Goal: Information Seeking & Learning: Check status

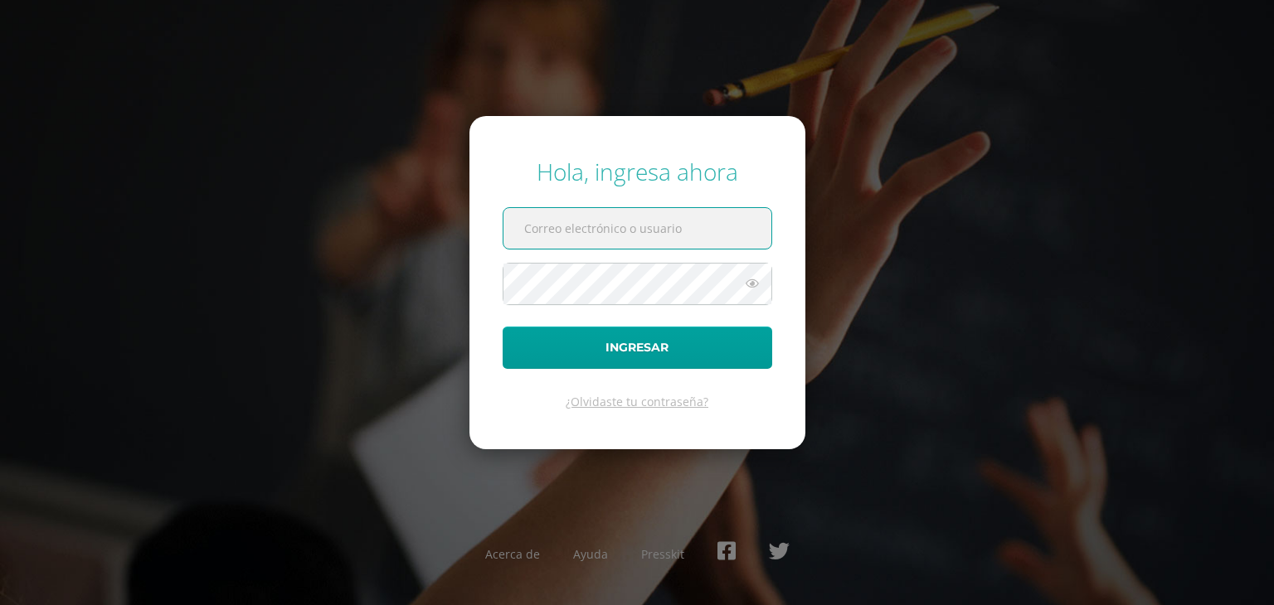
type input "[EMAIL_ADDRESS][DOMAIN_NAME]"
click at [730, 237] on input "[EMAIL_ADDRESS][DOMAIN_NAME]" at bounding box center [637, 228] width 268 height 41
click at [906, 289] on div "Hola, ingresa ahora [EMAIL_ADDRESS][DOMAIN_NAME] Ingresar ¿Olvidaste tu contras…" at bounding box center [637, 303] width 1070 height 320
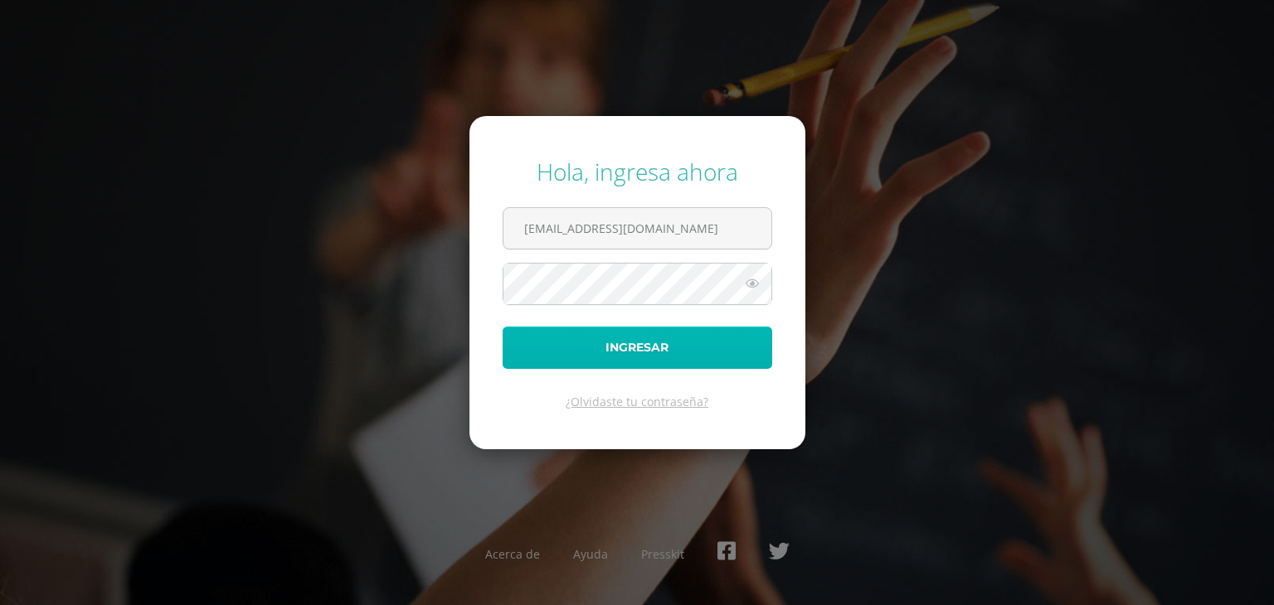
click at [639, 364] on button "Ingresar" at bounding box center [638, 348] width 270 height 42
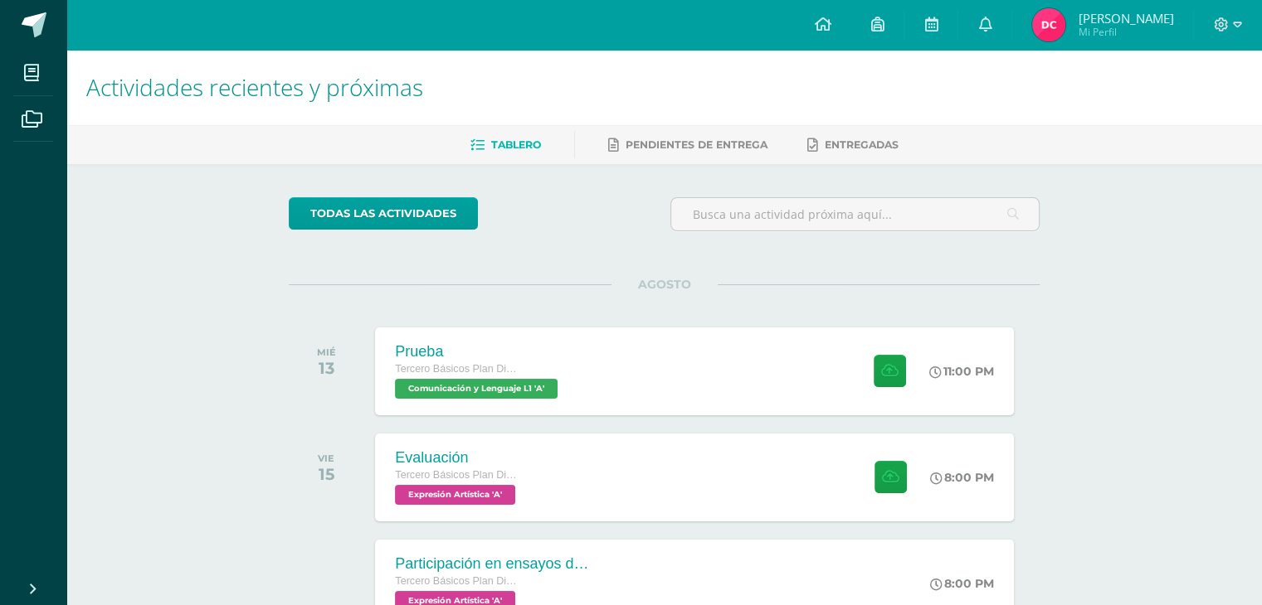
click at [1161, 243] on div "Actividades recientes y próximas Tablero Pendientes de entrega Entregadas todas…" at bounding box center [663, 550] width 1195 height 1001
click at [1228, 27] on span at bounding box center [1227, 25] width 28 height 18
click at [1196, 116] on span "Cerrar sesión" at bounding box center [1185, 113] width 75 height 16
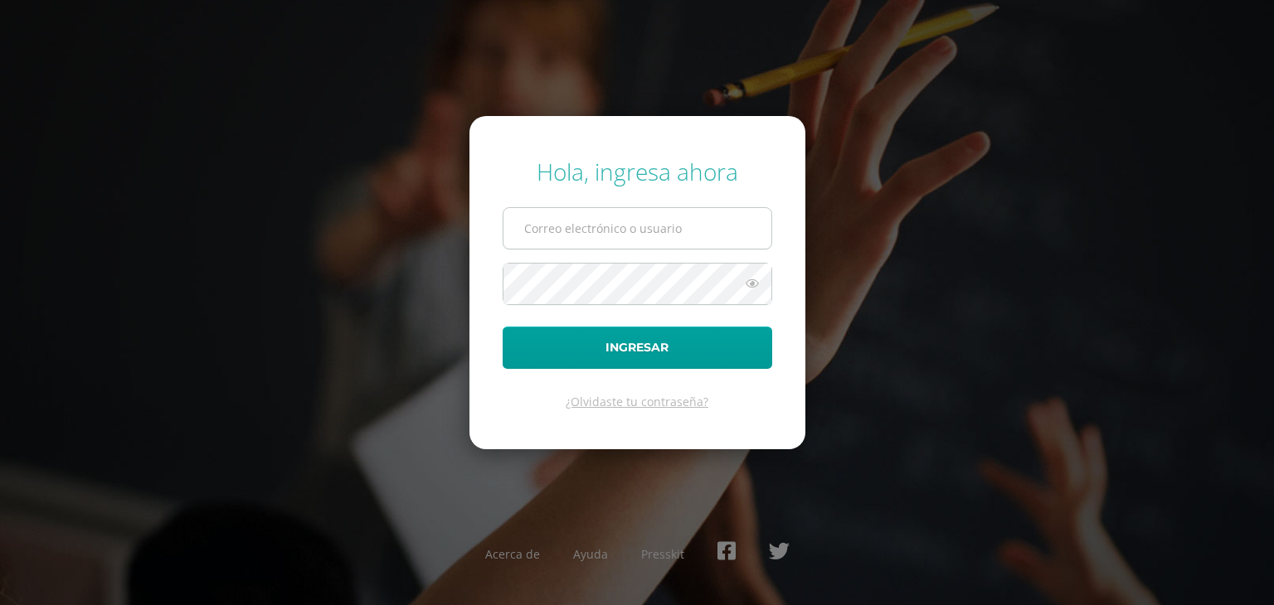
click at [683, 228] on input "text" at bounding box center [637, 228] width 268 height 41
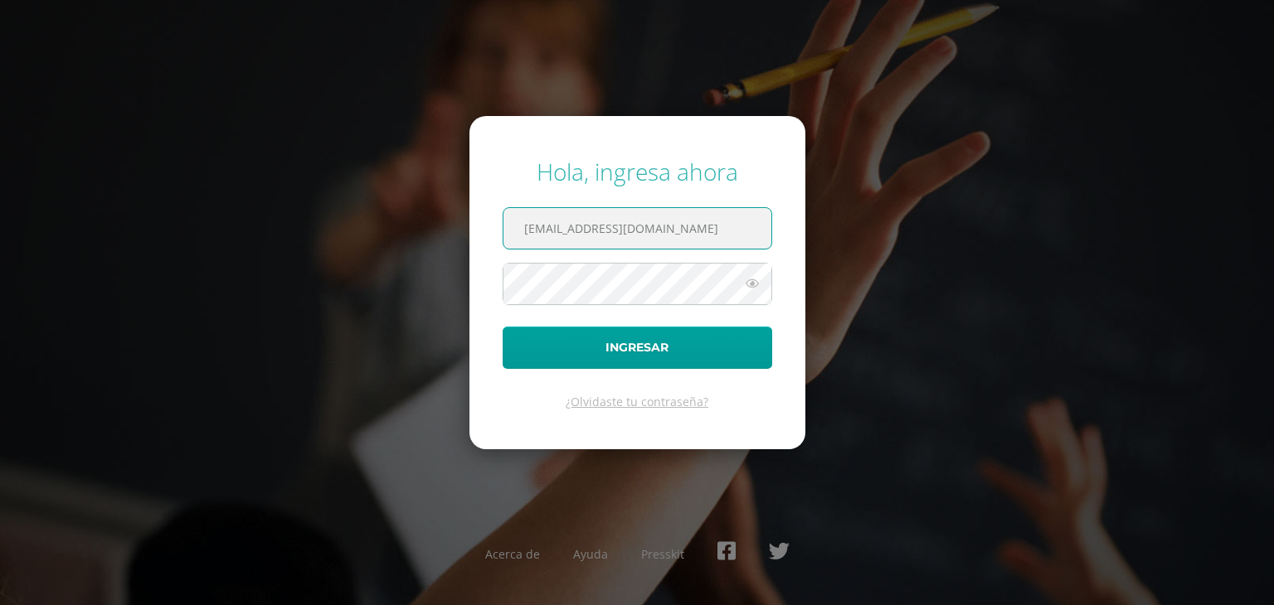
type input "2452272@insarycristovive.edu.gt"
click at [963, 353] on div "Hola, ingresa ahora 2452272@insarycristovive.edu.gt Ingresar ¿Olvidaste tu cont…" at bounding box center [637, 303] width 1070 height 320
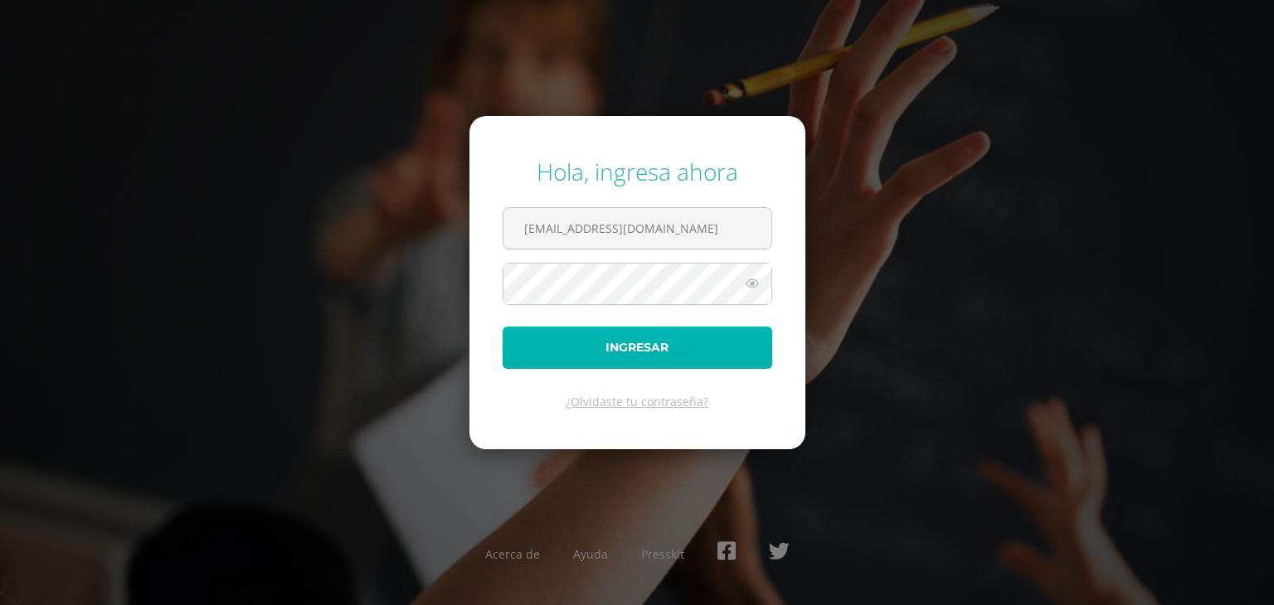
click at [559, 345] on button "Ingresar" at bounding box center [638, 348] width 270 height 42
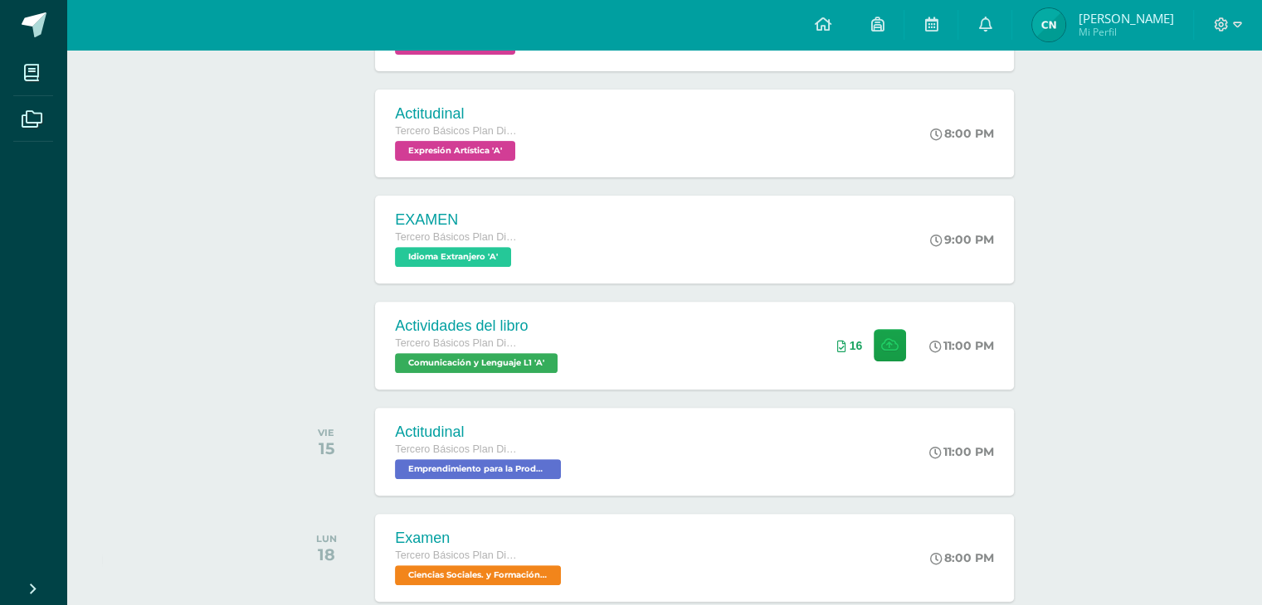
scroll to position [560, 0]
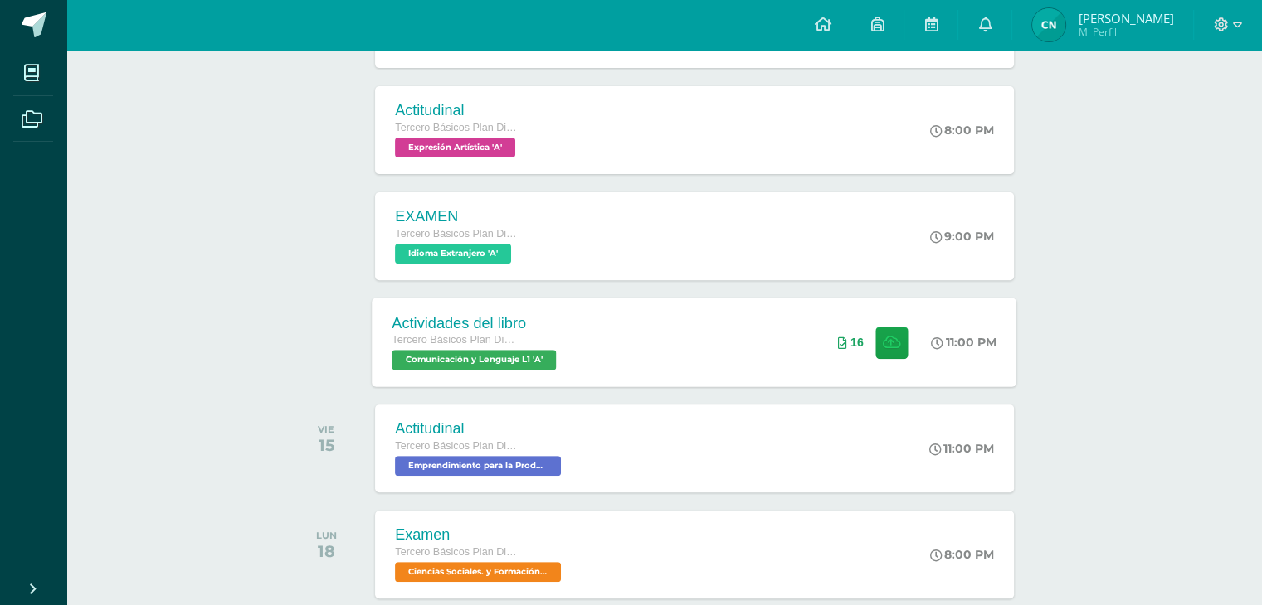
click at [952, 338] on div "11:00 PM" at bounding box center [964, 342] width 66 height 15
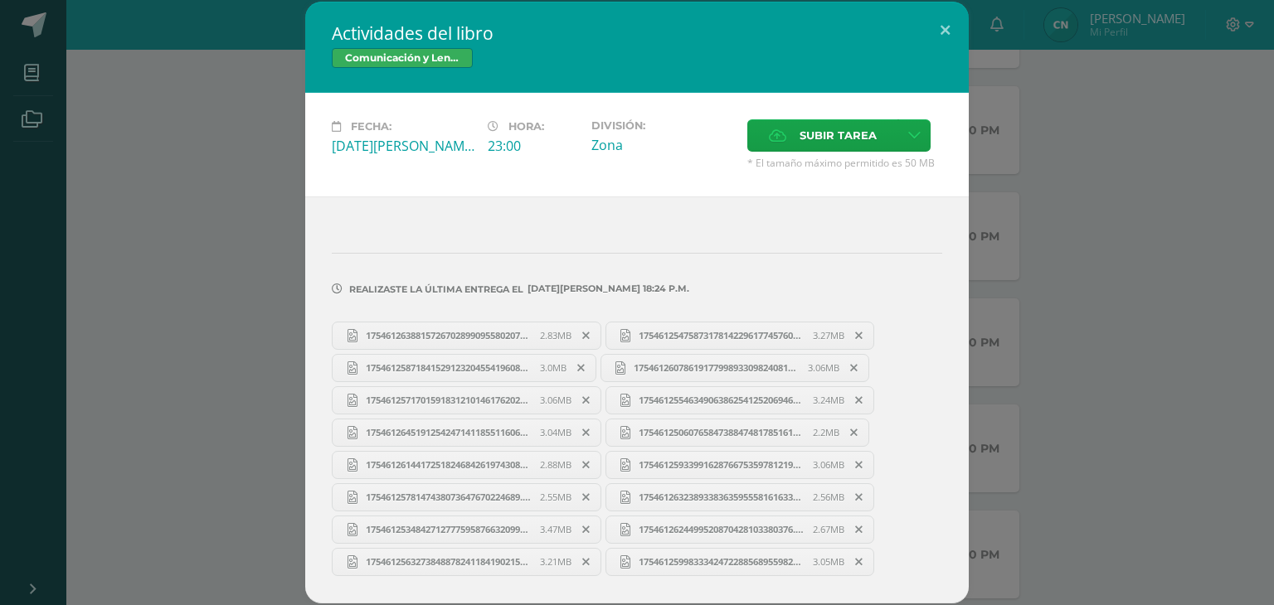
click at [498, 333] on span "17546126388157267028990955802073.jpg" at bounding box center [448, 335] width 182 height 12
click at [1078, 129] on div "Actividades del libro Comunicación y Lenguaje L1 Fecha: Viernes 15 de Agosto Ho…" at bounding box center [637, 302] width 1261 height 601
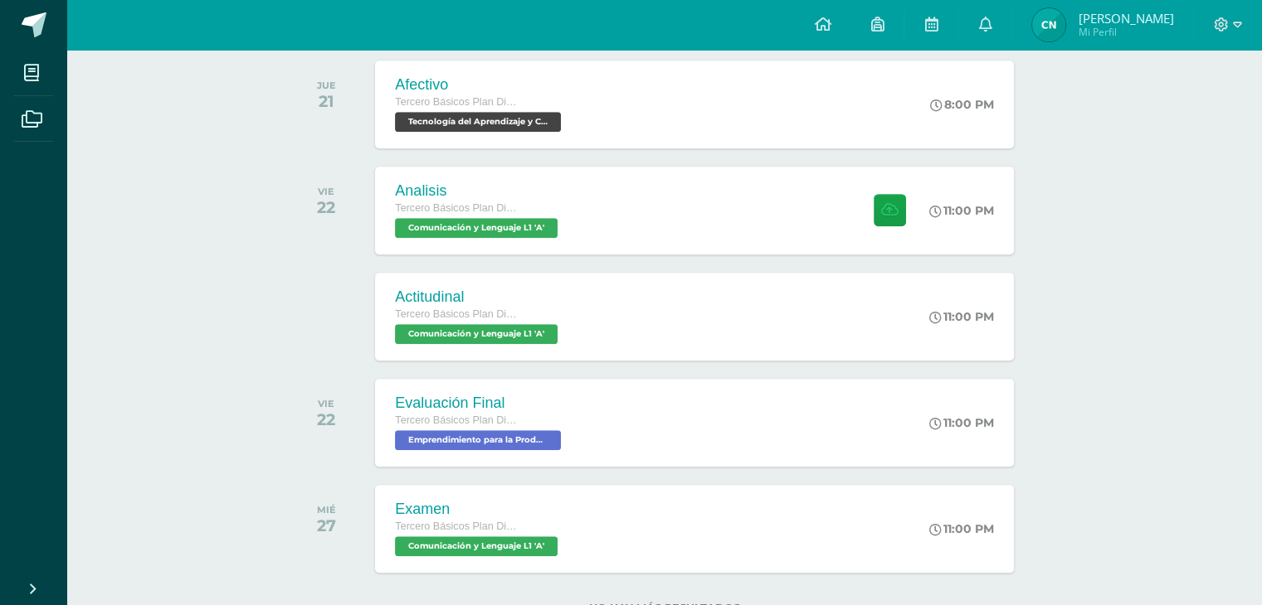
scroll to position [1284, 0]
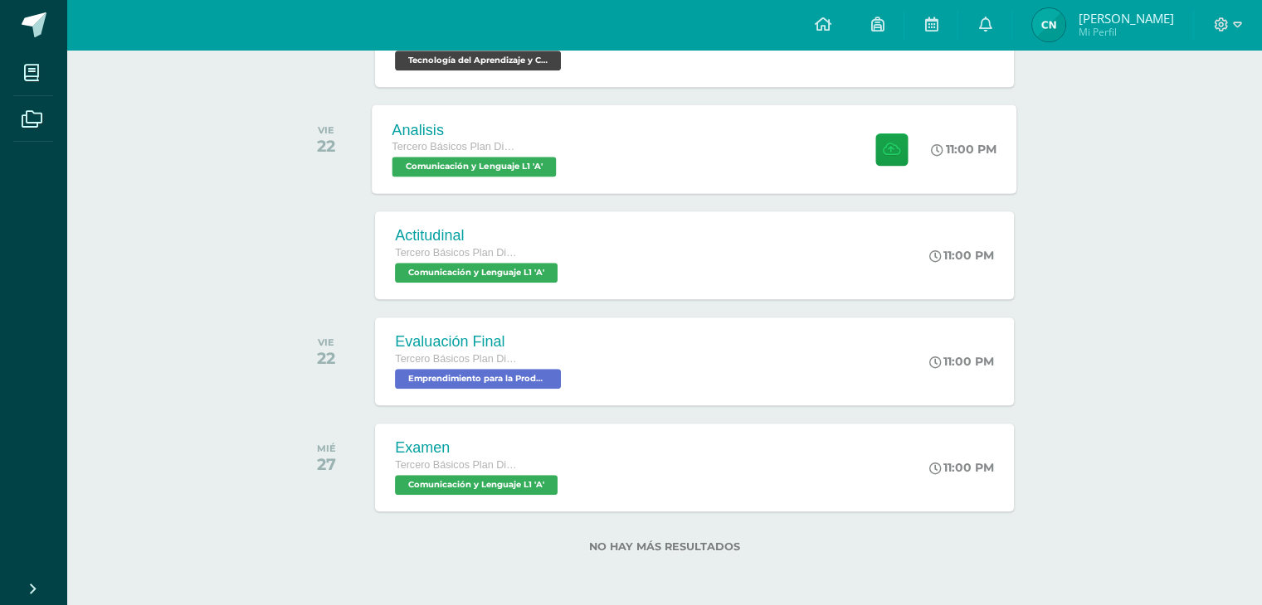
click at [732, 140] on div "Analisis Tercero Básicos Plan Diario Comunicación y Lenguaje L1 'A' 11:00 PM An…" at bounding box center [694, 149] width 644 height 89
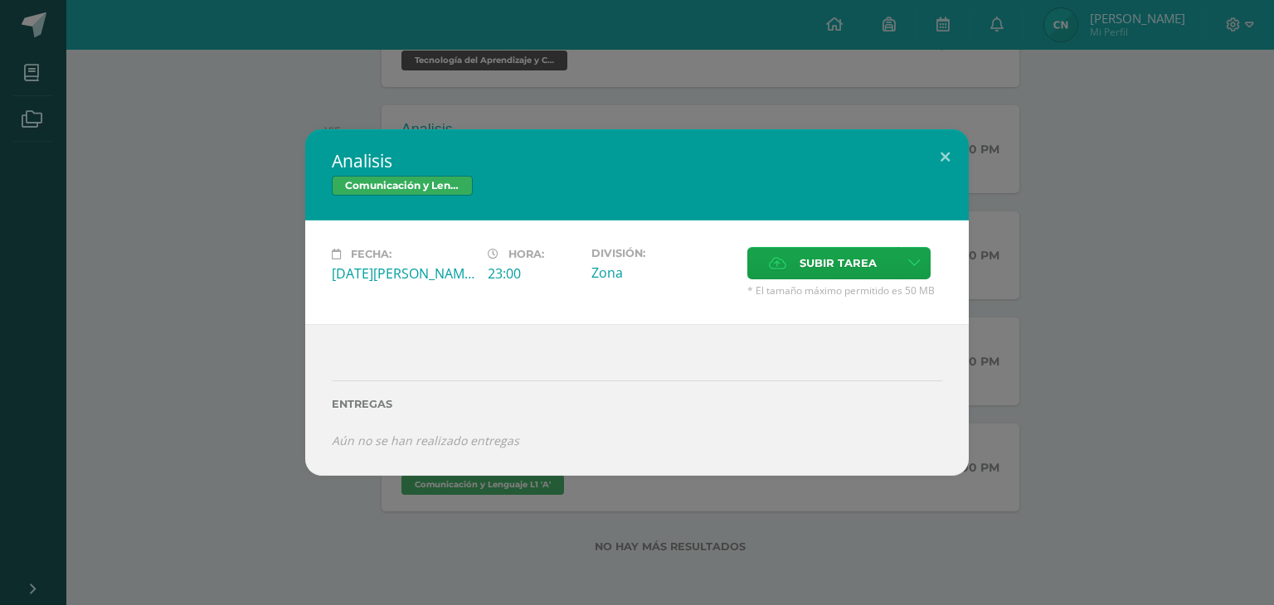
click at [1104, 116] on div "Analisis Comunicación y Lenguaje L1 Fecha: Viernes 22 de Agosto Hora: 23:00 Div…" at bounding box center [637, 302] width 1274 height 605
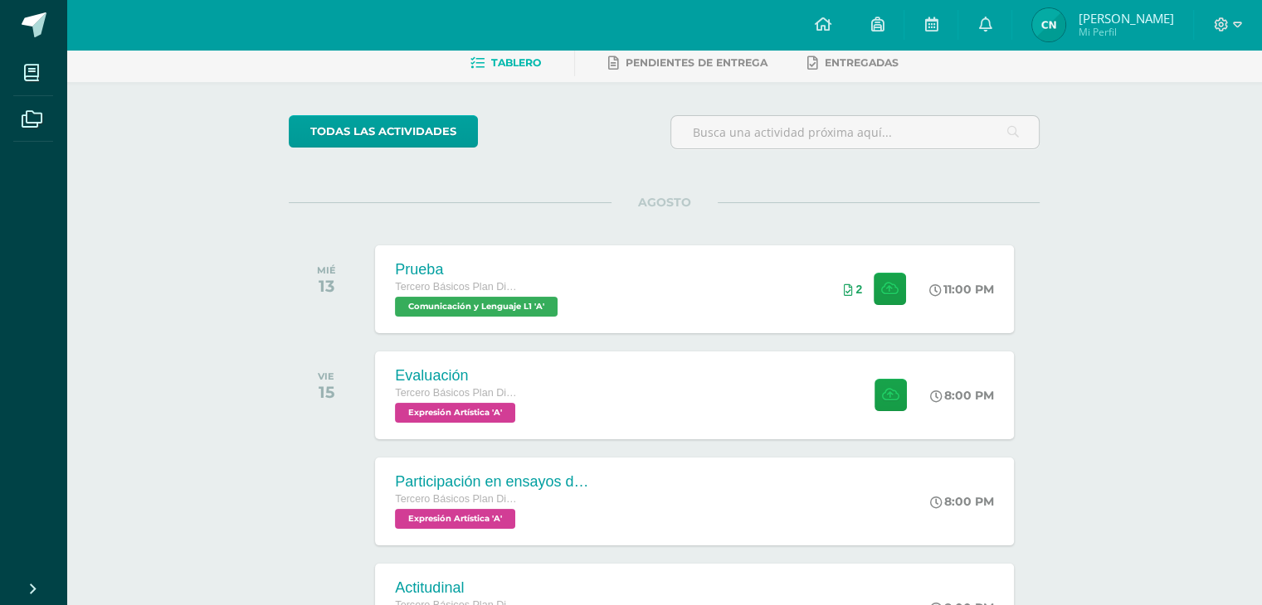
scroll to position [0, 0]
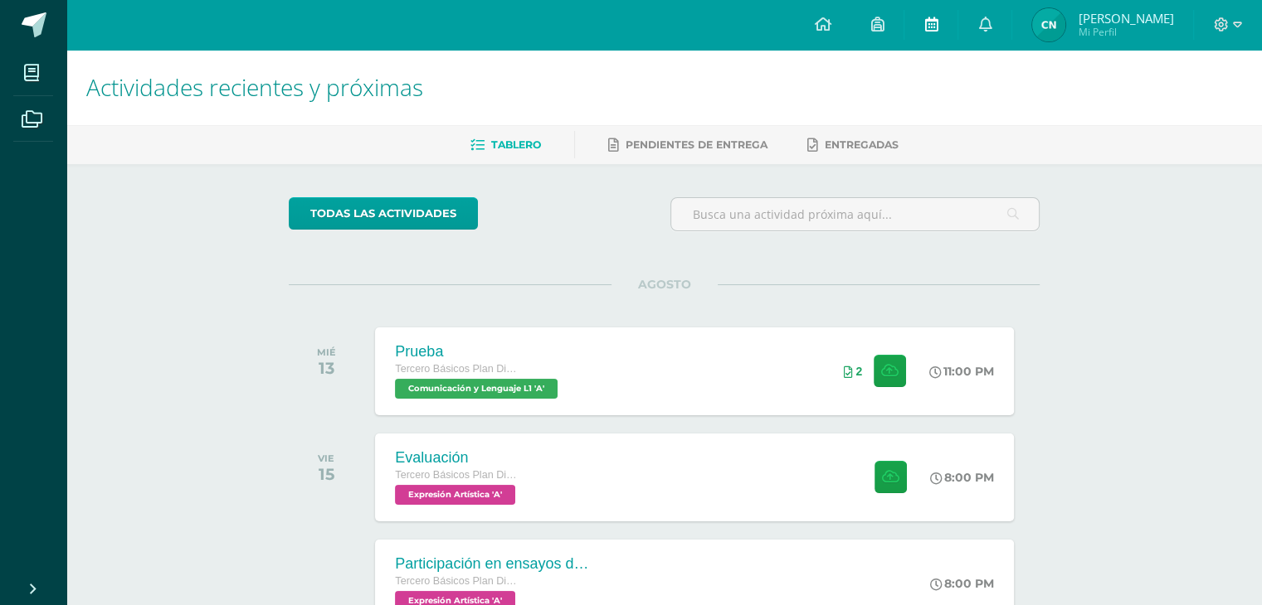
click at [931, 24] on icon at bounding box center [930, 24] width 13 height 15
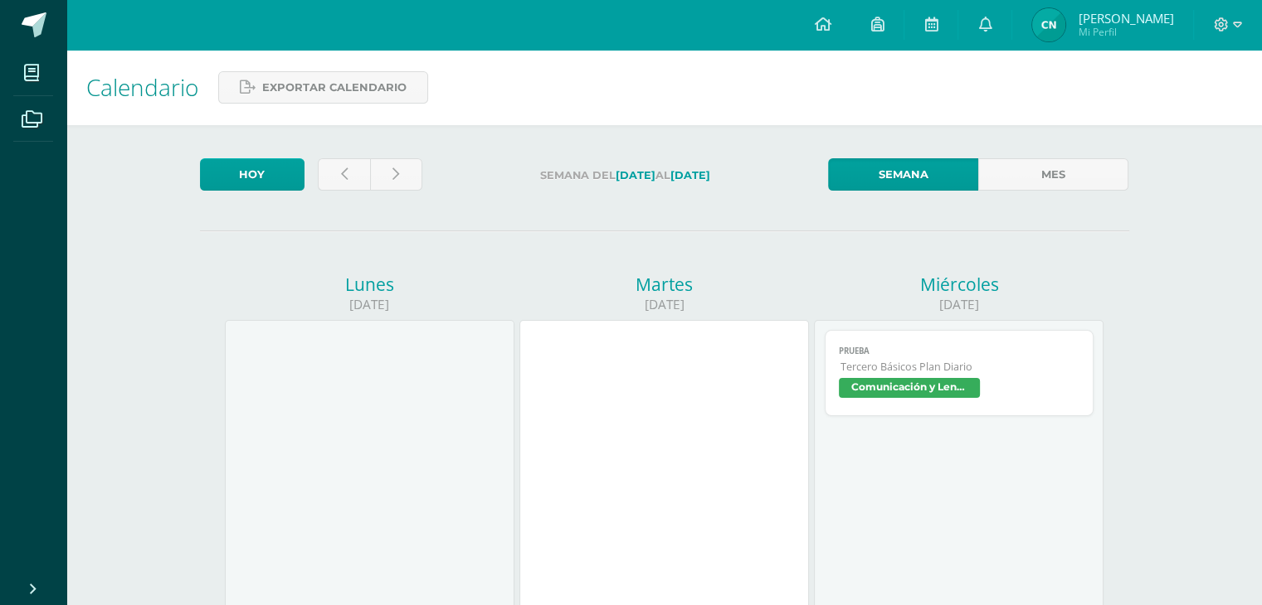
click at [1054, 23] on img at bounding box center [1048, 24] width 33 height 33
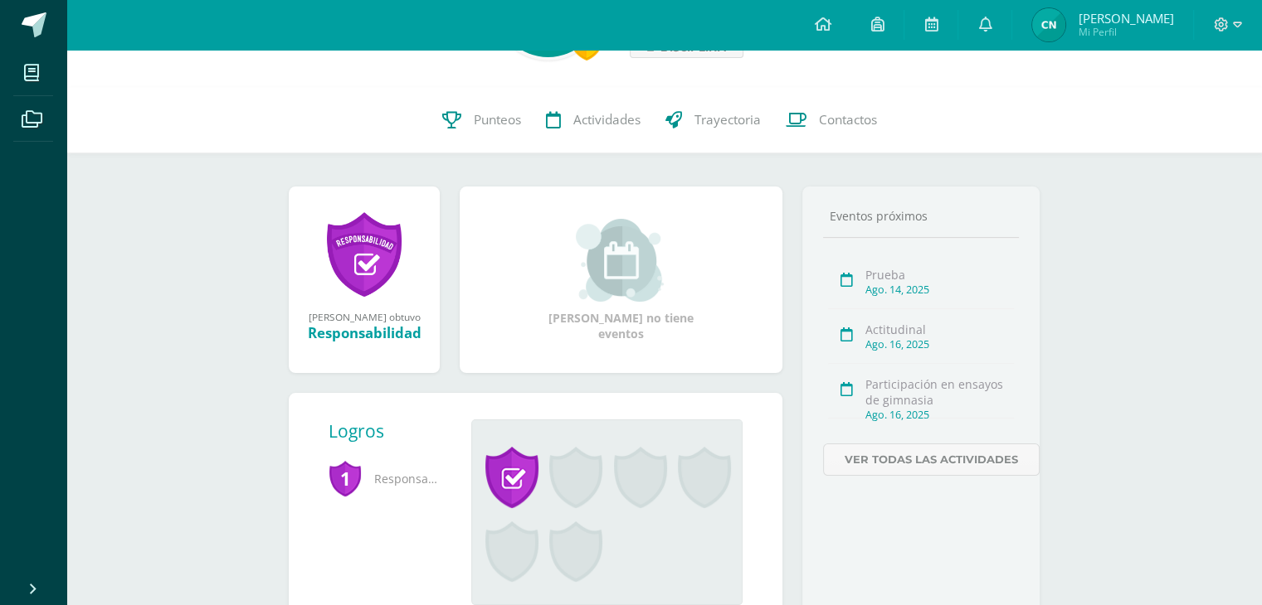
scroll to position [100, 0]
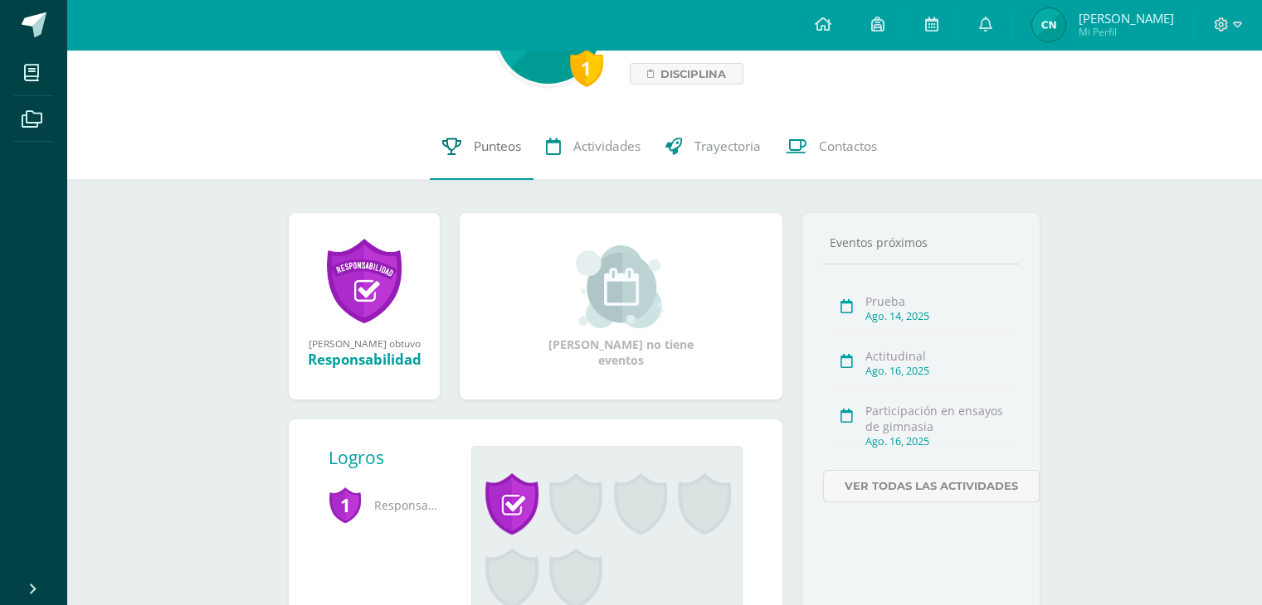
click at [508, 143] on span "Punteos" at bounding box center [497, 146] width 47 height 17
click at [983, 484] on link "Ver todas las actividades" at bounding box center [931, 486] width 216 height 32
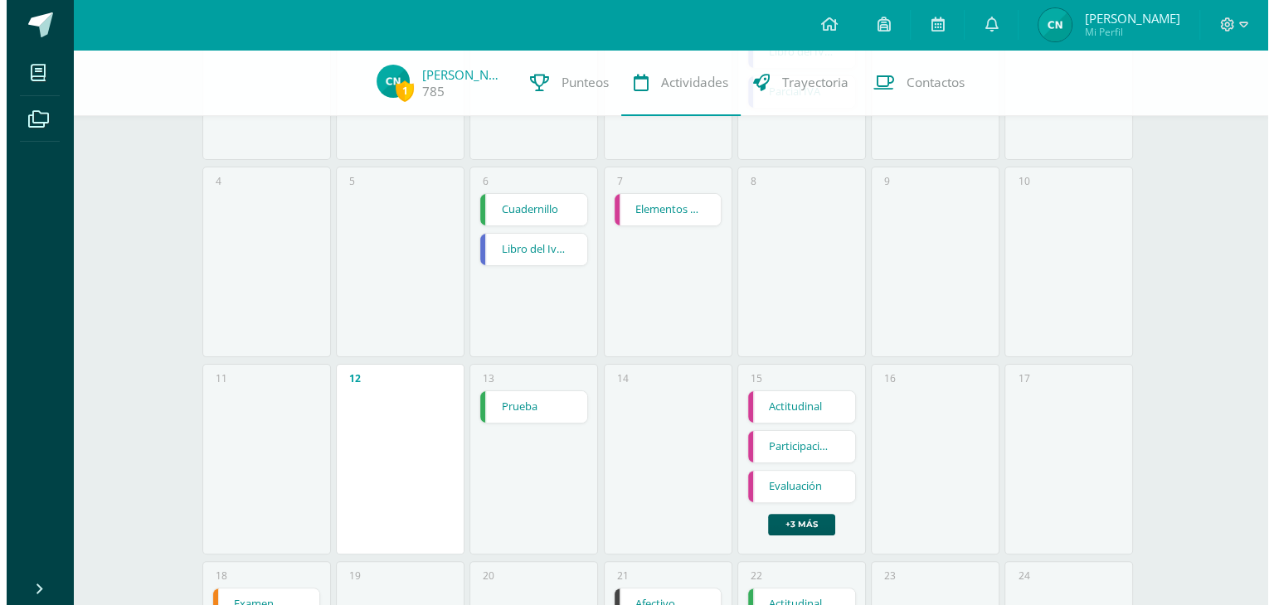
scroll to position [317, 0]
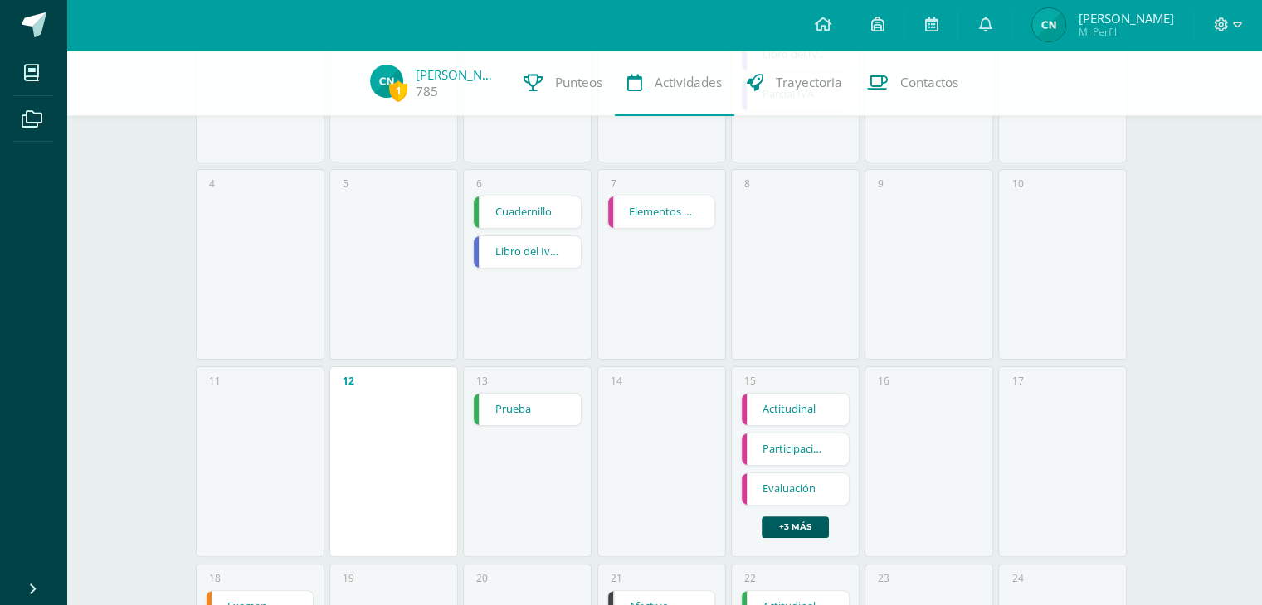
click at [546, 212] on link "Cuadernillo" at bounding box center [527, 213] width 107 height 32
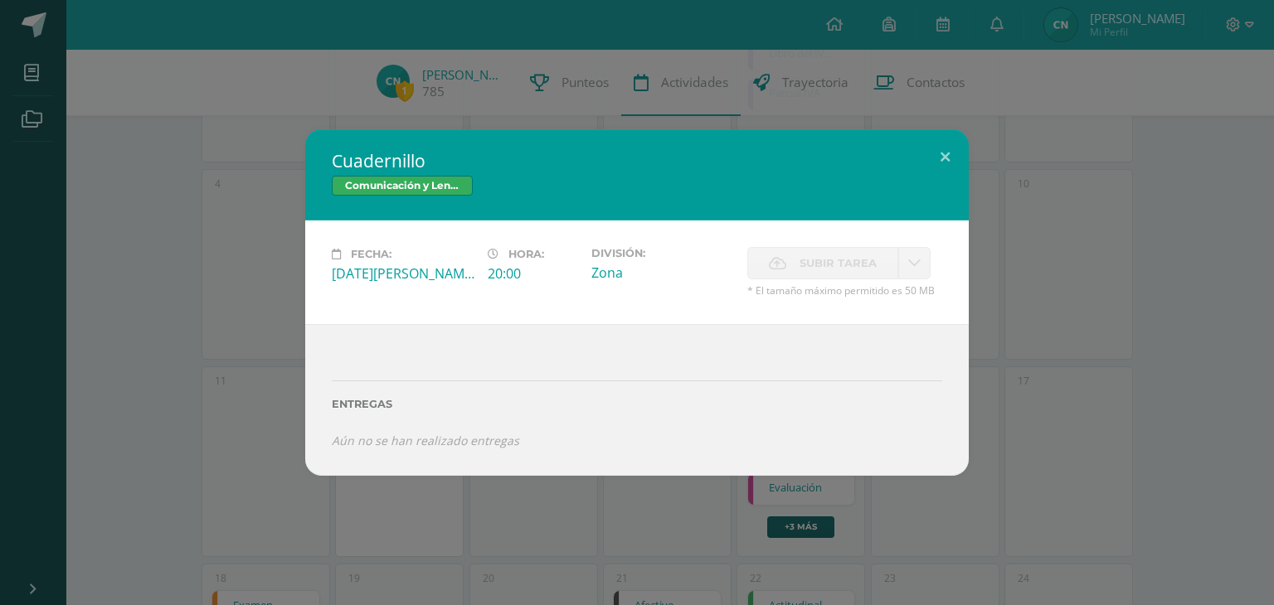
click at [868, 62] on div "Cuadernillo Comunicación y Lenguaje L1 Fecha: Miércoles 06 de Agosto Hora: 20:0…" at bounding box center [637, 302] width 1274 height 605
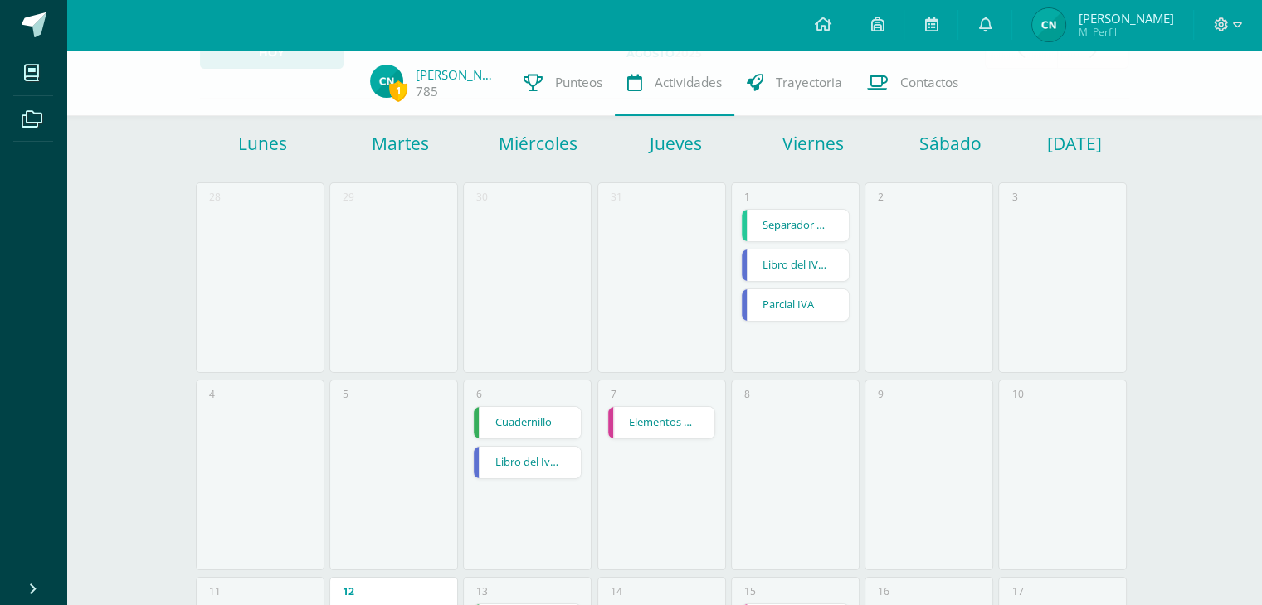
scroll to position [105, 0]
click at [547, 478] on link "Libro del Iva Ejercicio No. 2" at bounding box center [527, 464] width 107 height 32
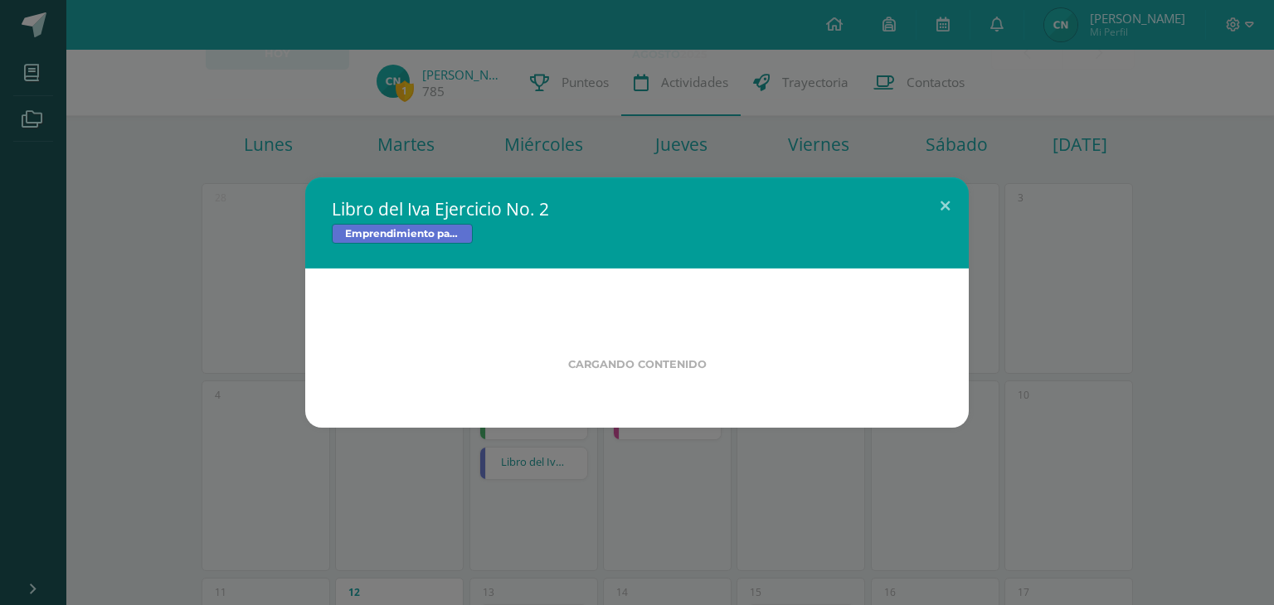
click at [817, 67] on div "Libro del Iva Ejercicio No. 2 Emprendimiento para la Productividad y Desarrollo…" at bounding box center [637, 302] width 1274 height 605
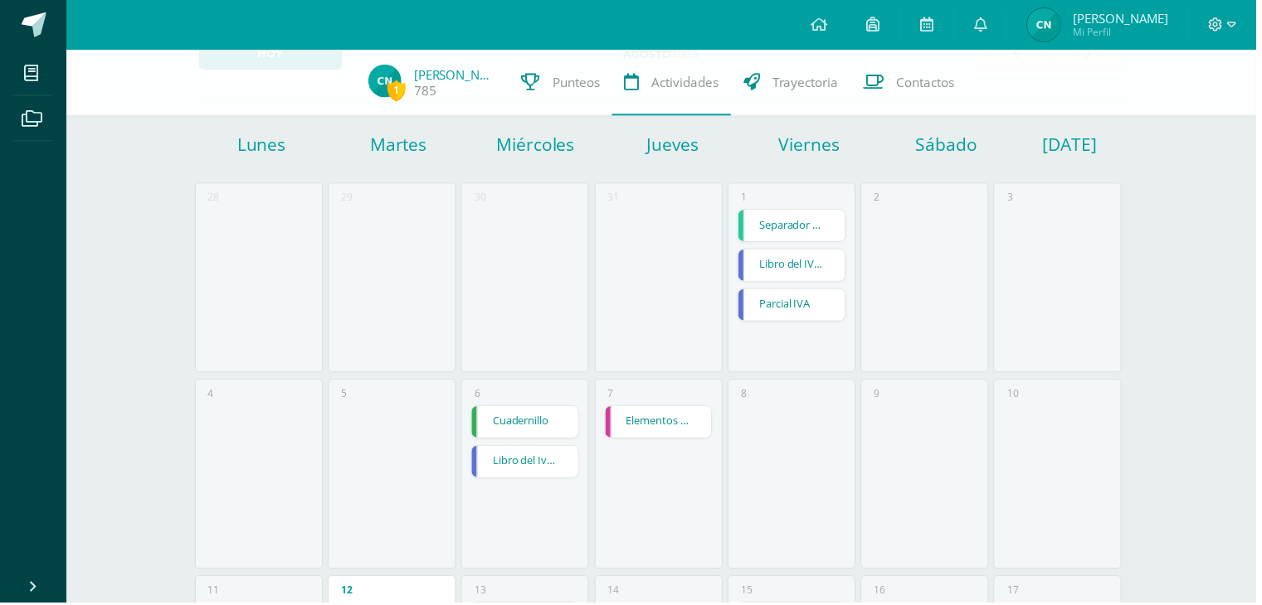
click at [514, 415] on link "Cuadernillo" at bounding box center [527, 424] width 107 height 32
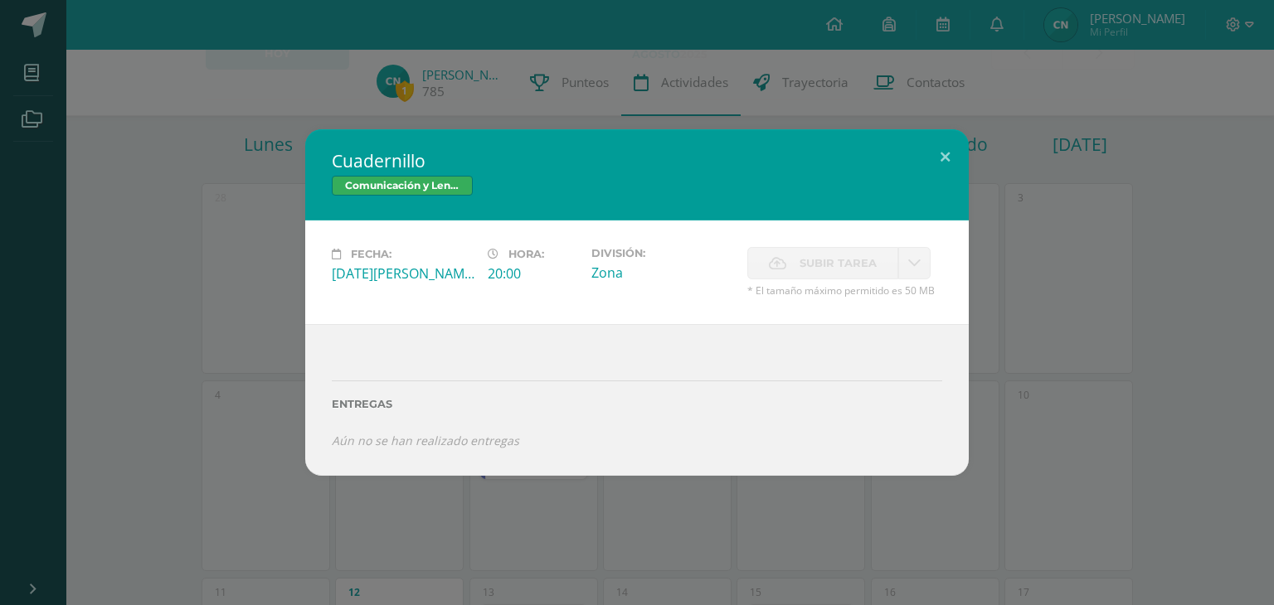
click at [808, 46] on div "Cuadernillo Comunicación y Lenguaje L1 Fecha: Miércoles 06 de Agosto Hora: 20:0…" at bounding box center [637, 302] width 1274 height 605
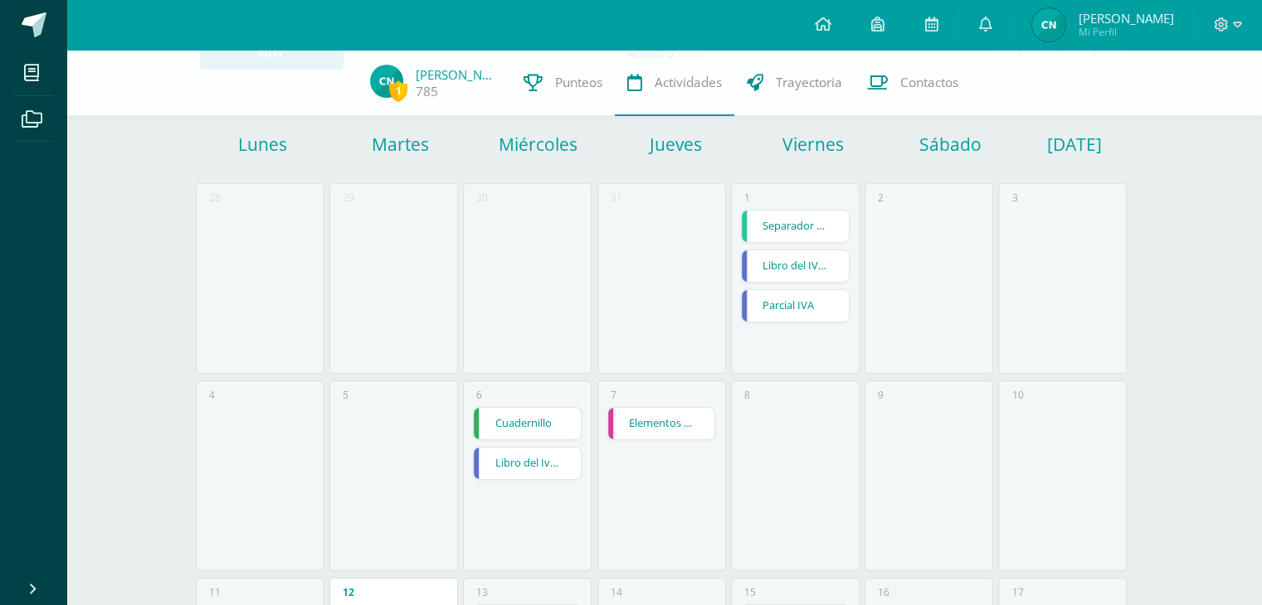
click at [829, 221] on link "Separador de bimestre" at bounding box center [794, 227] width 107 height 32
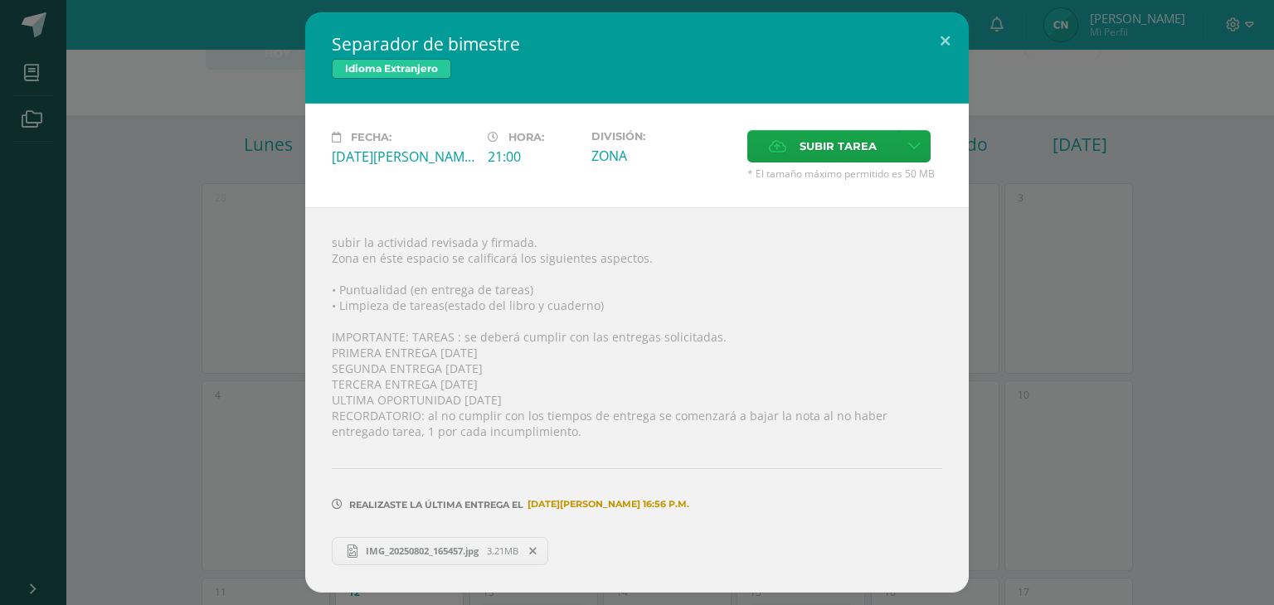
click at [1016, 183] on div "Separador de bimestre Idioma Extranjero Fecha: Viernes 01 de Agosto Hora: 21:00…" at bounding box center [637, 302] width 1261 height 580
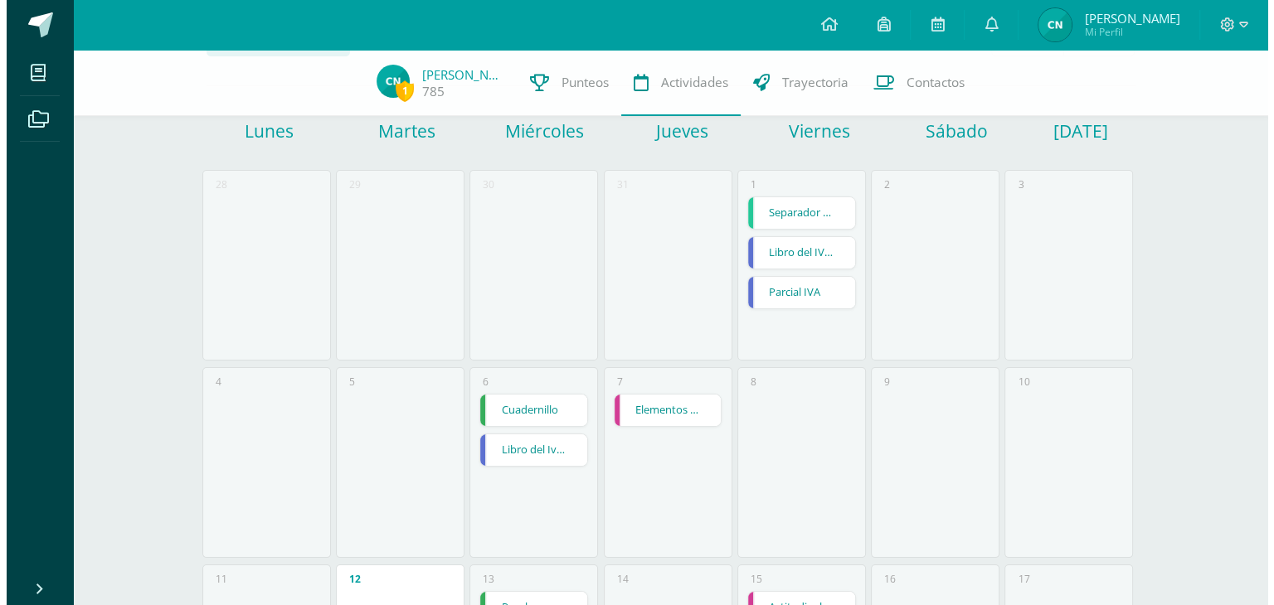
scroll to position [118, 0]
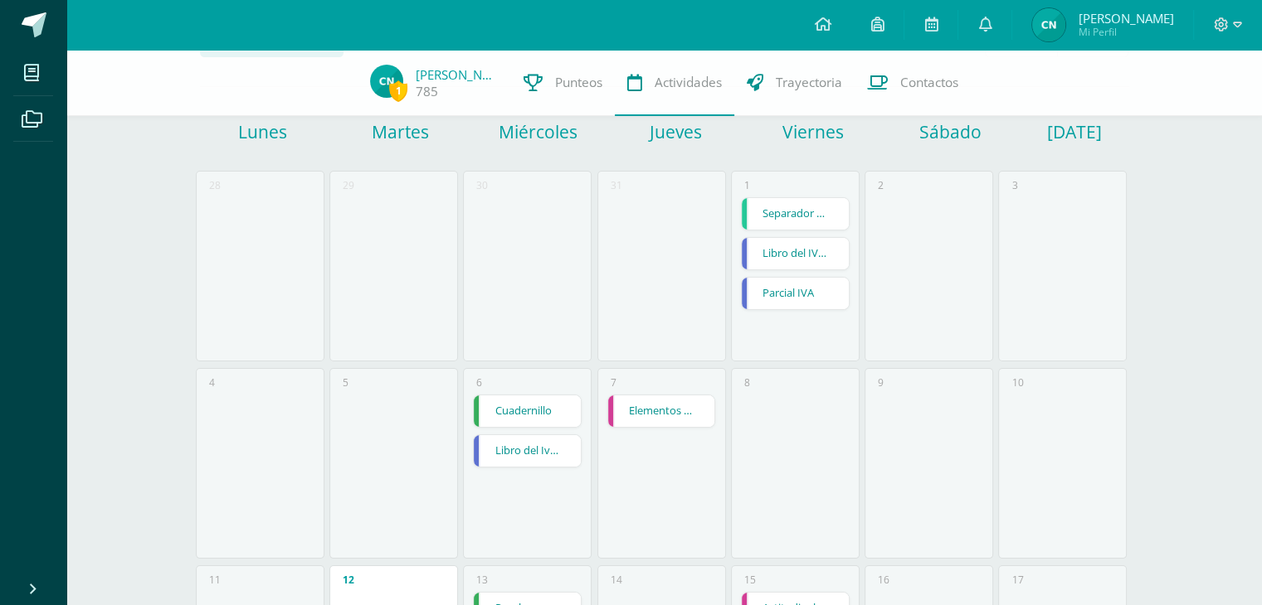
click at [824, 199] on link "Separador de bimestre" at bounding box center [794, 214] width 107 height 32
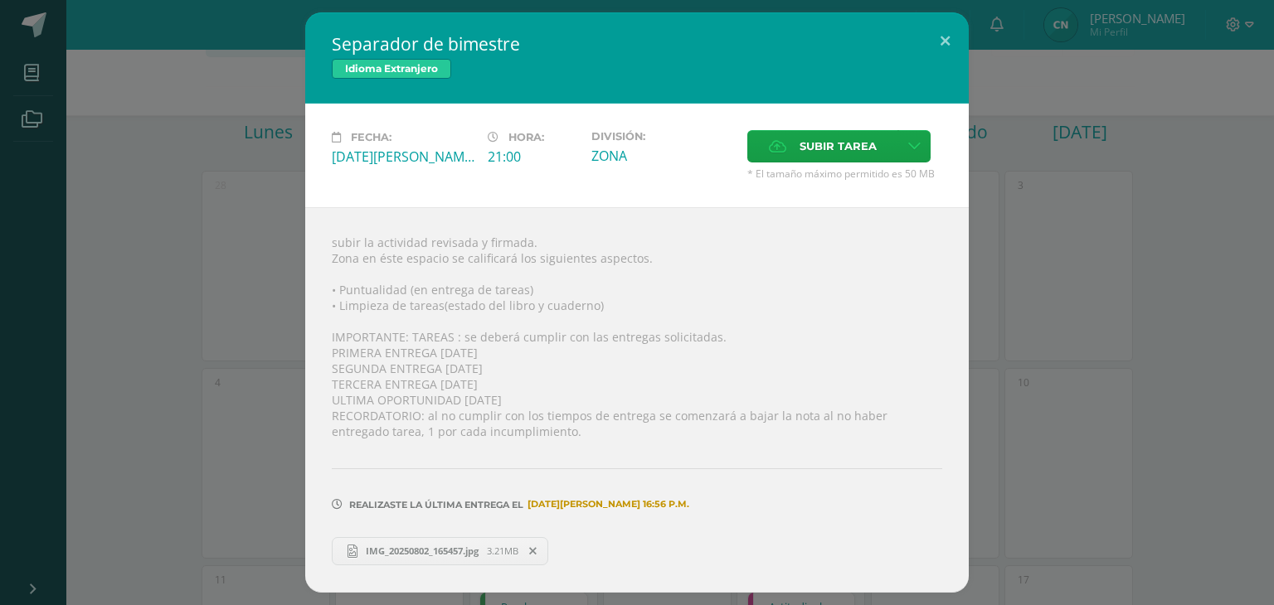
click at [976, 280] on div "Separador de bimestre Idioma Extranjero Fecha: Viernes 01 de Agosto Hora: 21:00…" at bounding box center [637, 302] width 1261 height 580
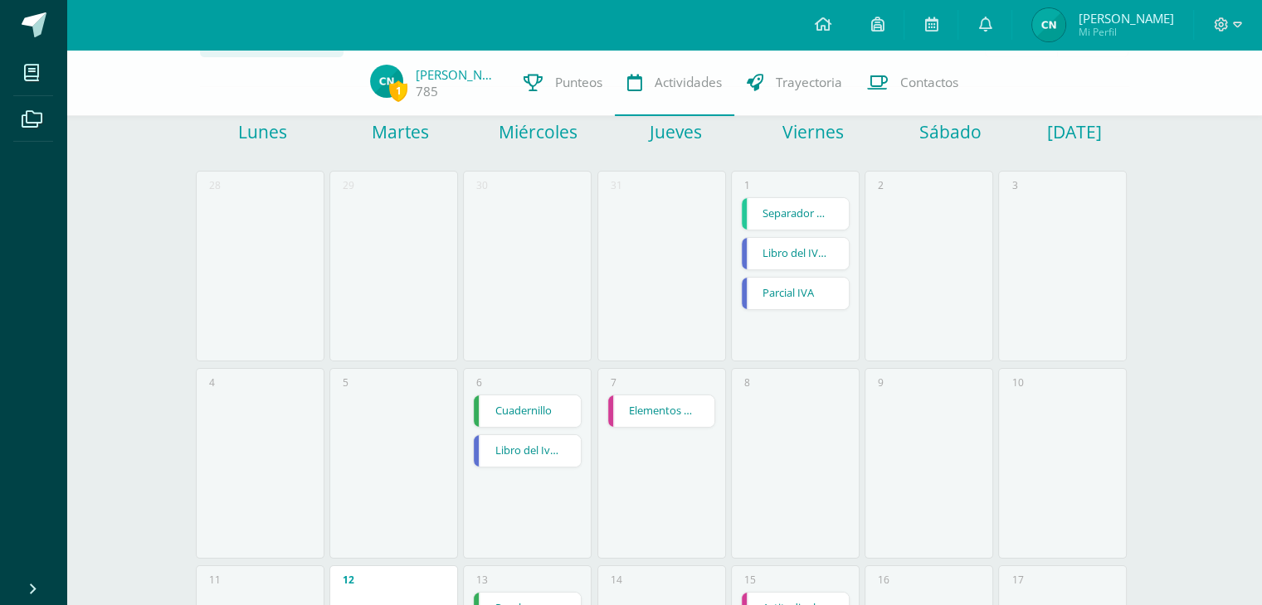
click at [824, 250] on link "Libro del IVA Ejercicio No. 1" at bounding box center [794, 254] width 107 height 32
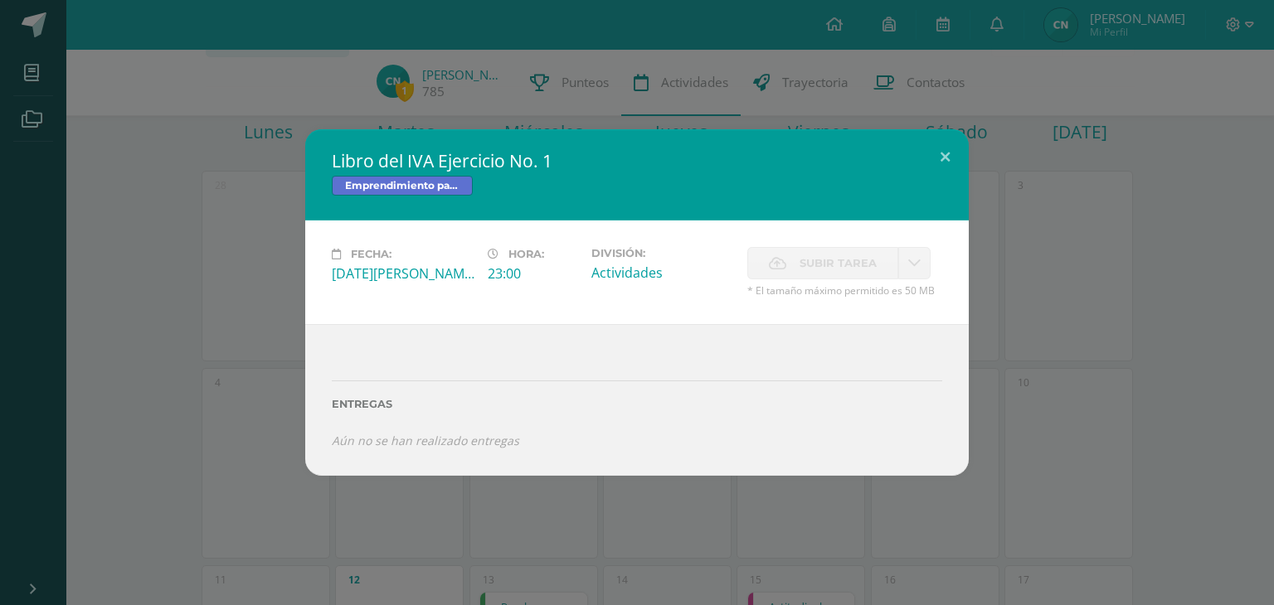
click at [982, 303] on div "Libro del IVA Ejercicio No. 1 Emprendimiento para la Productividad y Desarrollo…" at bounding box center [637, 302] width 1261 height 347
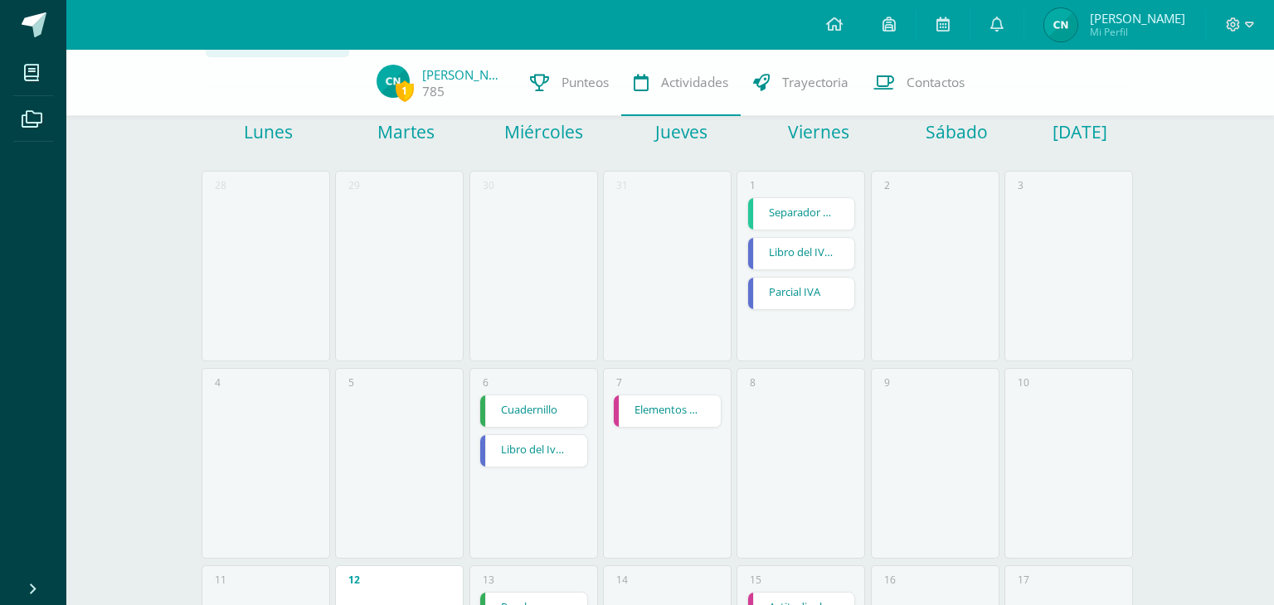
click at [833, 293] on link "Parcial IVA" at bounding box center [801, 294] width 107 height 32
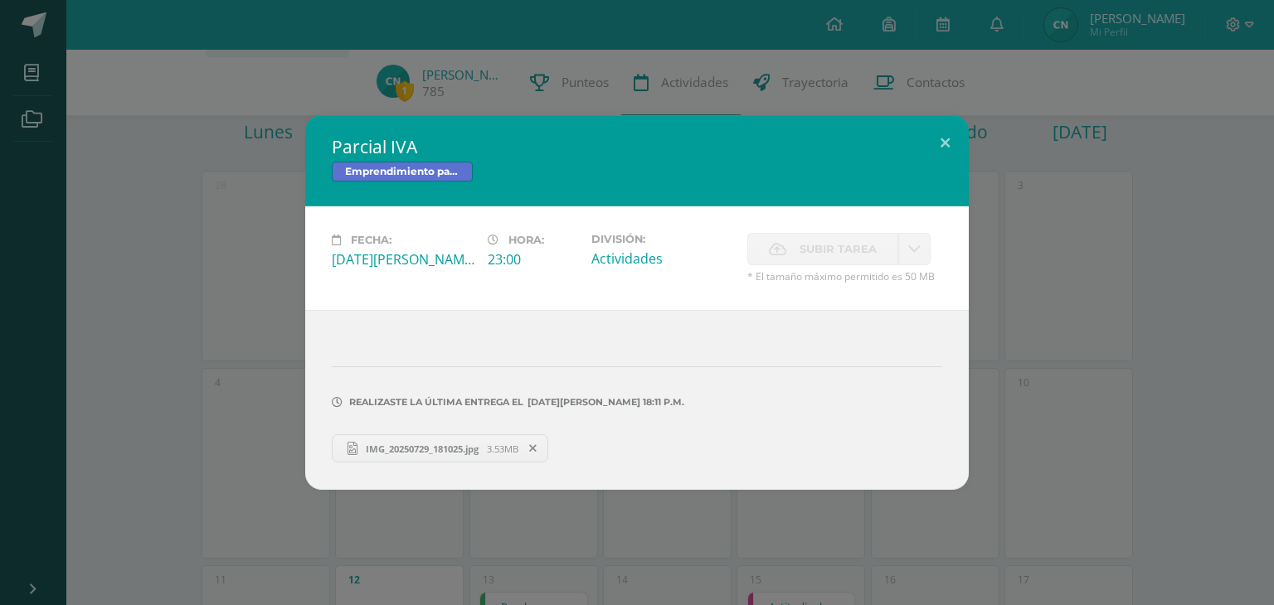
click at [995, 315] on div "Parcial IVA Emprendimiento para la Productividad y Desarrollo Fecha: Viernes 01…" at bounding box center [637, 302] width 1261 height 375
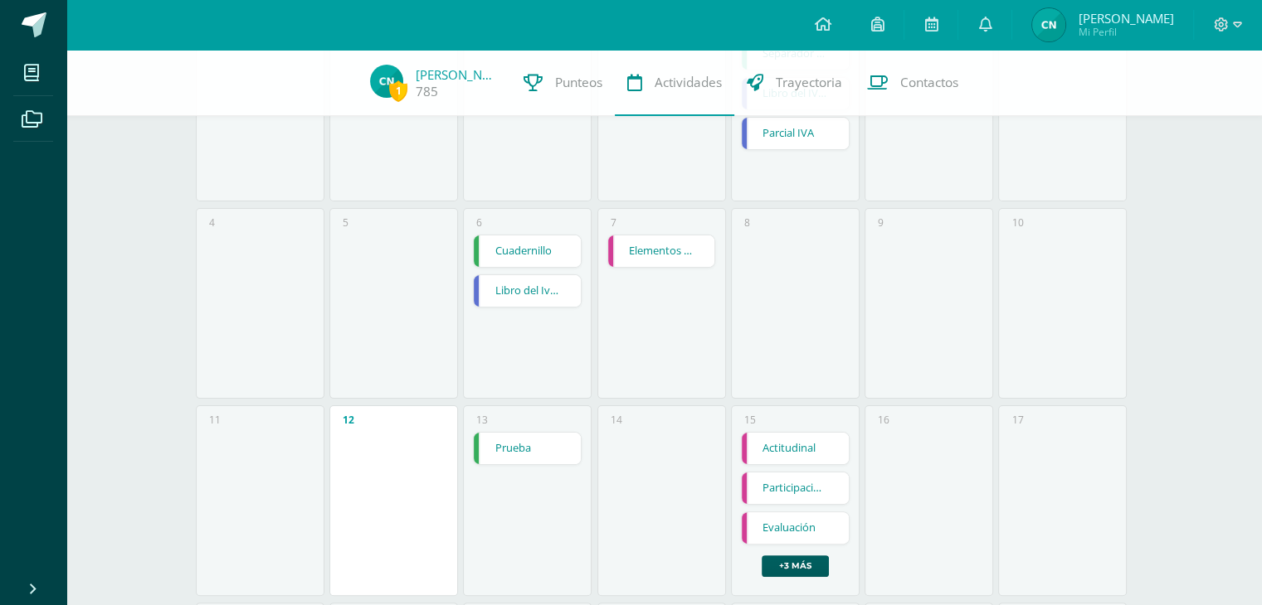
scroll to position [295, 0]
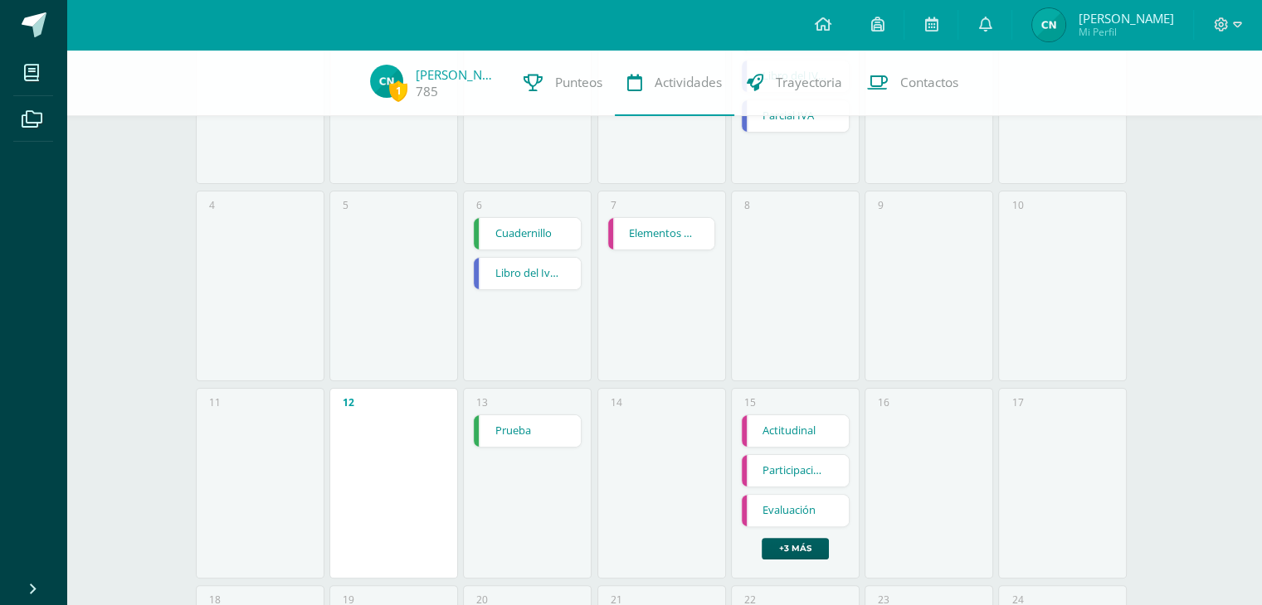
click at [678, 244] on link "Elementos de la danza" at bounding box center [661, 234] width 107 height 32
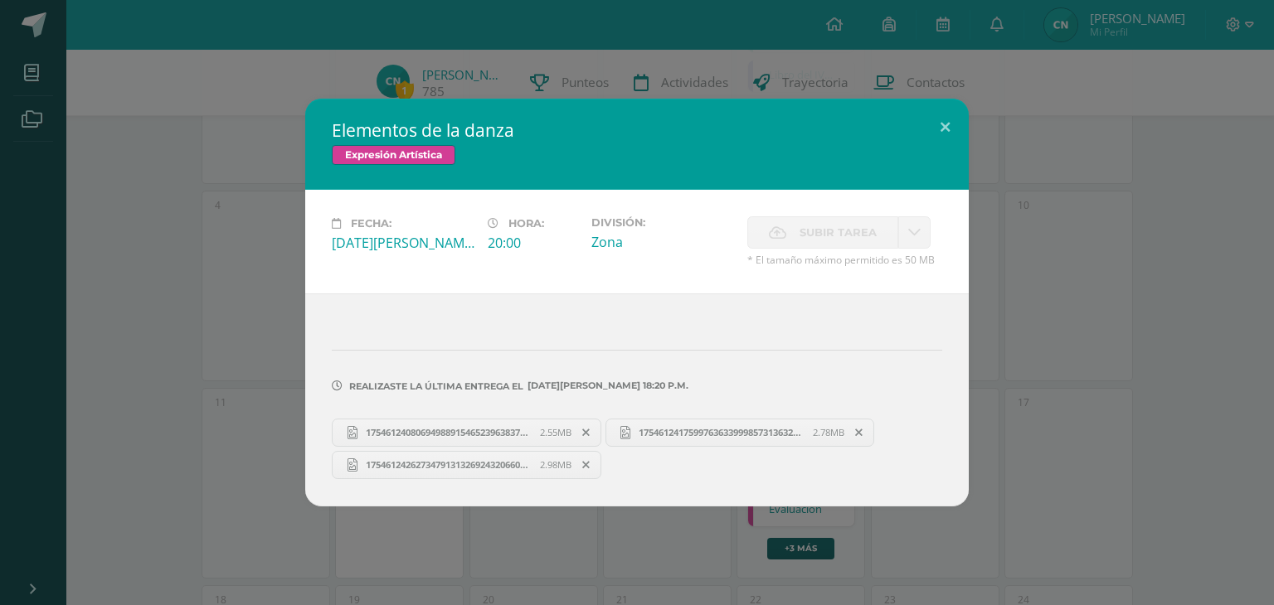
click at [1009, 241] on div "Elementos de la danza Expresión Artística Fecha: Jueves 07 de Agosto Hora: 20:0…" at bounding box center [637, 302] width 1261 height 407
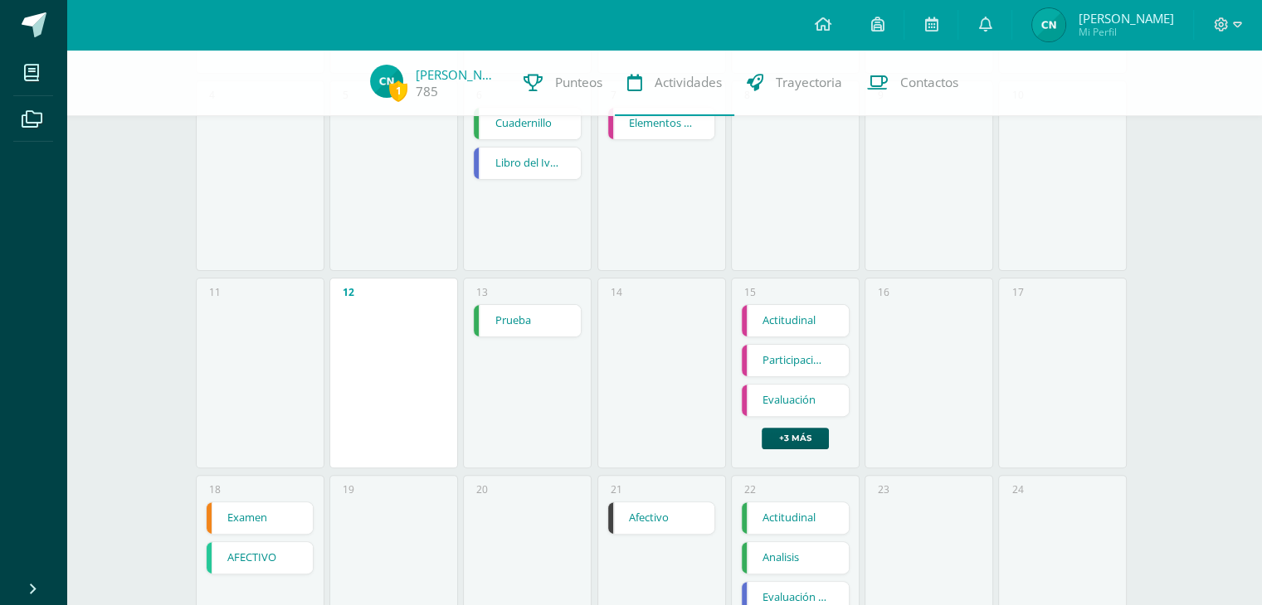
scroll to position [407, 0]
click at [806, 318] on link "Actitudinal" at bounding box center [794, 320] width 107 height 32
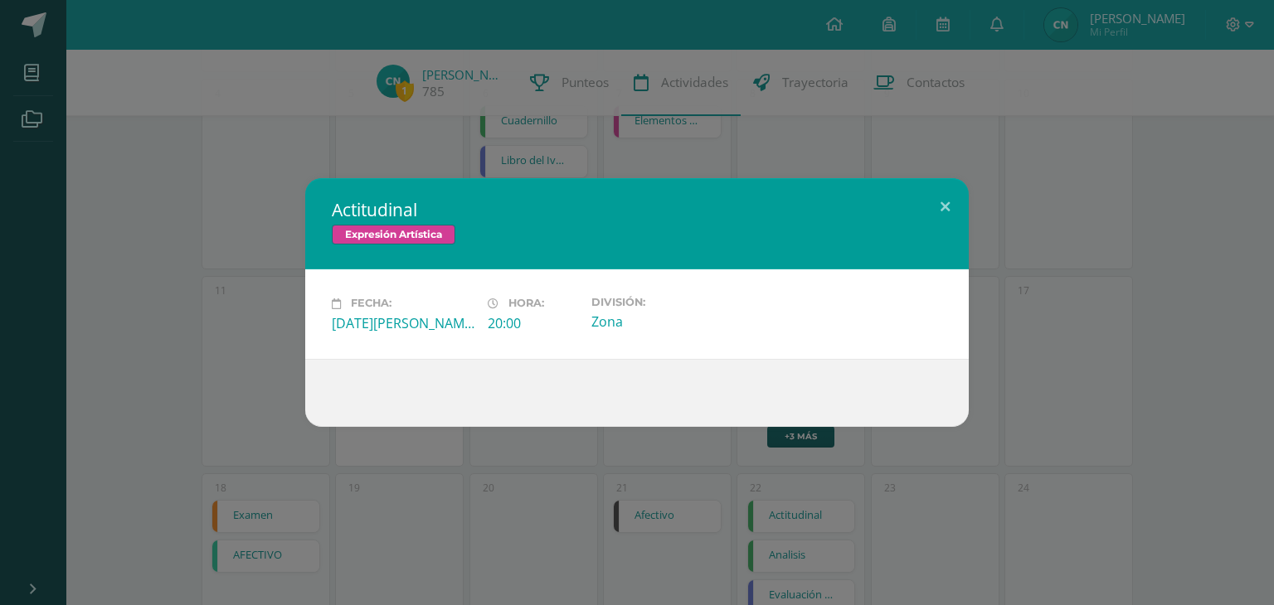
click at [1002, 272] on div "Actitudinal Expresión Artística Fecha: Viernes 15 de Agosto Hora: 20:00 Divisió…" at bounding box center [637, 302] width 1261 height 248
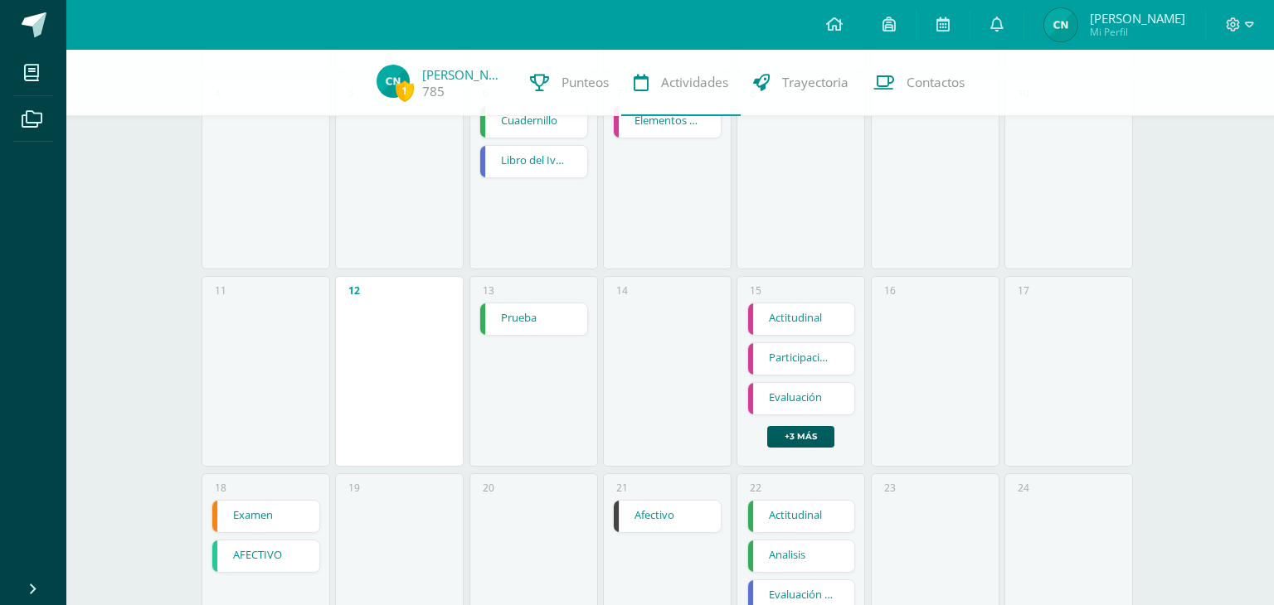
click at [814, 361] on link "Participación en ensayos de gimnasia" at bounding box center [801, 359] width 107 height 32
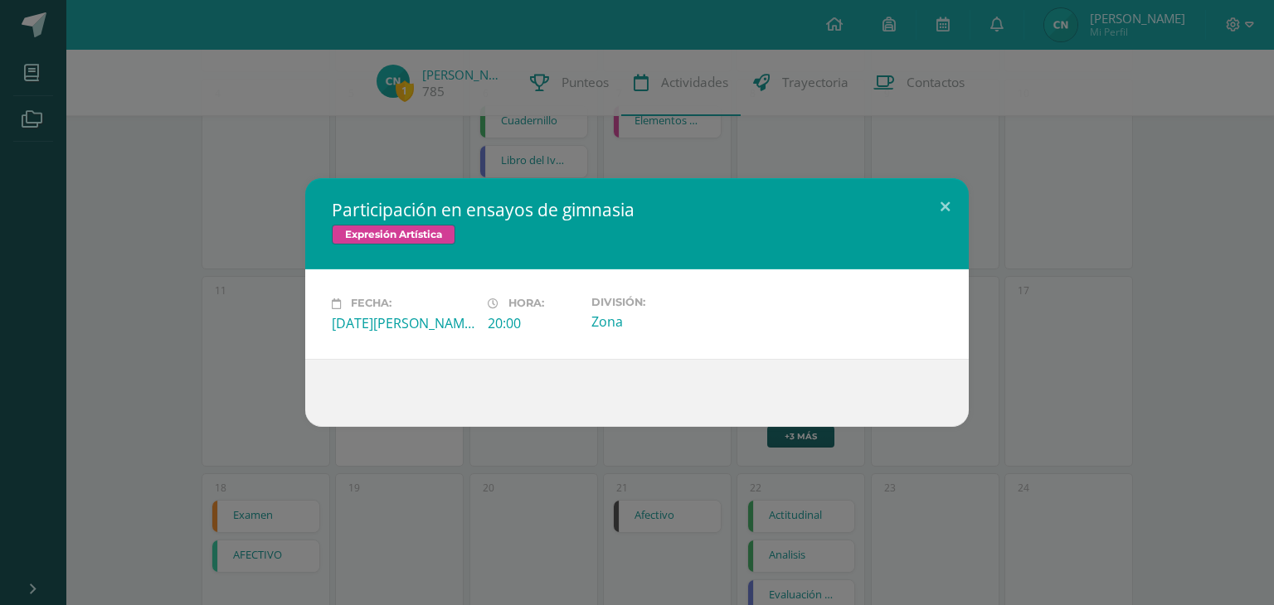
click at [973, 318] on div "Participación en ensayos de gimnasia Expresión Artística Fecha: Viernes 15 de A…" at bounding box center [637, 302] width 1261 height 248
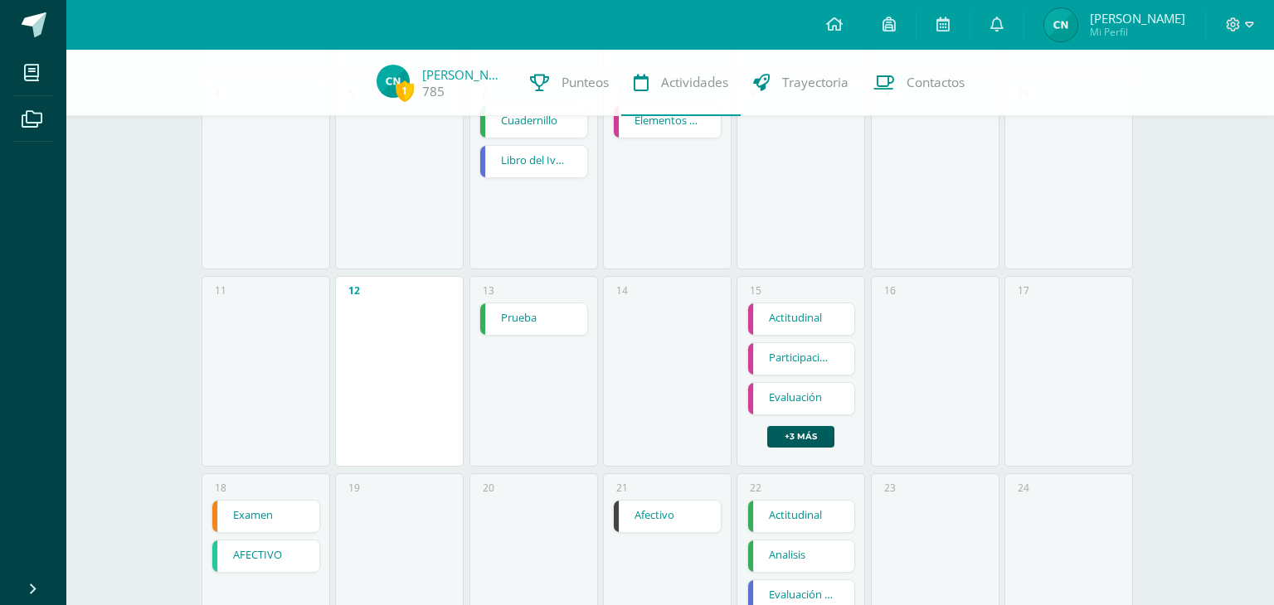
click at [803, 401] on div at bounding box center [636, 383] width 597 height 61
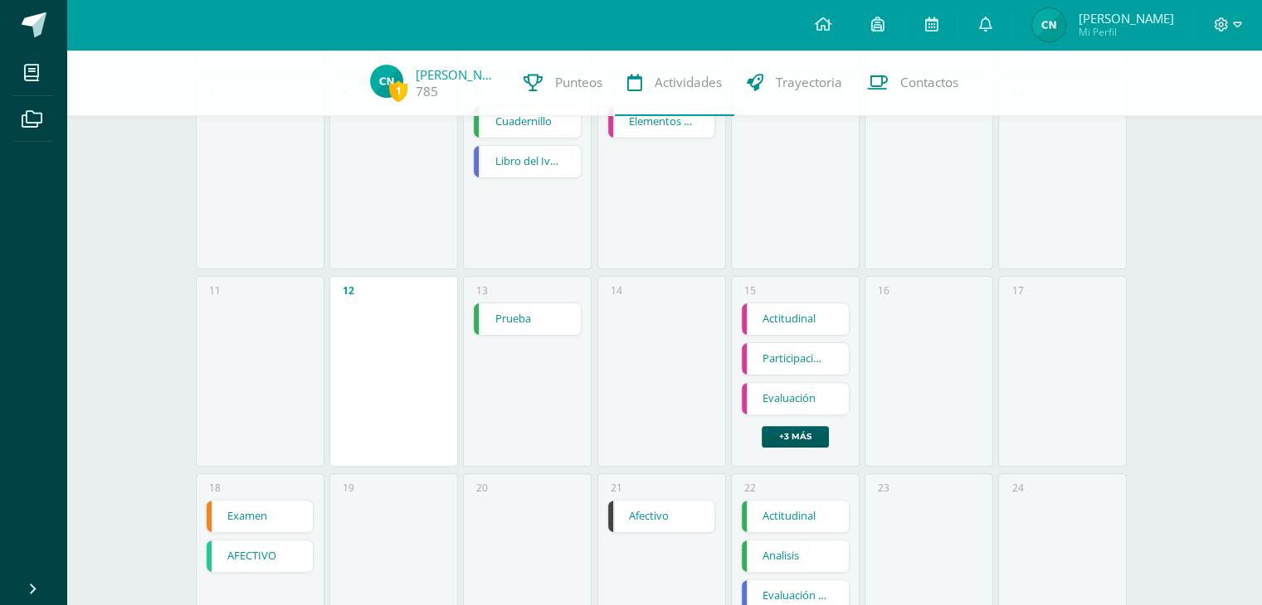
click at [806, 395] on link "Evaluación" at bounding box center [794, 399] width 107 height 32
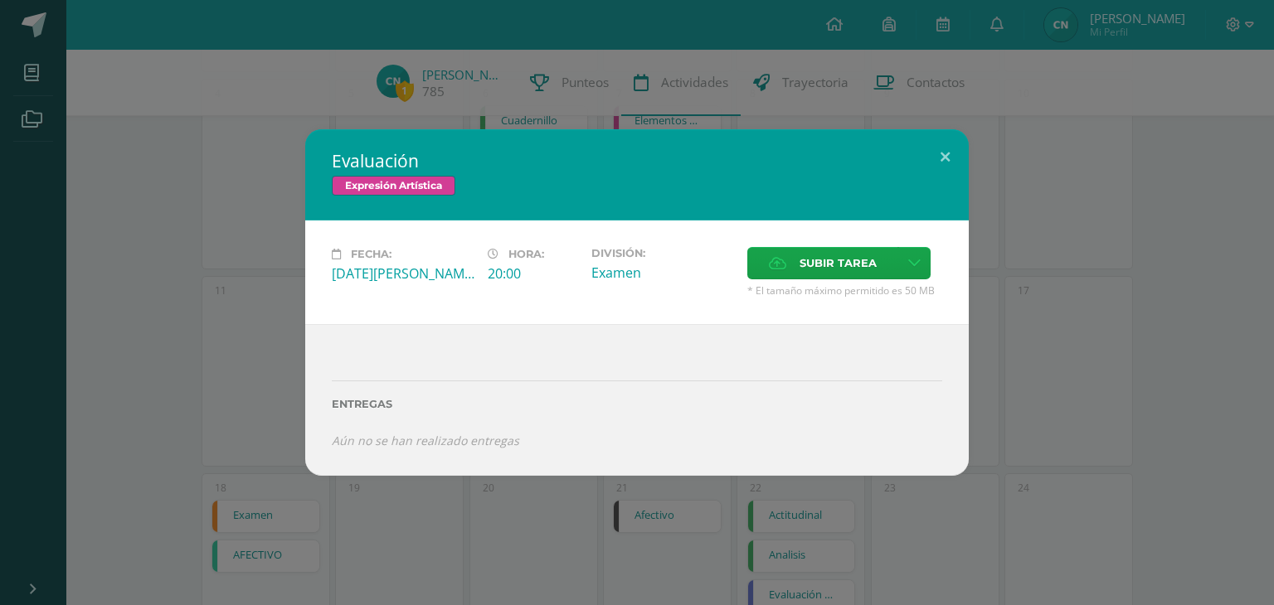
click at [1015, 282] on div "Evaluación Expresión Artística Fecha: Viernes 15 de Agosto Hora: 20:00 División…" at bounding box center [637, 302] width 1261 height 347
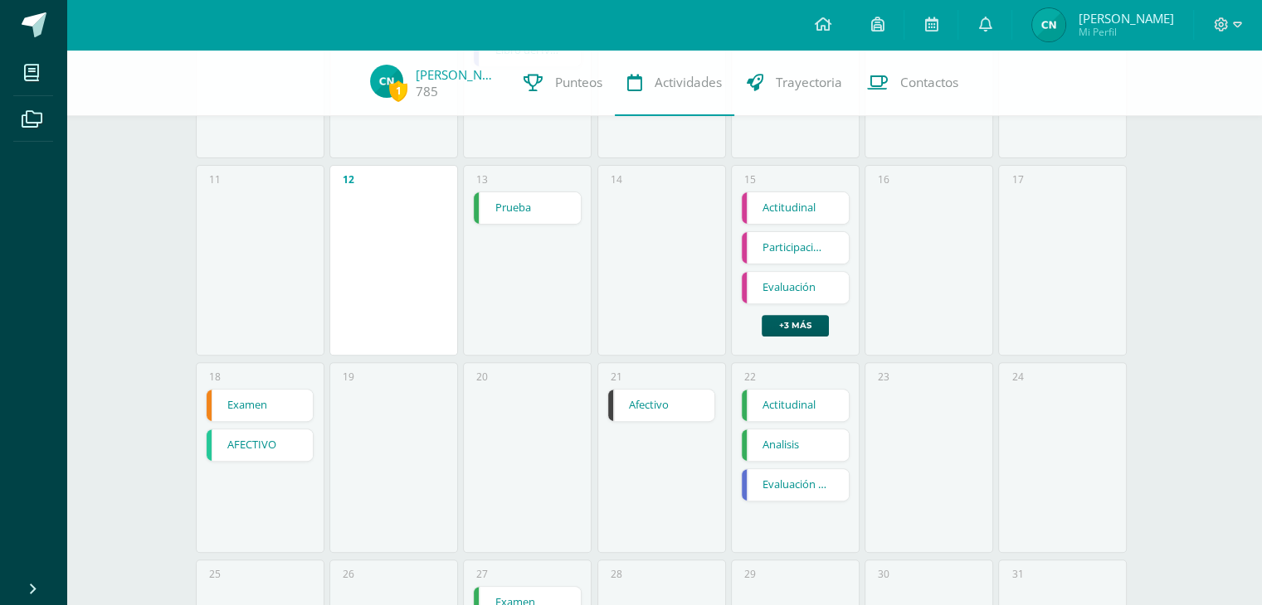
scroll to position [557, 0]
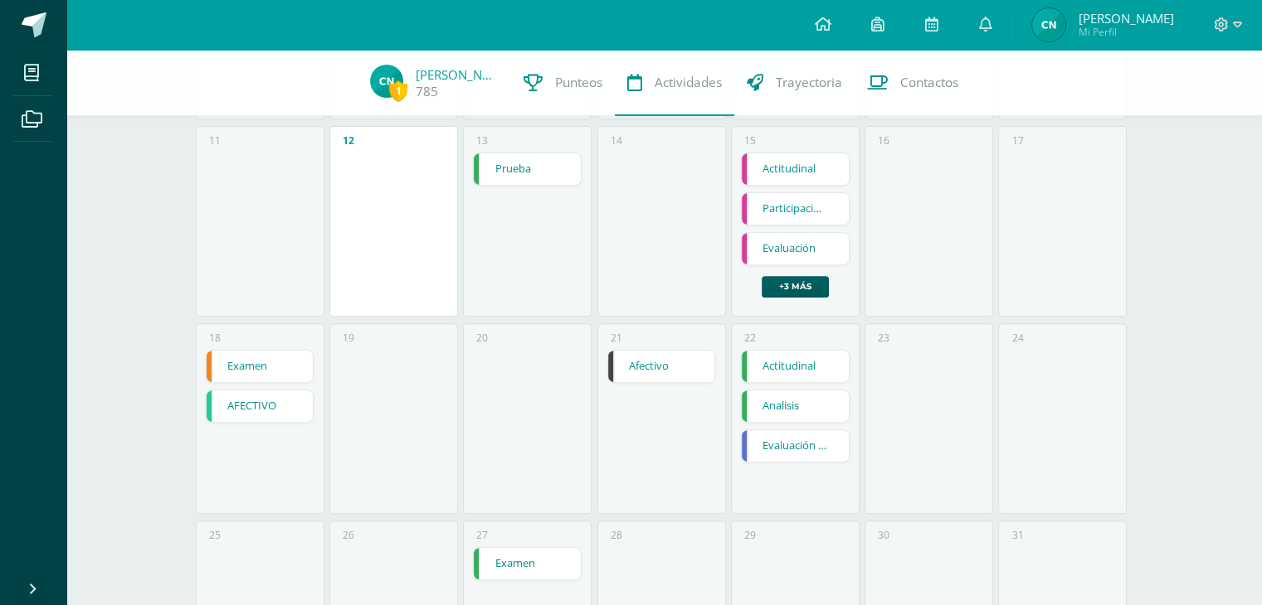
click at [677, 355] on link "Afectivo" at bounding box center [661, 367] width 107 height 32
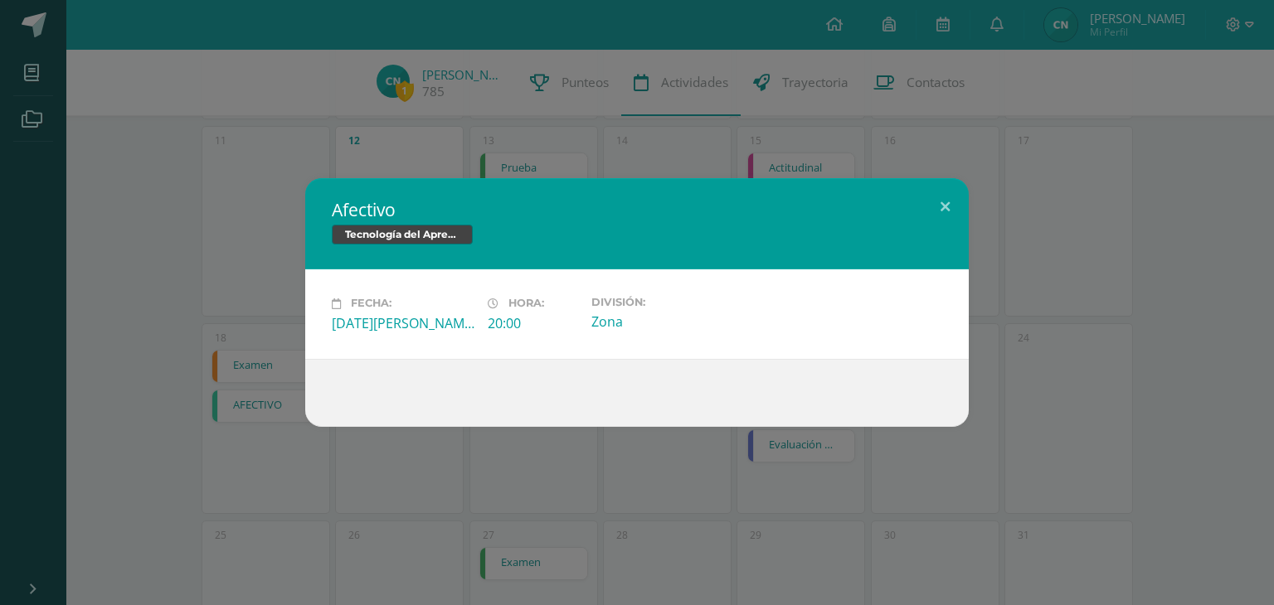
click at [1048, 251] on div "Afectivo Tecnología del Aprendizaje y Comunicación Fecha: Jueves 21 de Agosto H…" at bounding box center [637, 302] width 1261 height 248
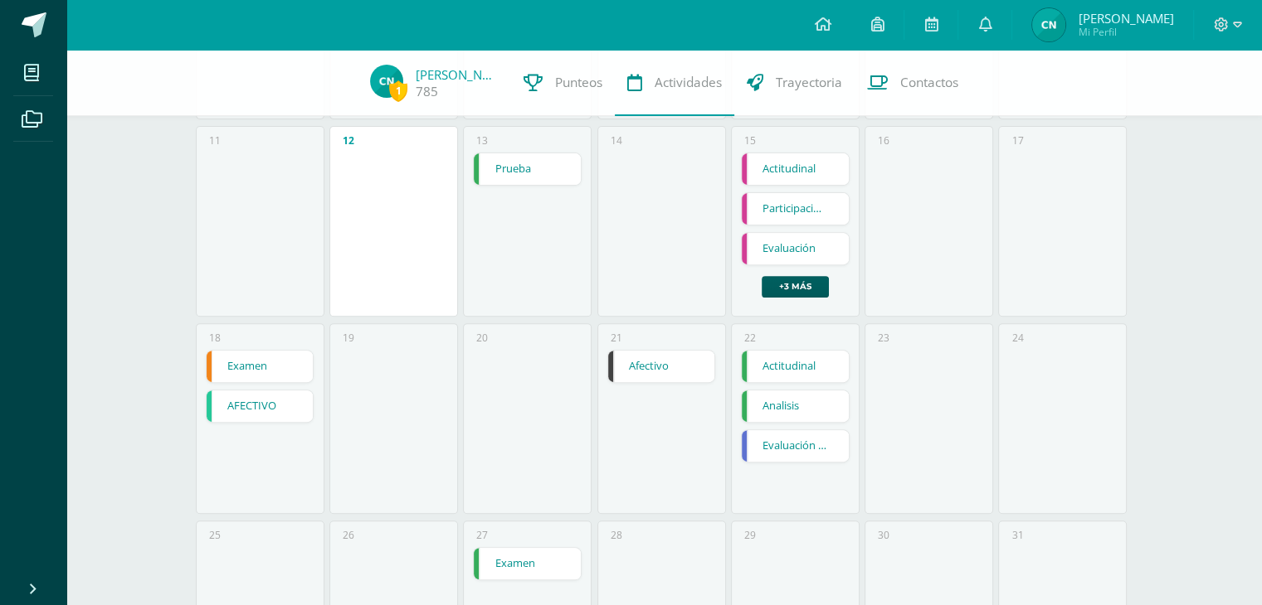
click at [812, 372] on link "Actitudinal" at bounding box center [794, 367] width 107 height 32
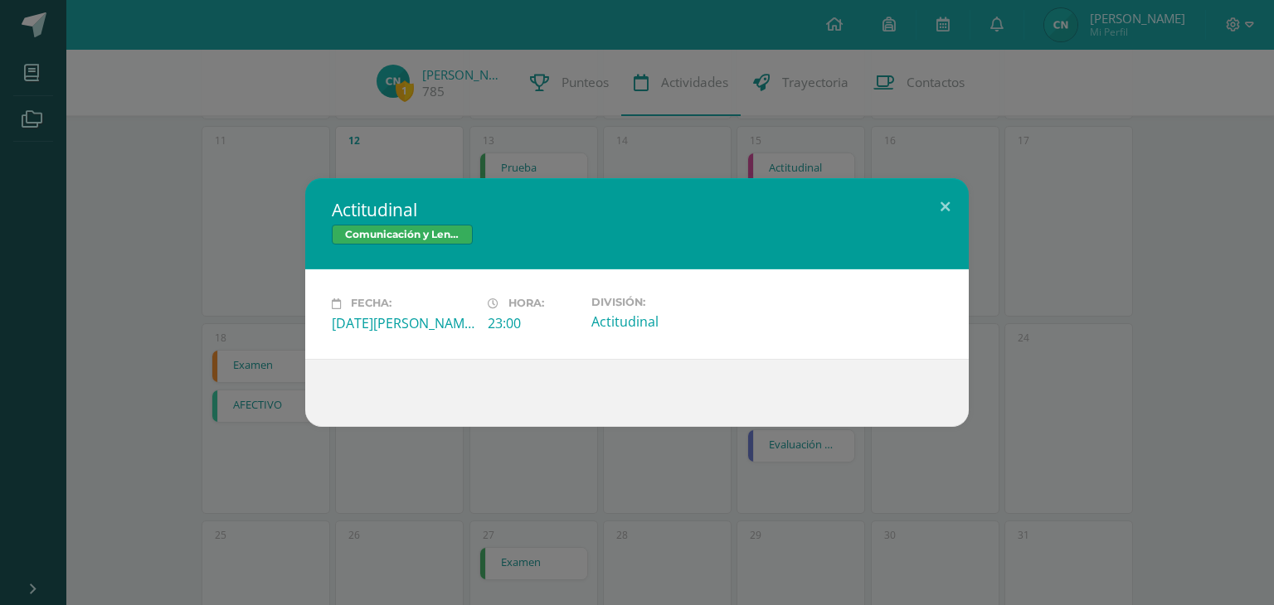
click at [995, 277] on div "Actitudinal Comunicación y Lenguaje L1 Fecha: Viernes 22 de Agosto Hora: 23:00 …" at bounding box center [637, 302] width 1261 height 248
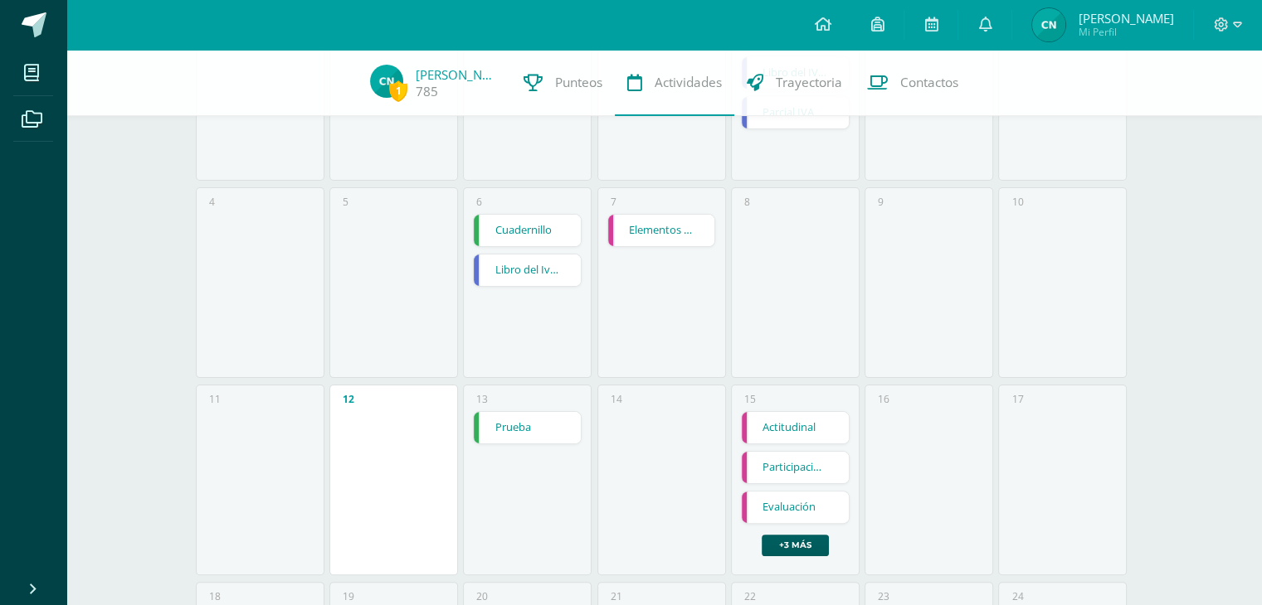
scroll to position [0, 0]
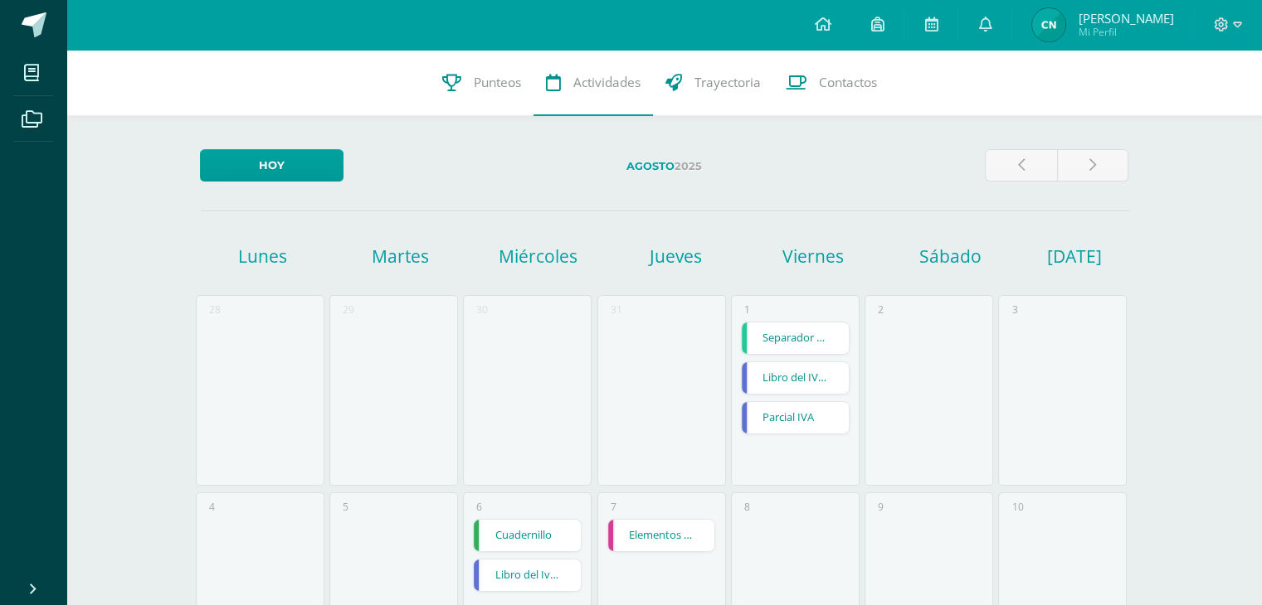
click at [1043, 20] on img at bounding box center [1048, 24] width 33 height 33
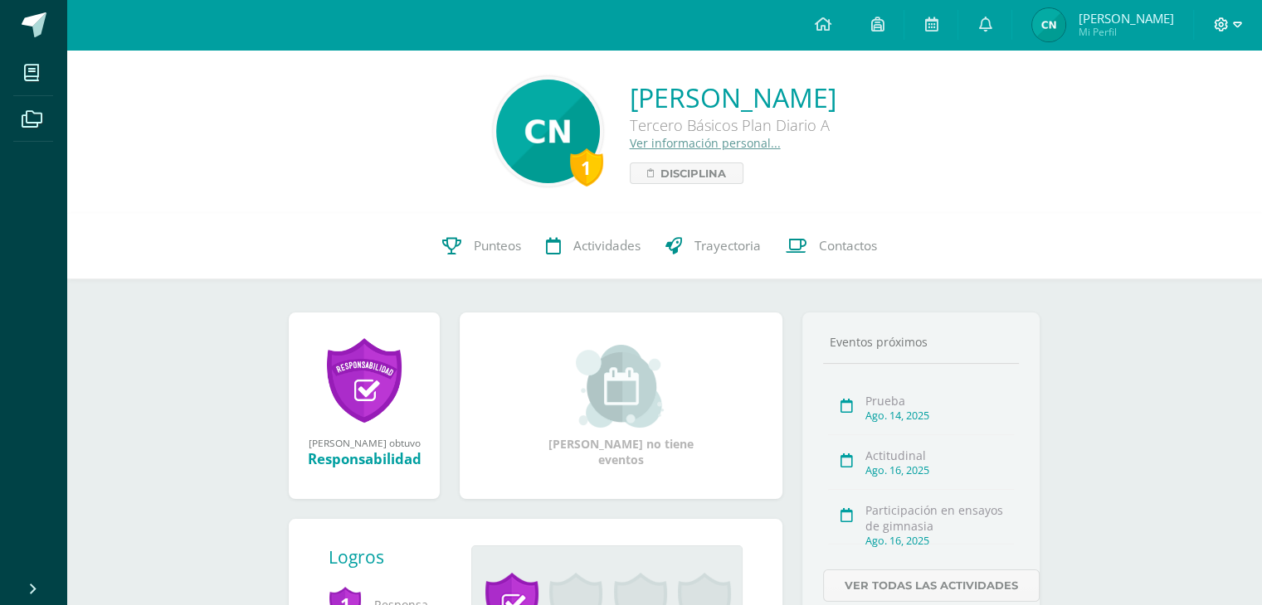
click at [1213, 20] on icon at bounding box center [1220, 24] width 15 height 15
click at [1184, 114] on span "Cerrar sesión" at bounding box center [1185, 113] width 75 height 16
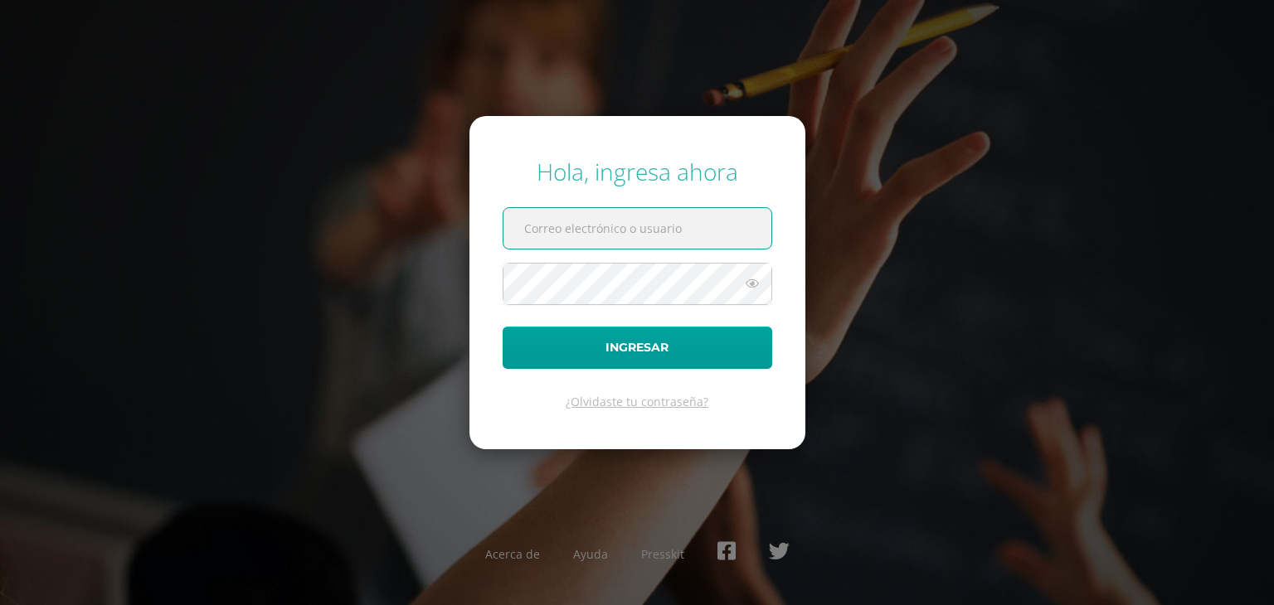
type input "2559082@insarycristovive.edu.gt"
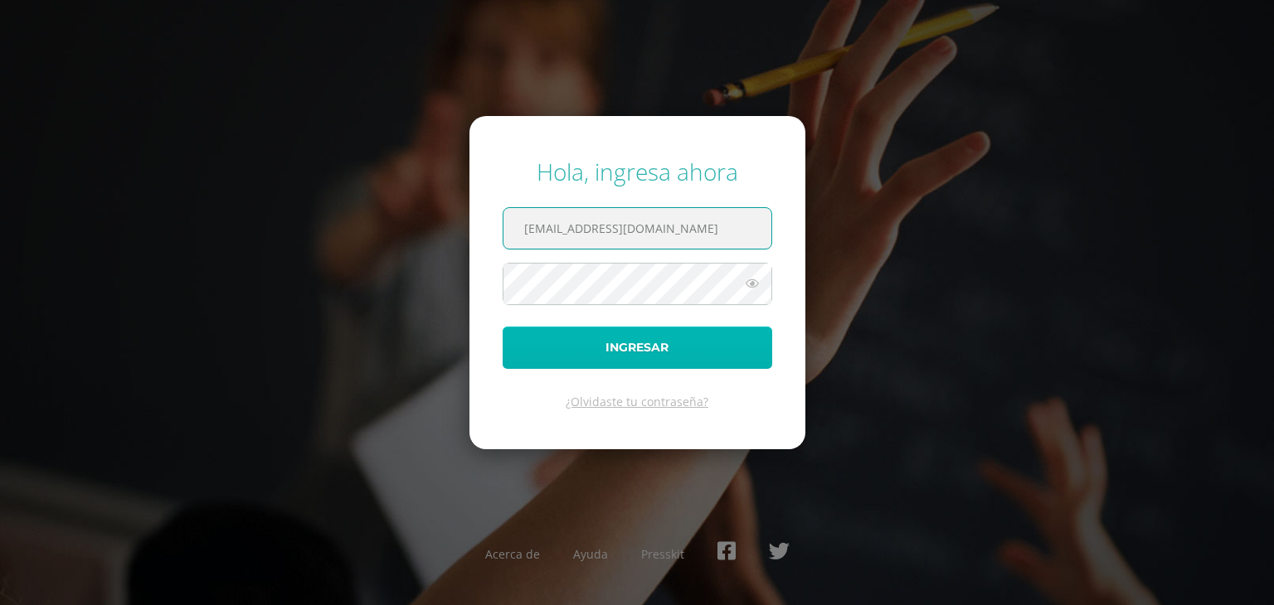
click at [760, 344] on button "Ingresar" at bounding box center [638, 348] width 270 height 42
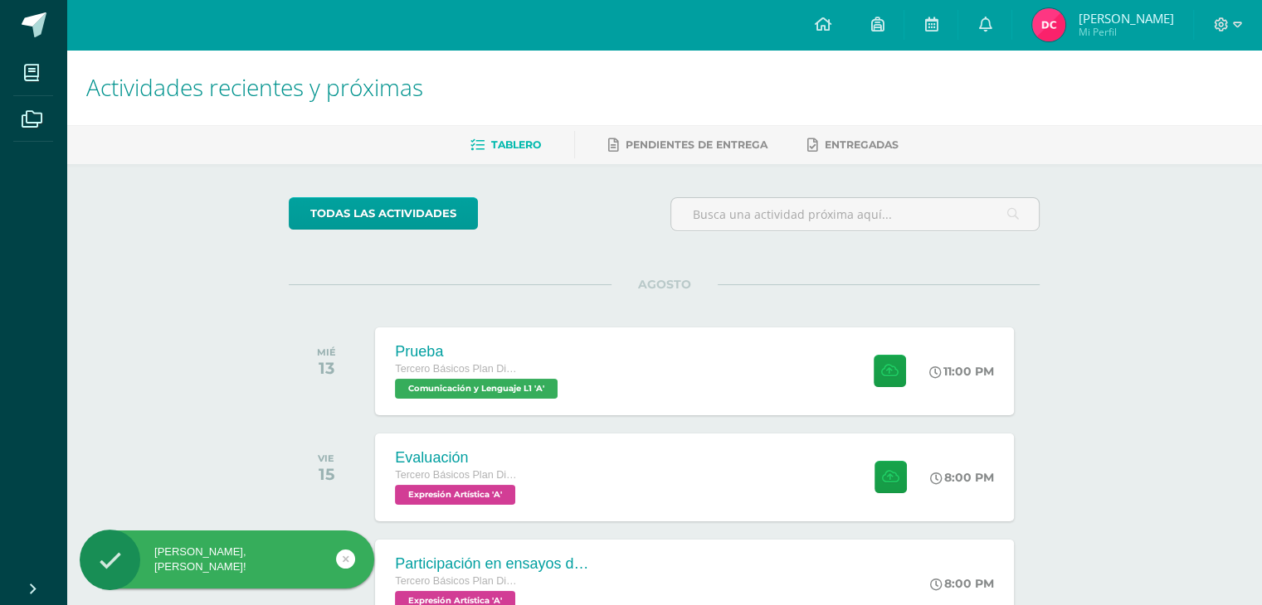
click at [1065, 15] on img at bounding box center [1048, 24] width 33 height 33
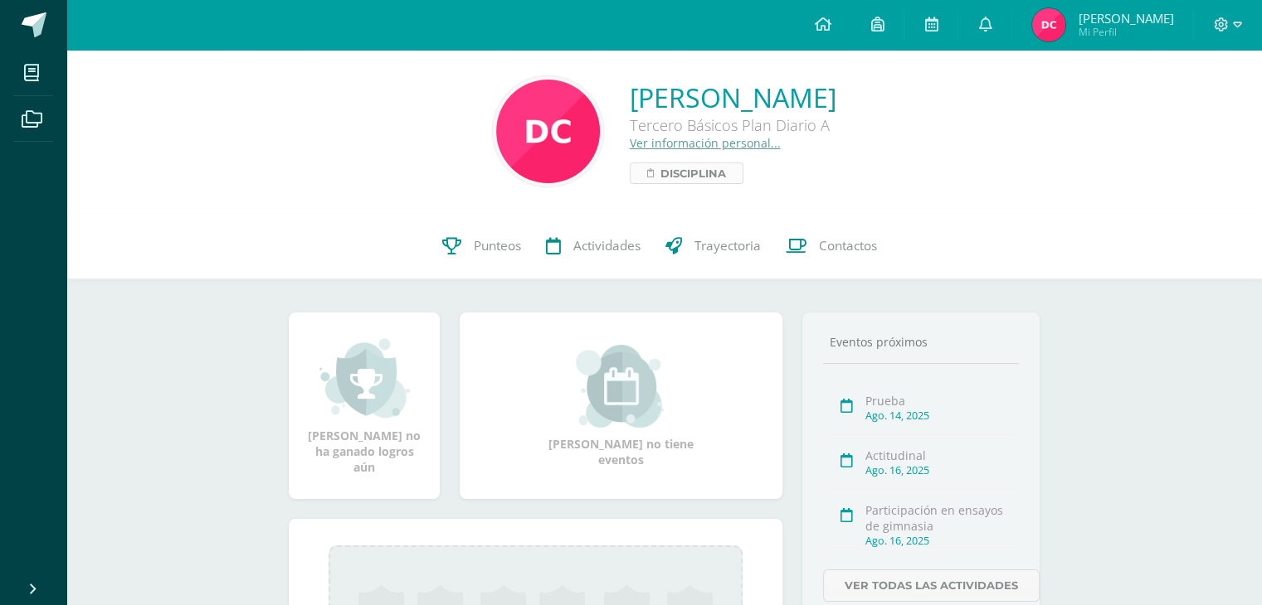
click at [660, 170] on span "Disciplina" at bounding box center [693, 173] width 66 height 20
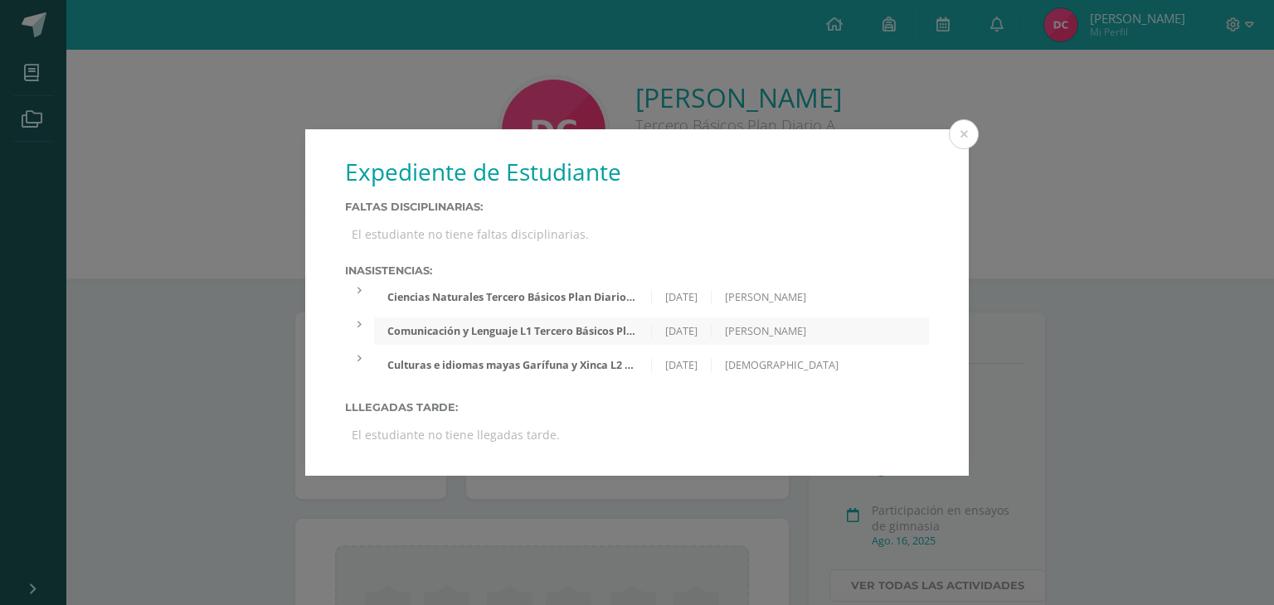
click at [1019, 172] on div "Expediente de Estudiante Faltas Disciplinarias: El estudiante no tiene faltas d…" at bounding box center [637, 302] width 1261 height 347
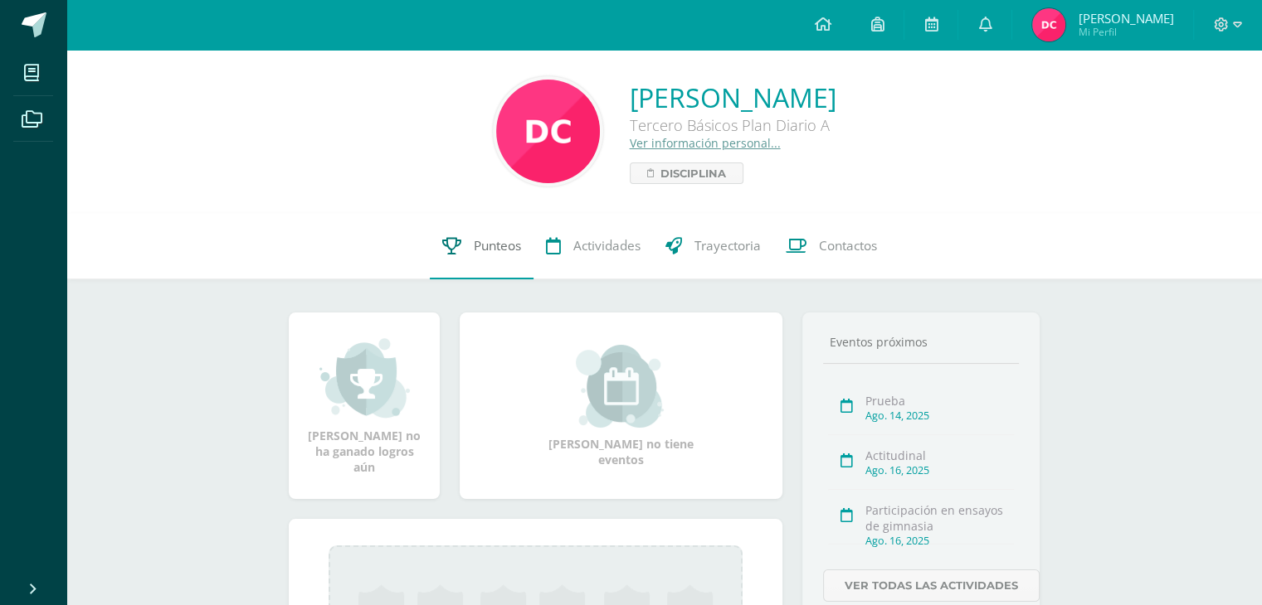
click at [504, 258] on link "Punteos" at bounding box center [482, 246] width 104 height 66
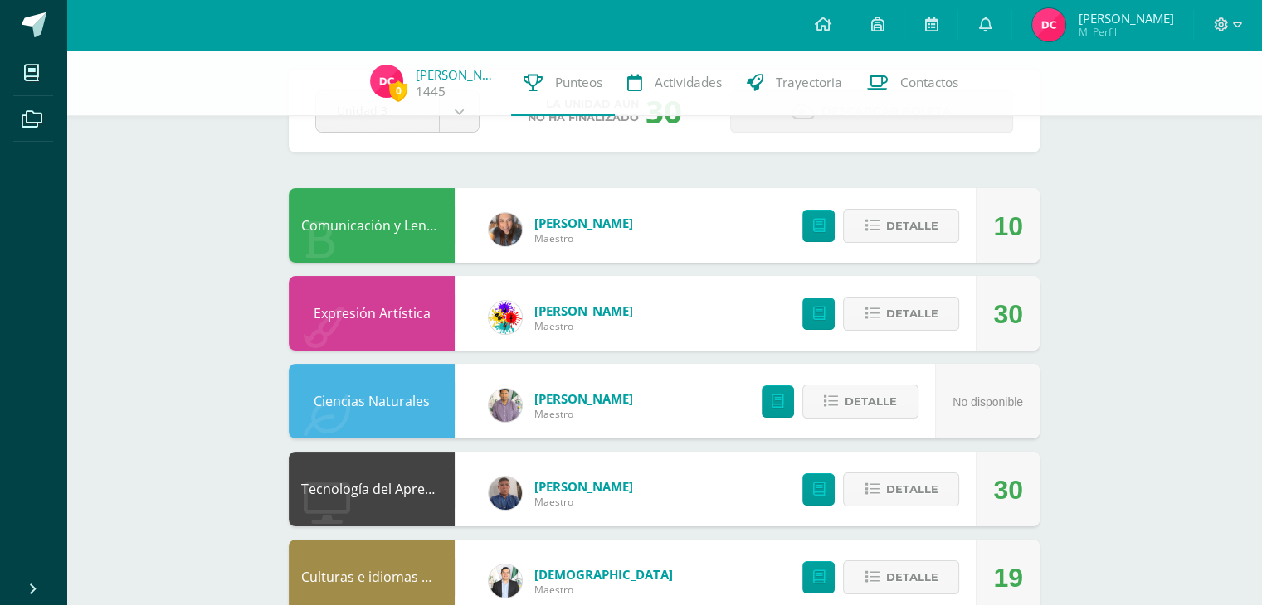
scroll to position [75, 0]
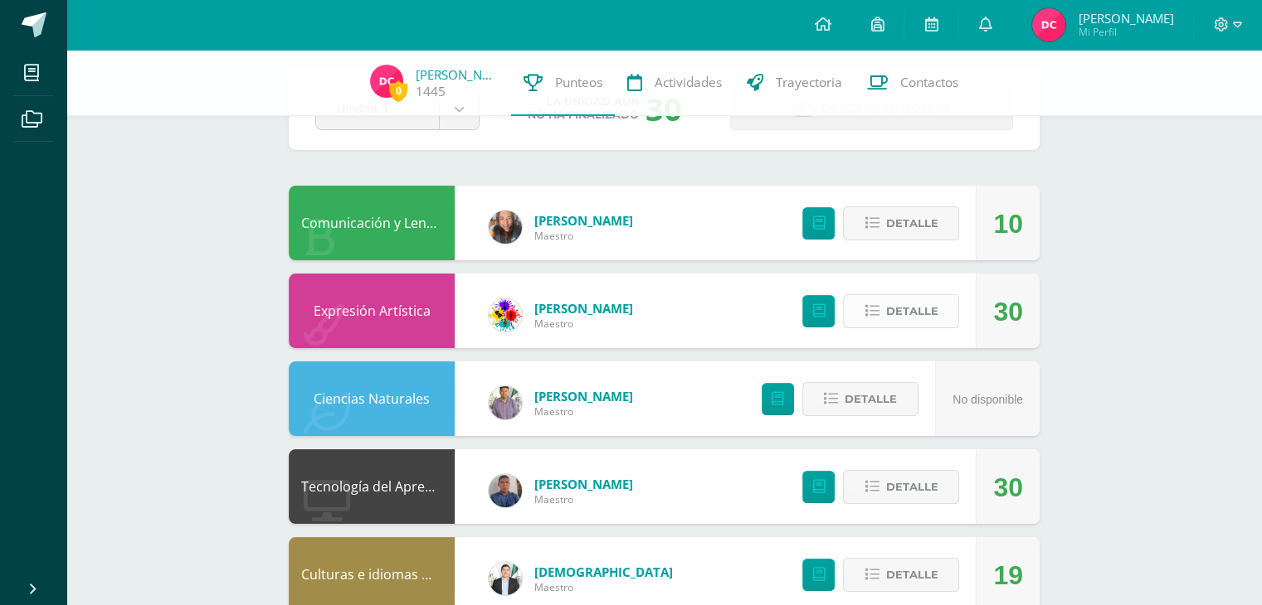
click at [936, 309] on span "Detalle" at bounding box center [911, 311] width 52 height 31
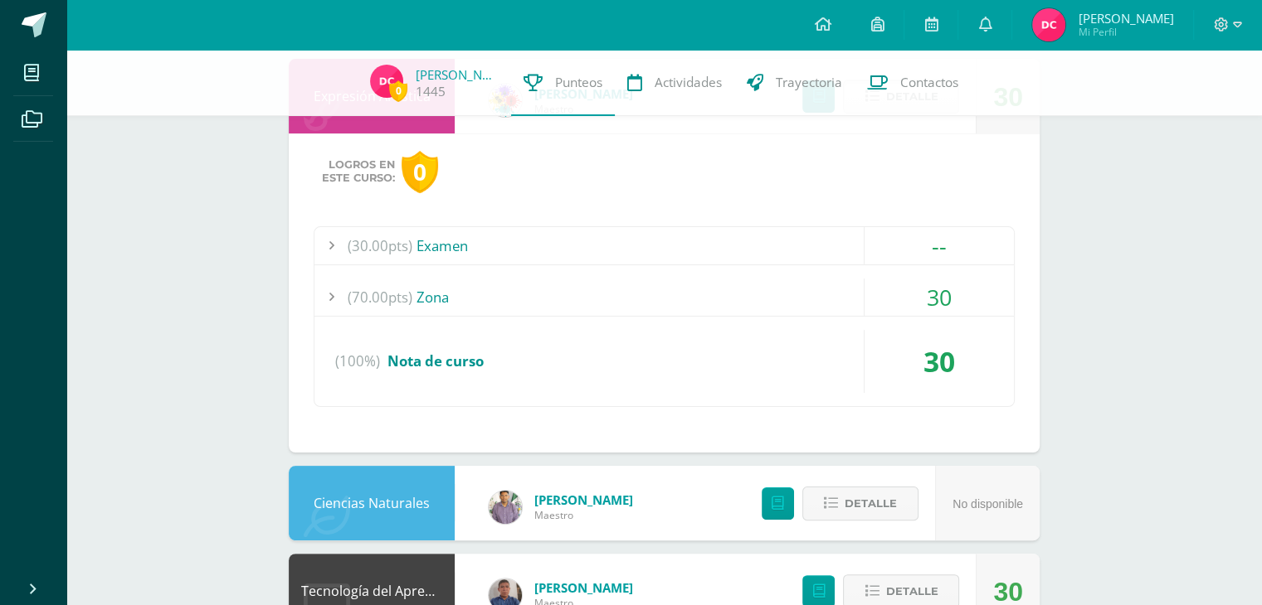
click at [960, 303] on div "30" at bounding box center [938, 297] width 149 height 37
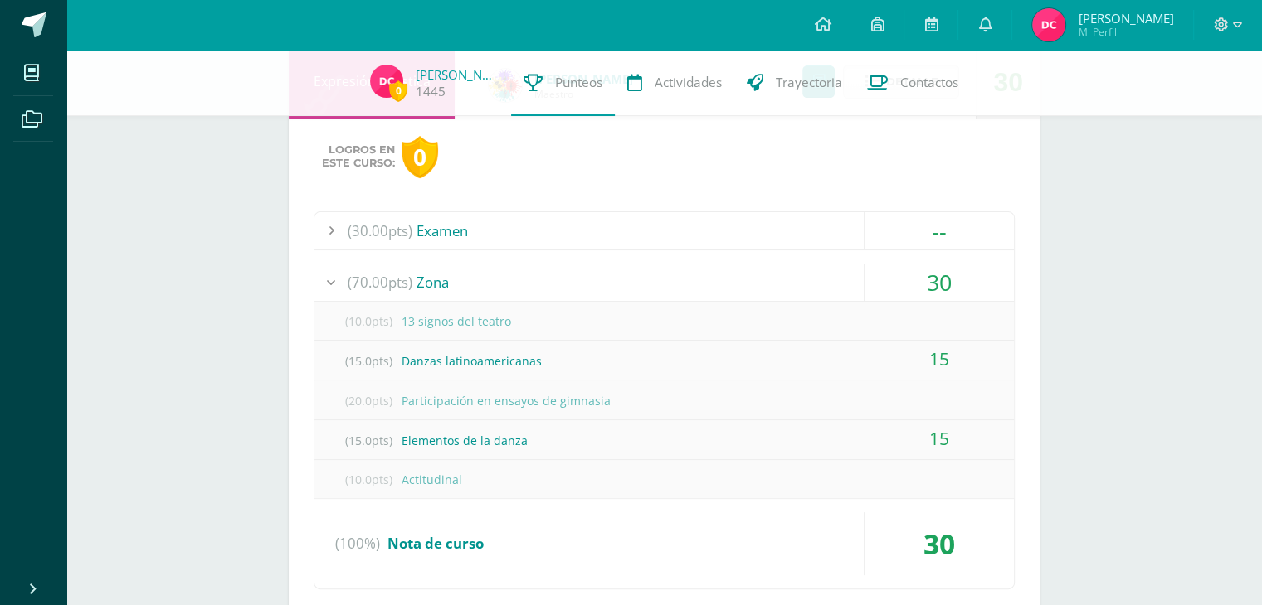
scroll to position [309, 0]
click at [945, 245] on div "--" at bounding box center [938, 227] width 149 height 37
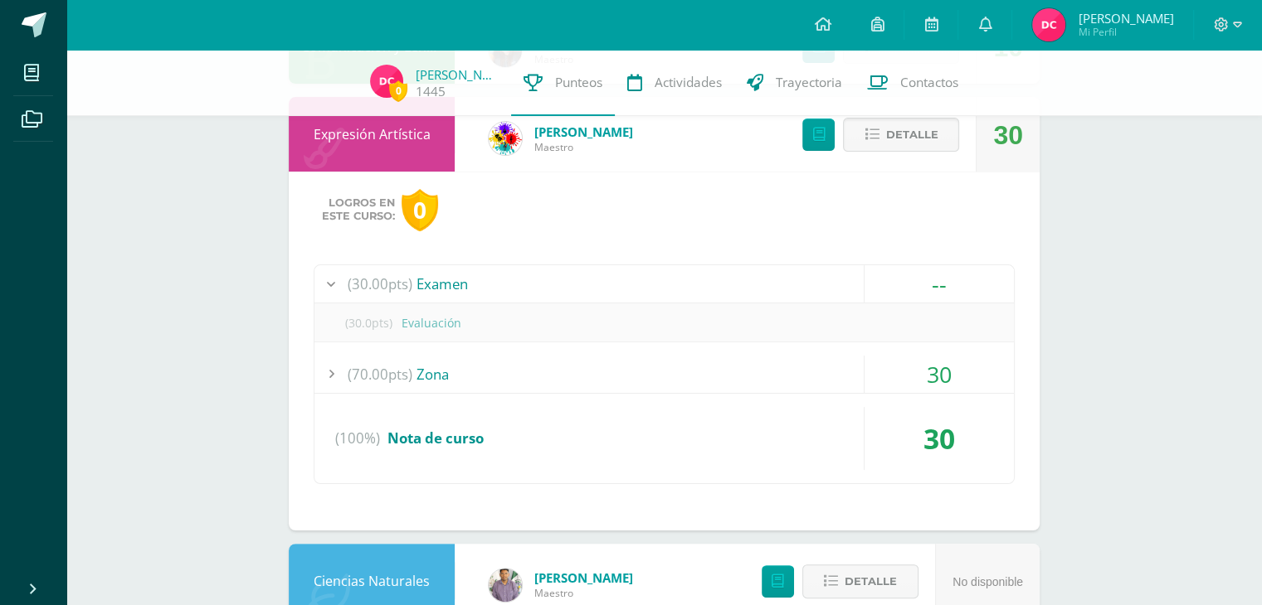
scroll to position [220, 0]
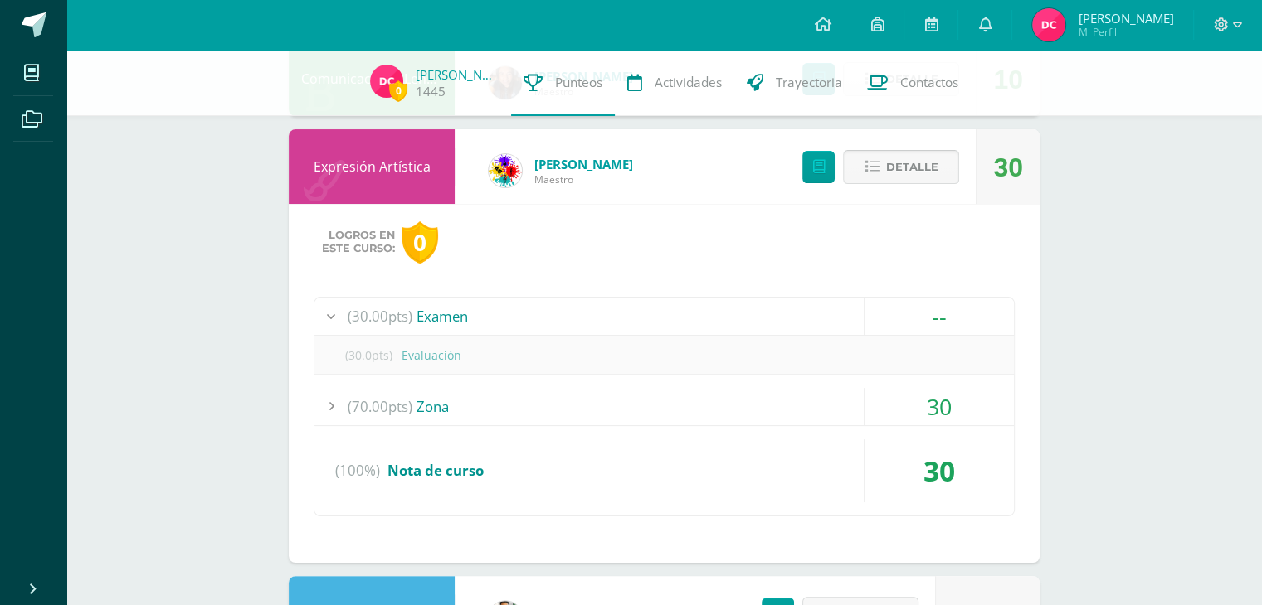
click at [951, 158] on button "Detalle" at bounding box center [901, 167] width 116 height 34
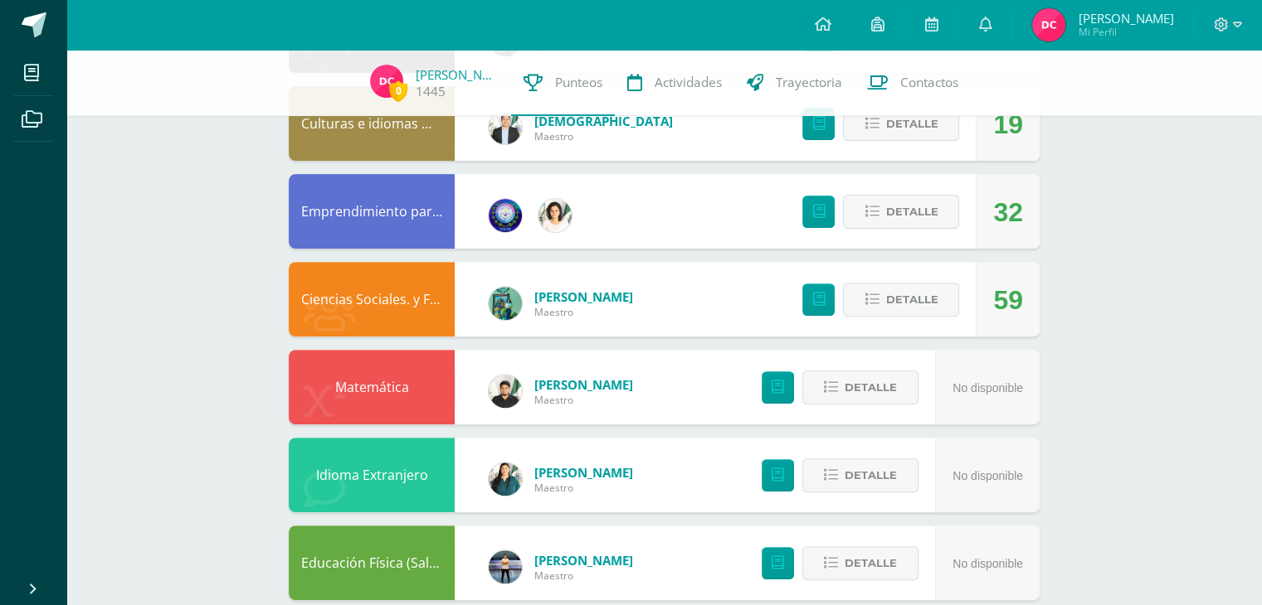
scroll to position [555, 0]
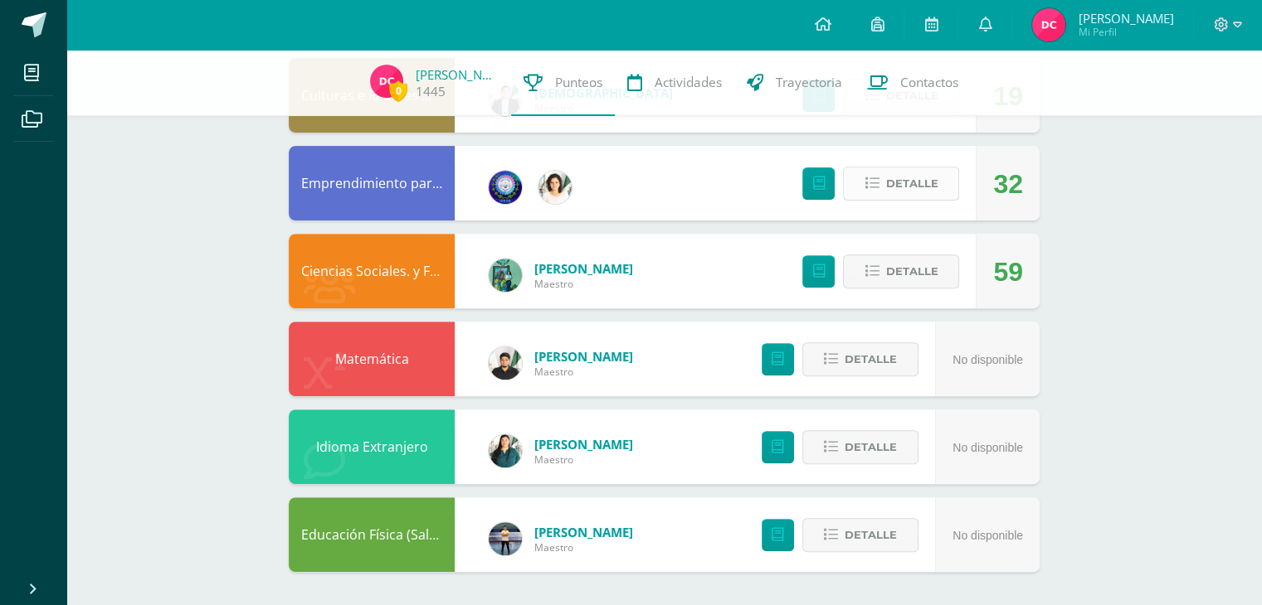
click at [958, 176] on button "Detalle" at bounding box center [901, 184] width 116 height 34
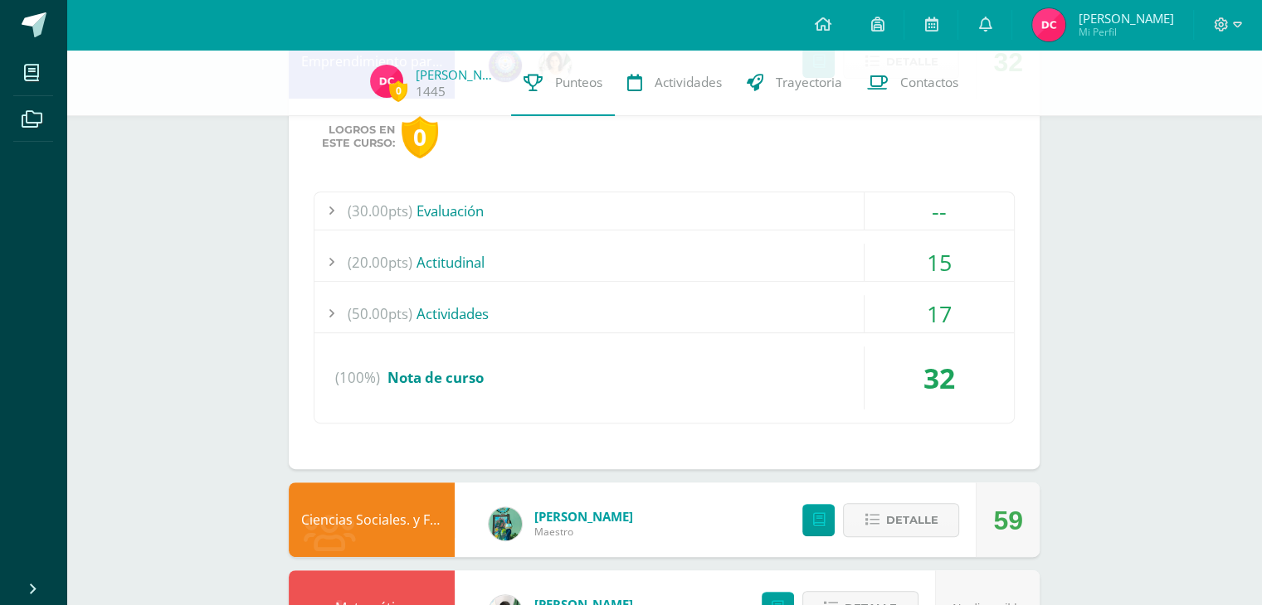
scroll to position [694, 0]
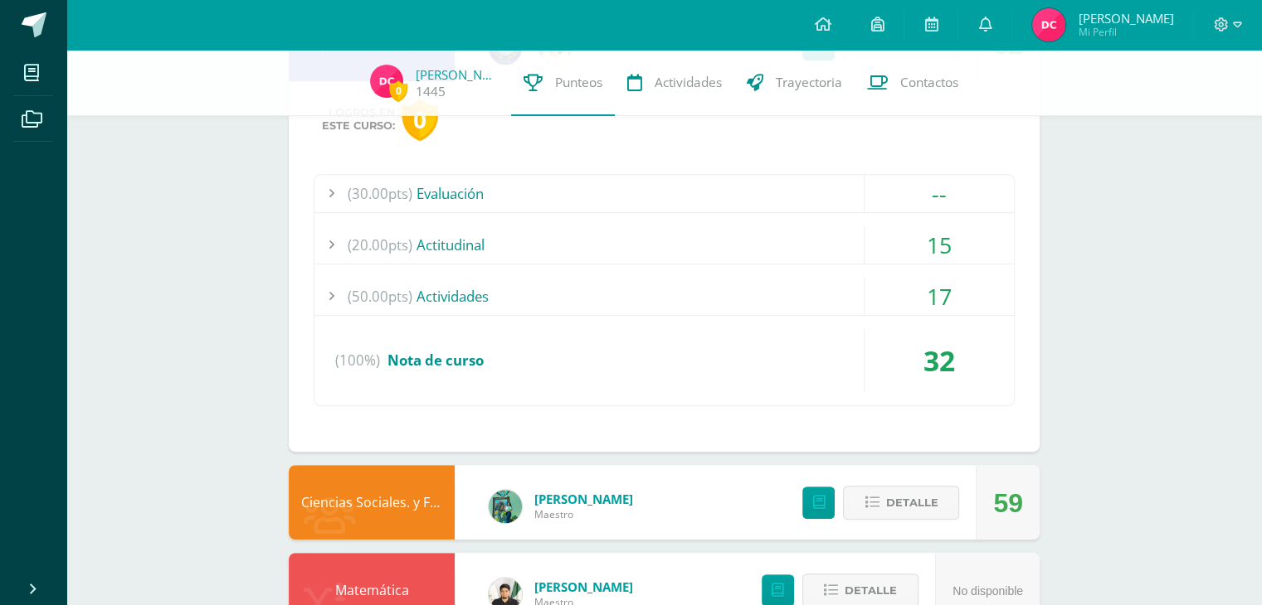
click at [965, 249] on div "15" at bounding box center [938, 244] width 149 height 37
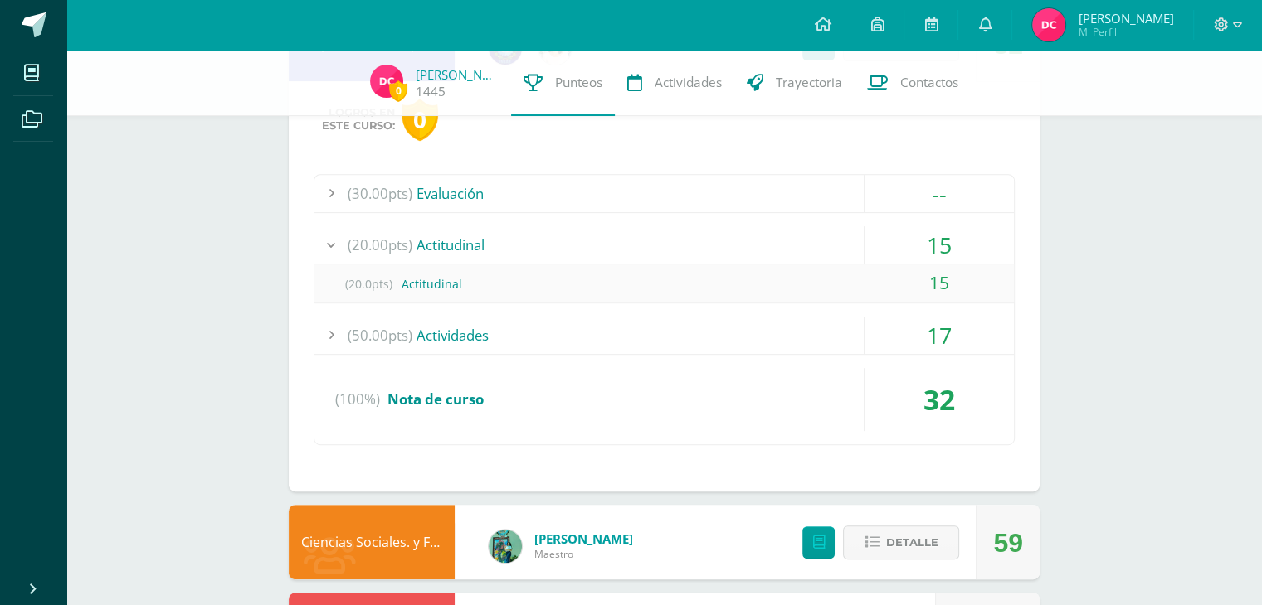
click at [968, 234] on div "15" at bounding box center [938, 244] width 149 height 37
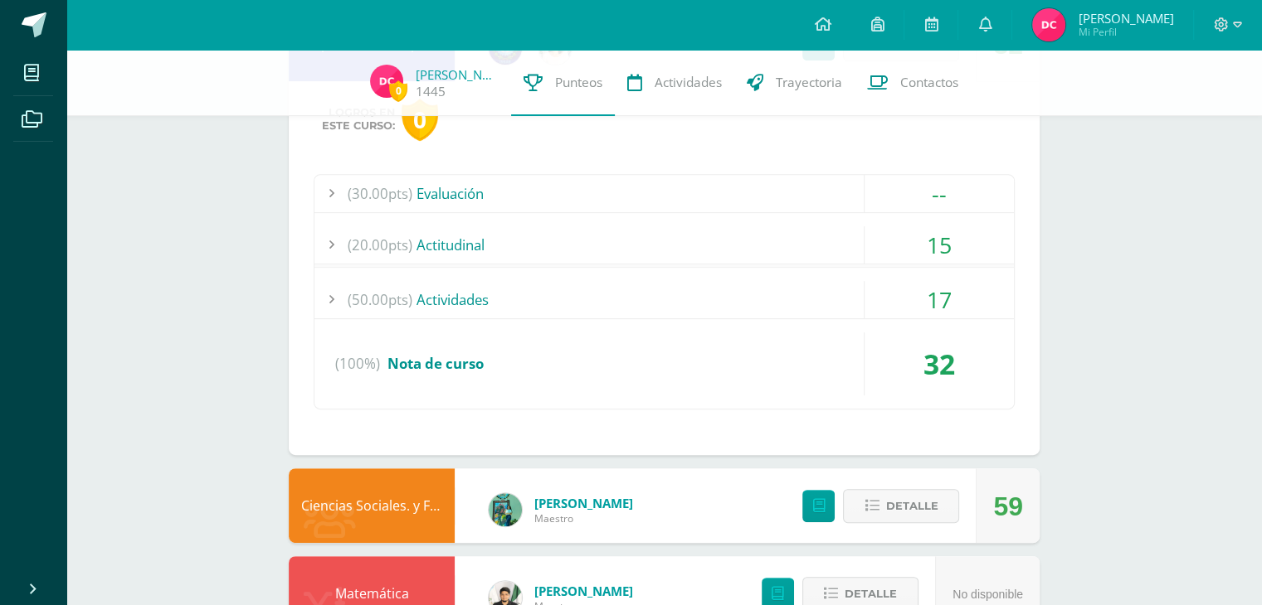
click at [981, 302] on div "17" at bounding box center [938, 299] width 149 height 37
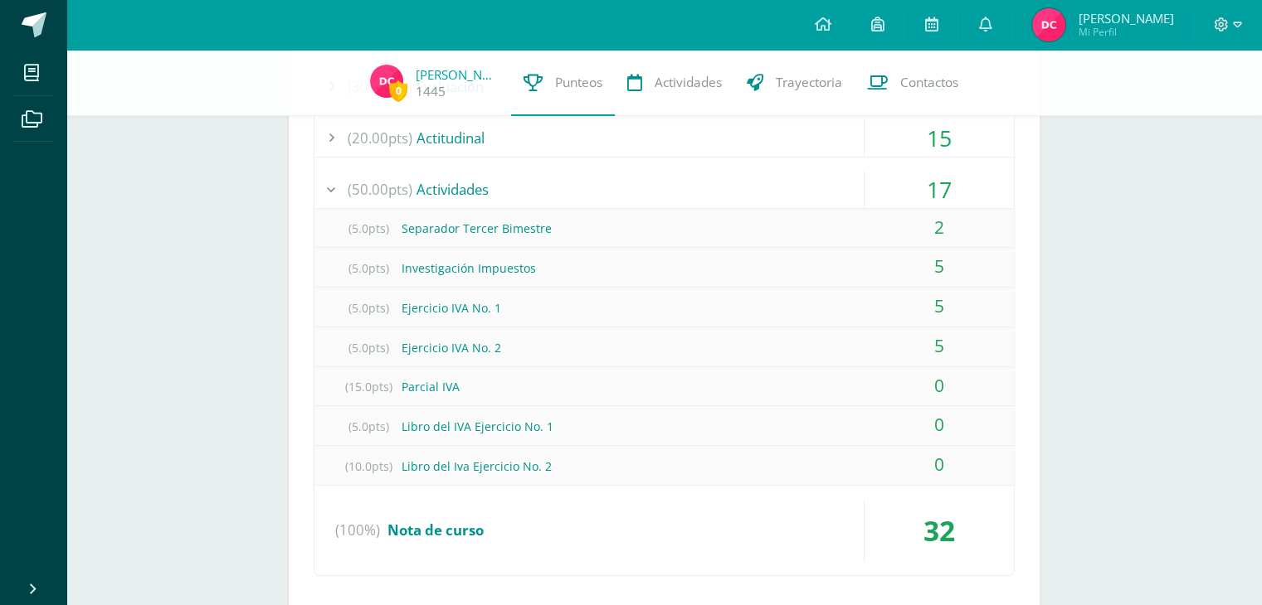
scroll to position [790, 0]
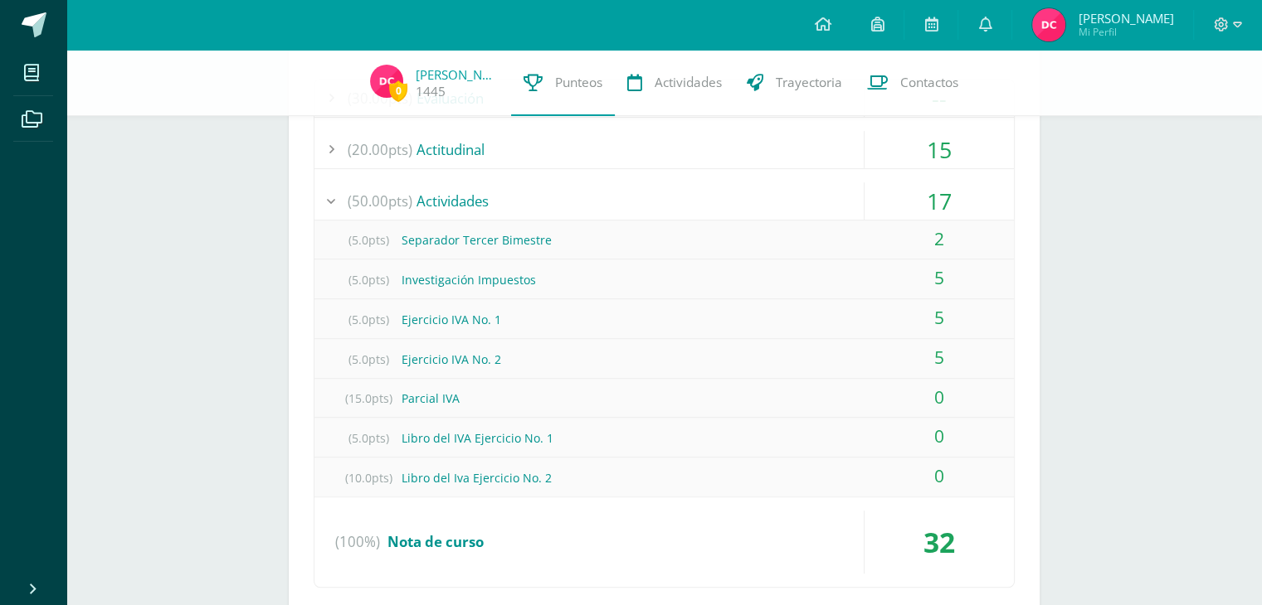
click at [962, 182] on div "17" at bounding box center [938, 200] width 149 height 37
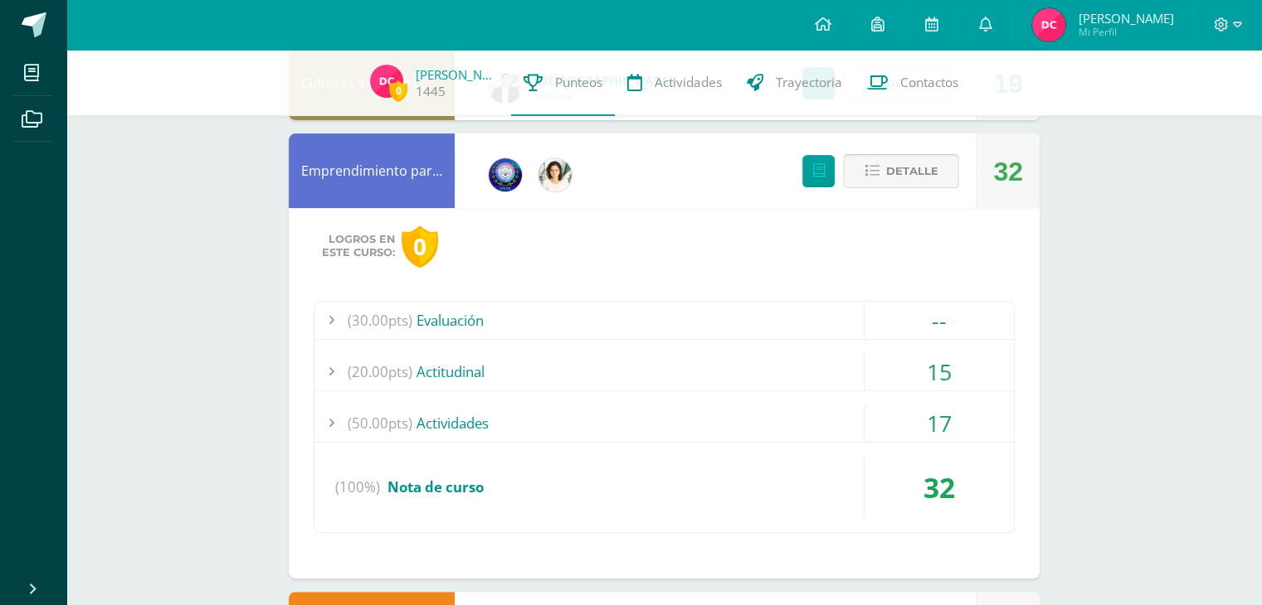
click at [930, 163] on span "Detalle" at bounding box center [911, 171] width 52 height 31
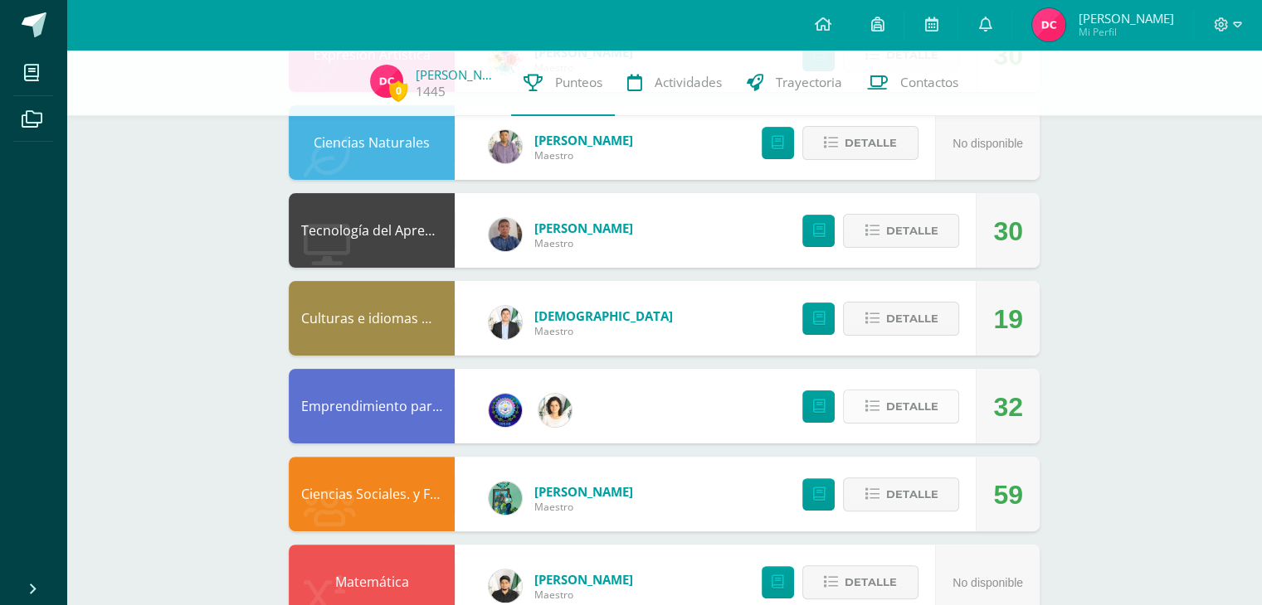
scroll to position [358, 0]
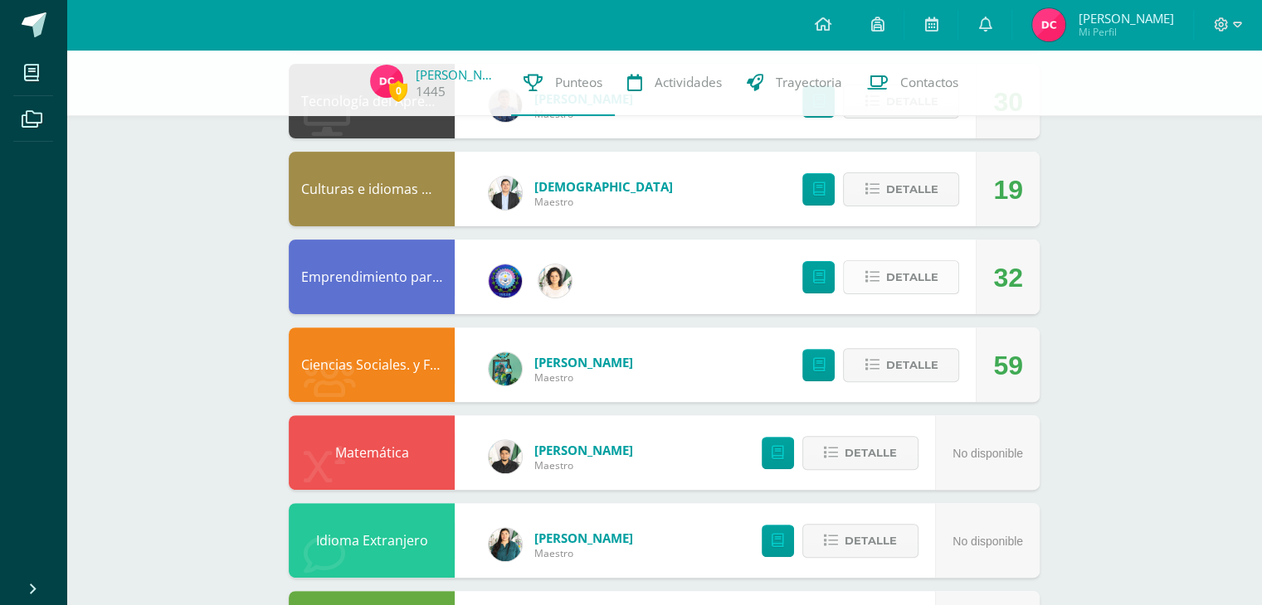
click at [935, 293] on span "Detalle" at bounding box center [911, 277] width 52 height 31
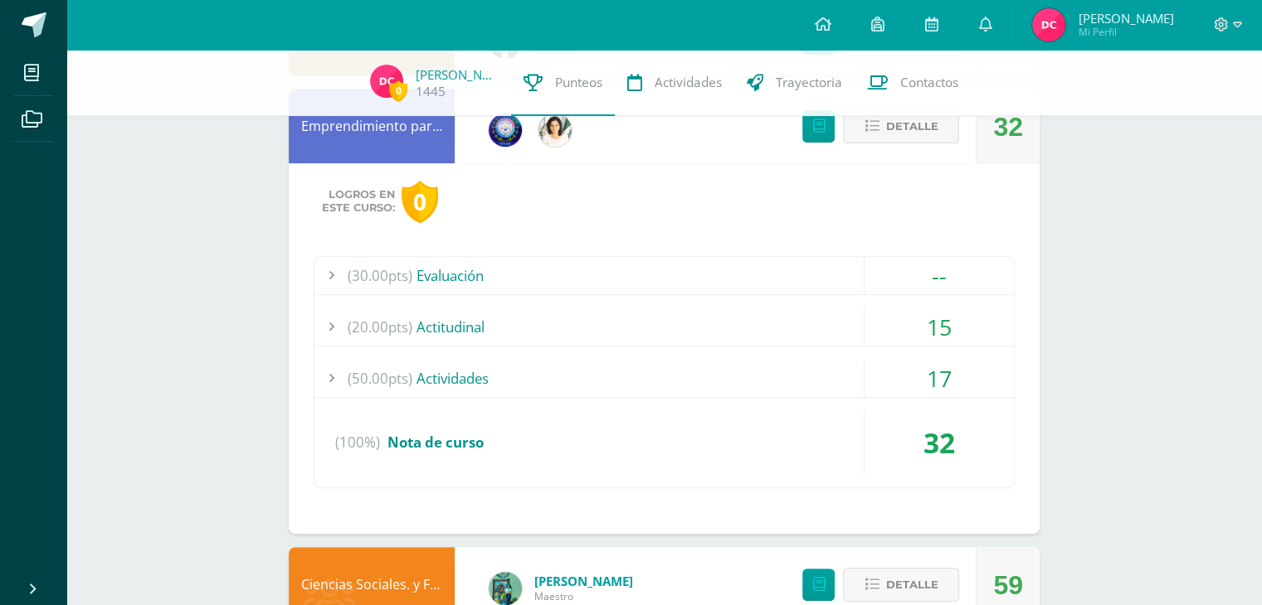
scroll to position [620, 0]
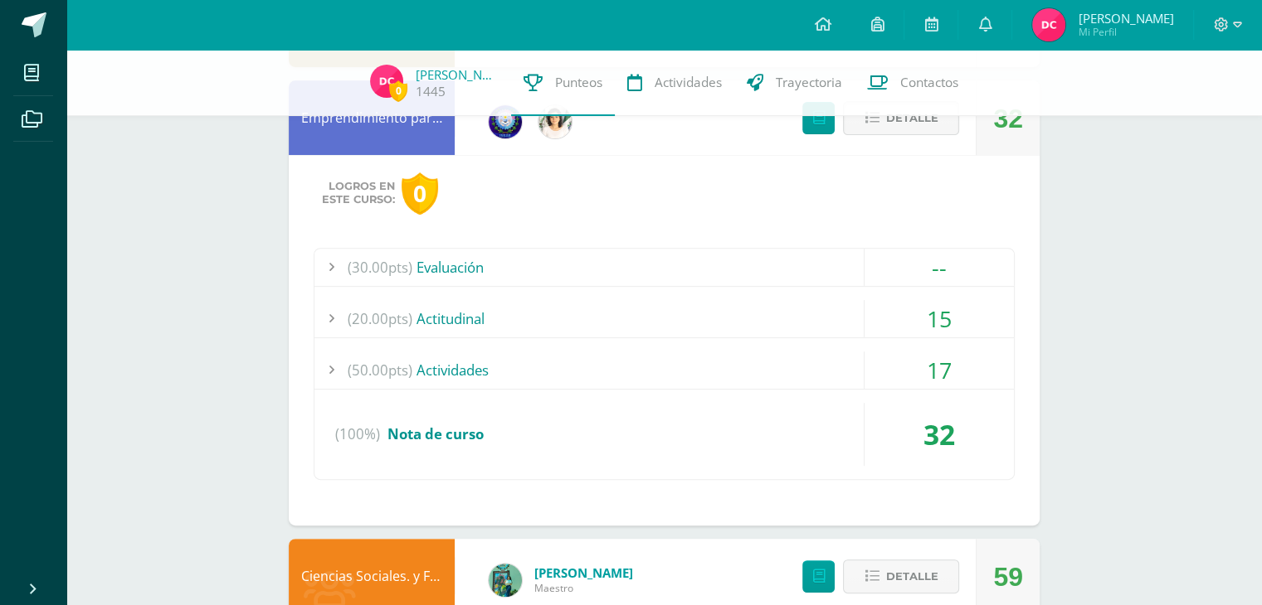
click at [961, 322] on div "15" at bounding box center [938, 318] width 149 height 37
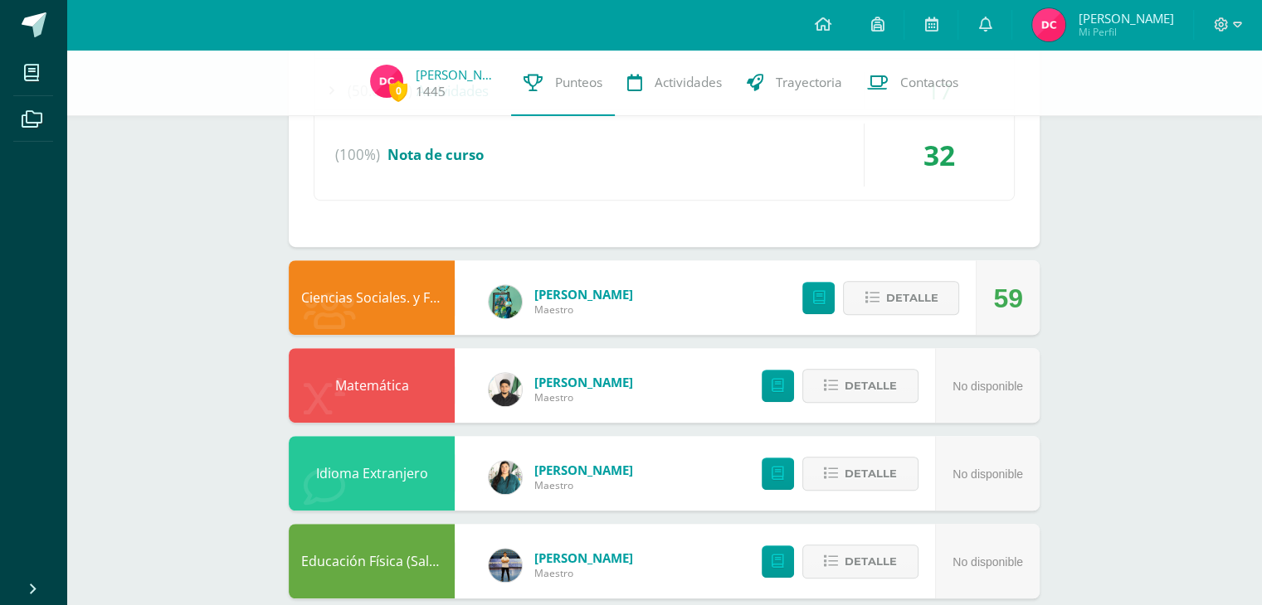
scroll to position [941, 0]
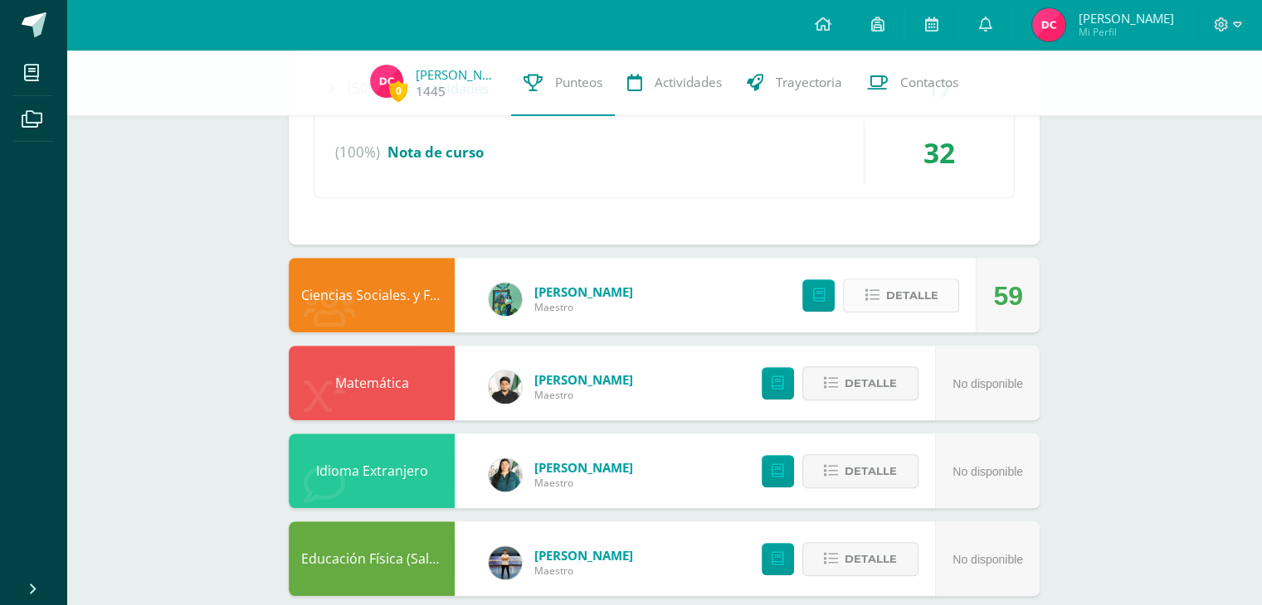
click at [921, 302] on span "Detalle" at bounding box center [911, 295] width 52 height 31
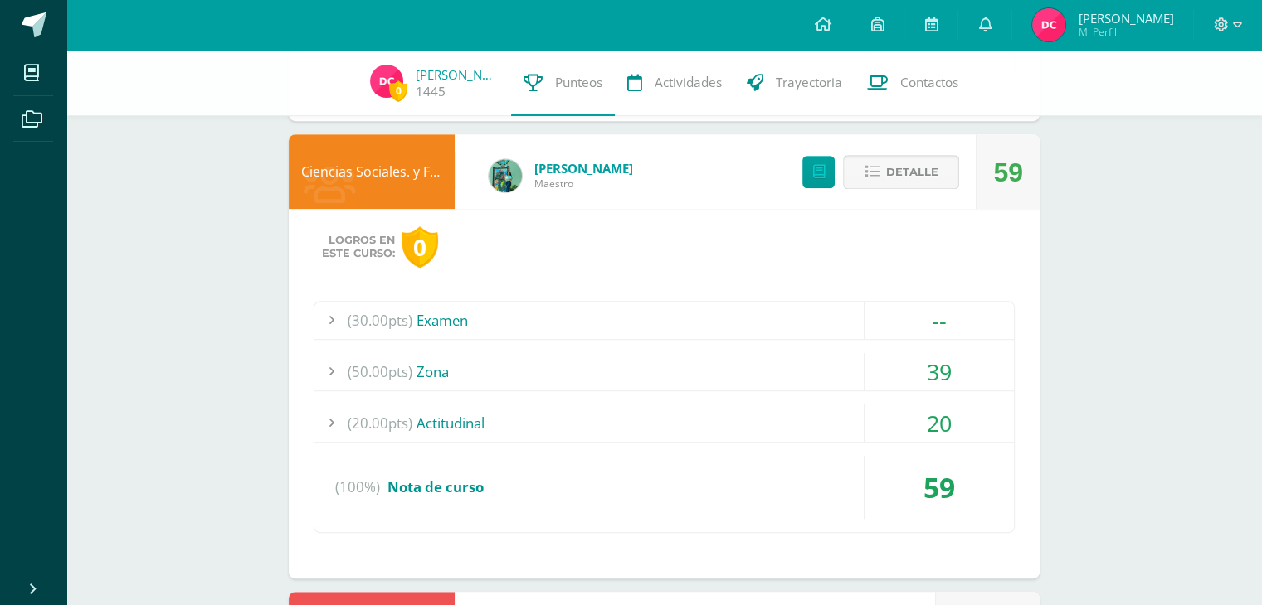
scroll to position [1071, 0]
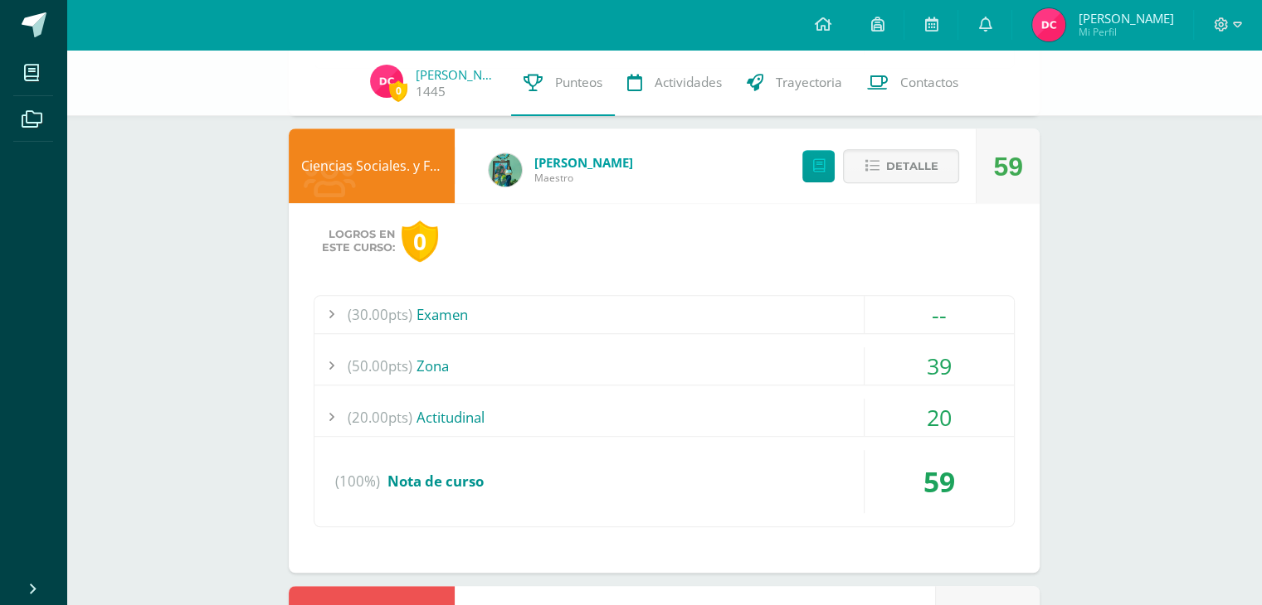
click at [949, 406] on div "20" at bounding box center [938, 417] width 149 height 37
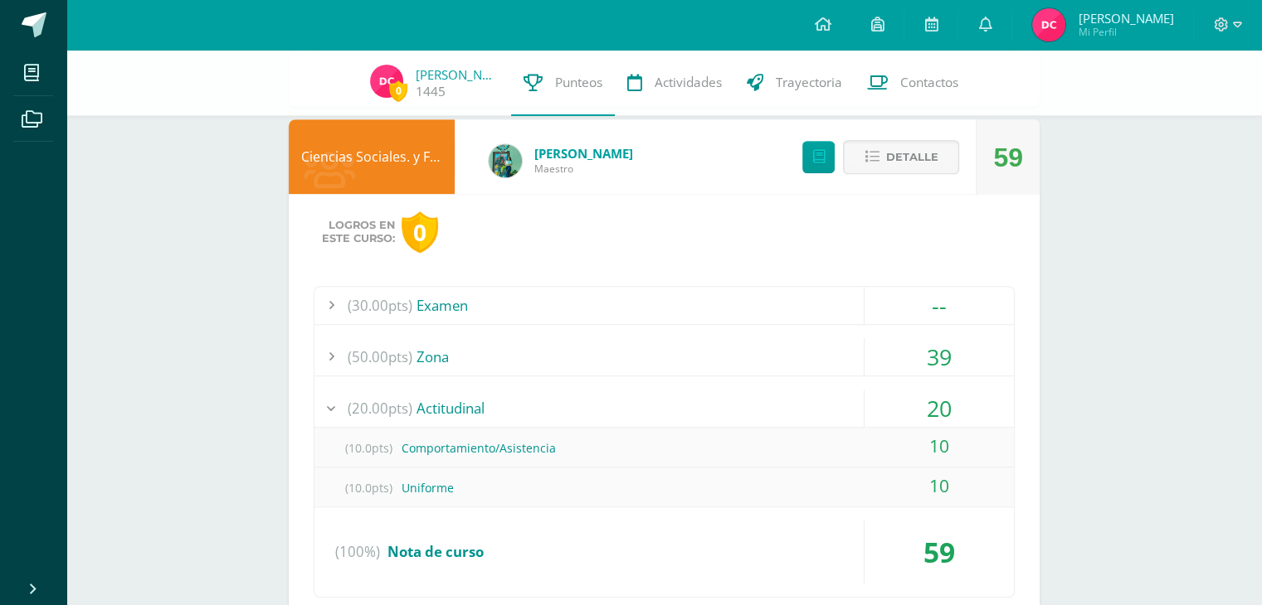
scroll to position [1032, 0]
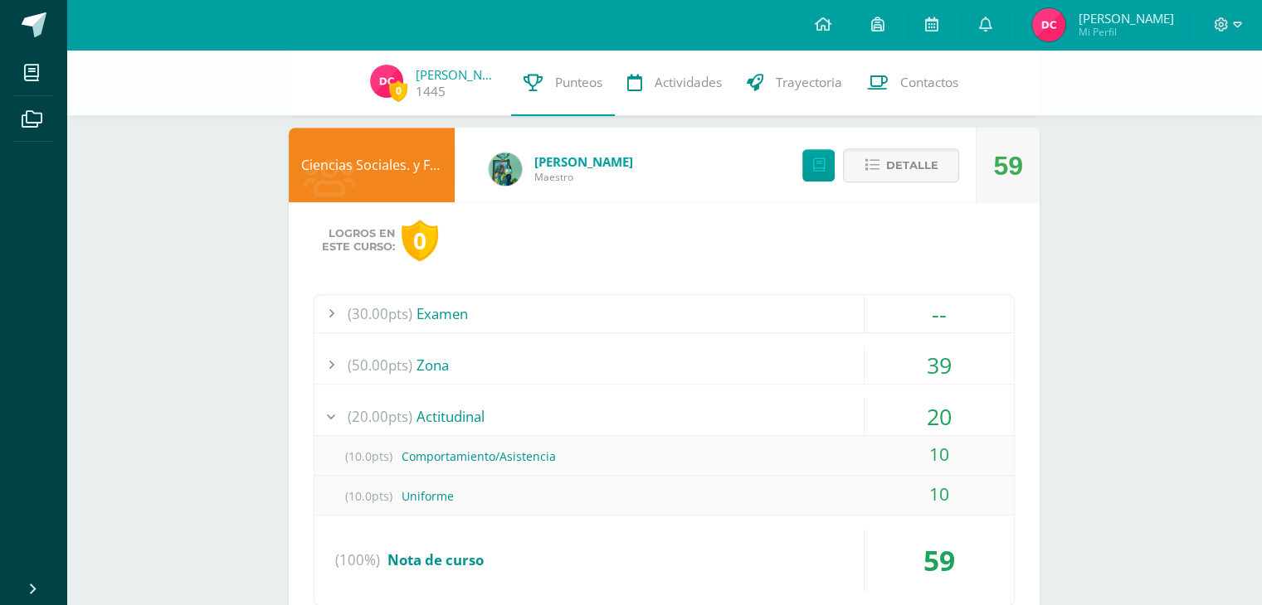
click at [955, 422] on div "20" at bounding box center [938, 416] width 149 height 37
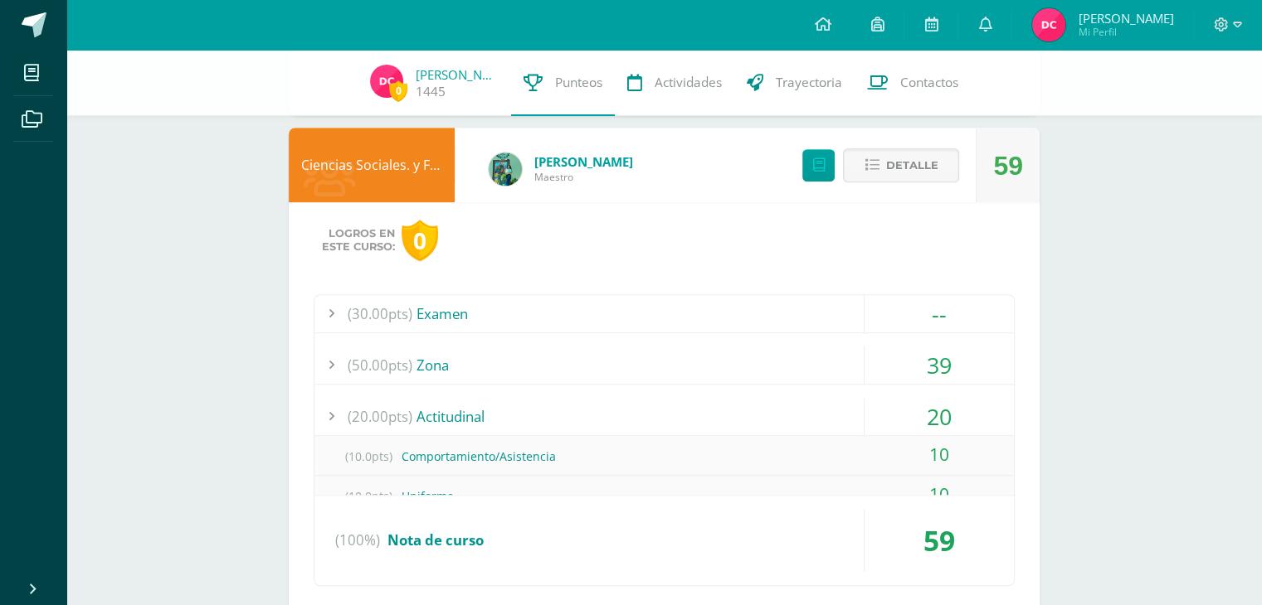
click at [947, 360] on div "39" at bounding box center [938, 365] width 149 height 37
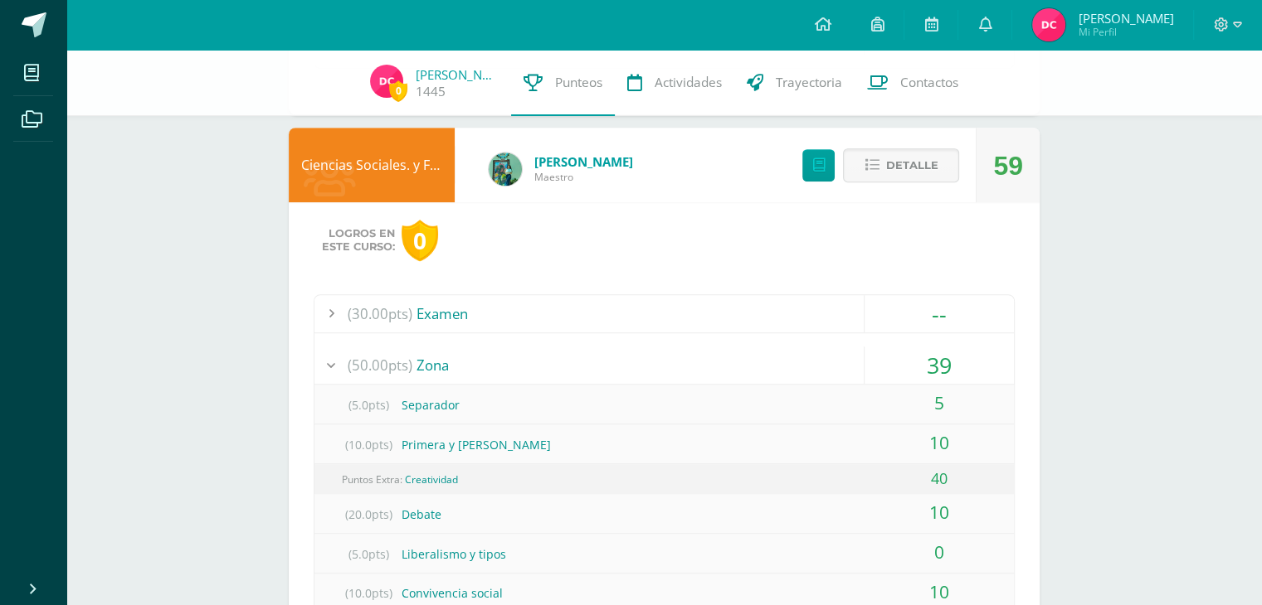
click at [957, 385] on div "5" at bounding box center [938, 403] width 149 height 37
click at [955, 397] on div "5" at bounding box center [938, 403] width 149 height 37
click at [964, 355] on div "39" at bounding box center [938, 365] width 149 height 37
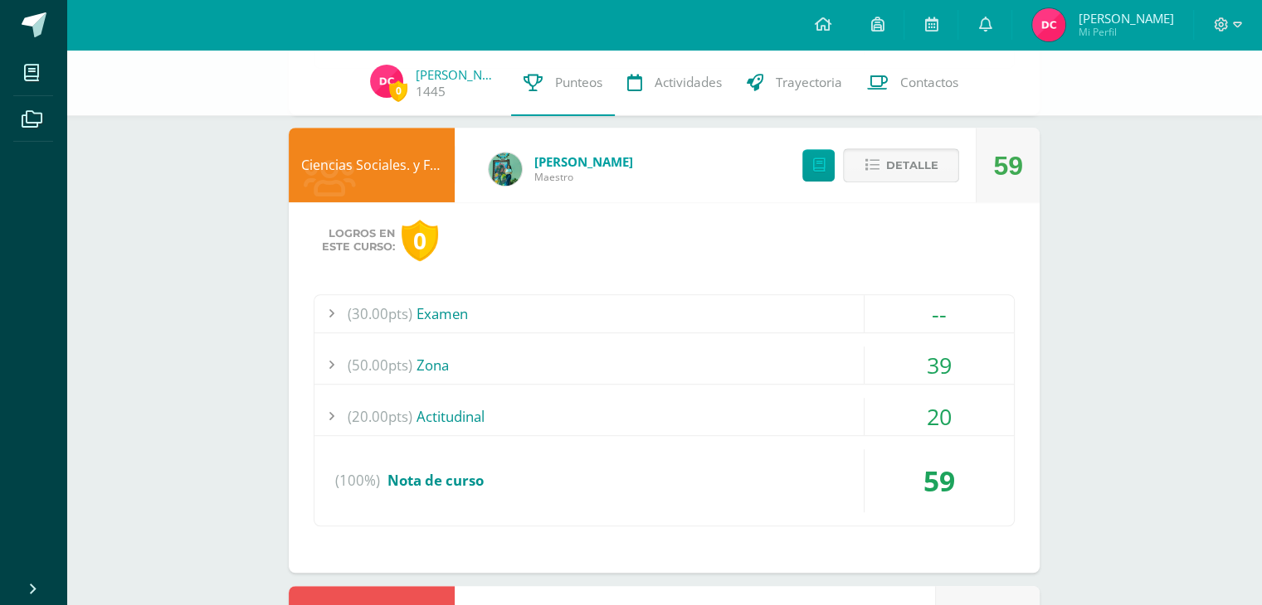
click at [937, 169] on span "Detalle" at bounding box center [911, 165] width 52 height 31
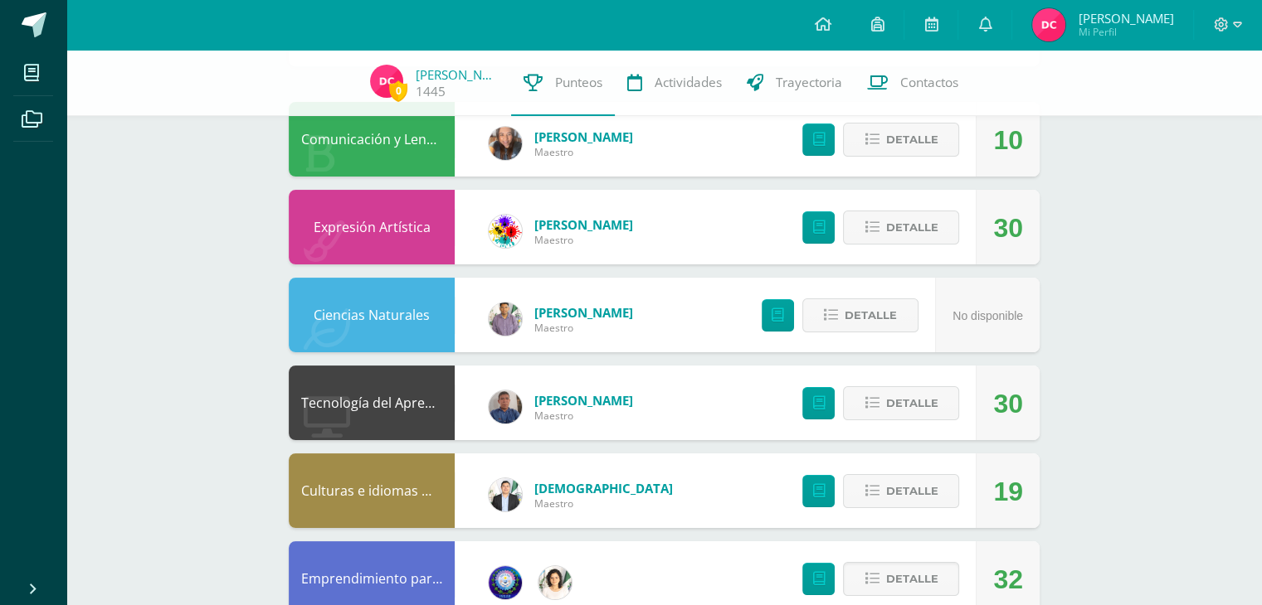
scroll to position [221, 0]
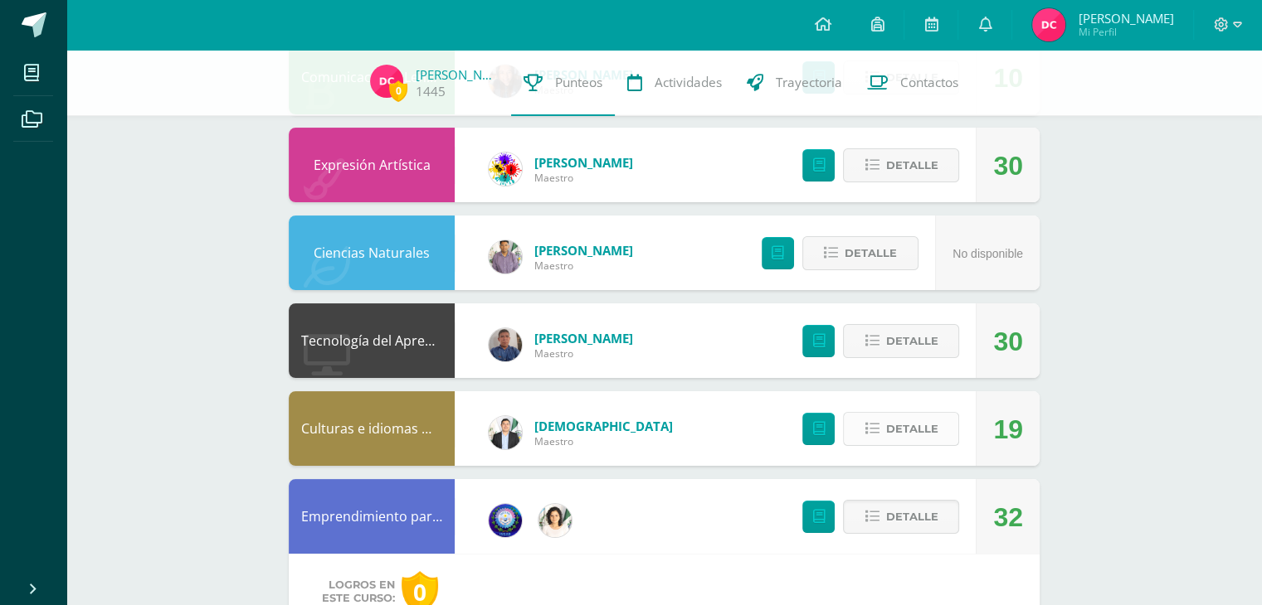
click at [912, 418] on span "Detalle" at bounding box center [911, 429] width 52 height 31
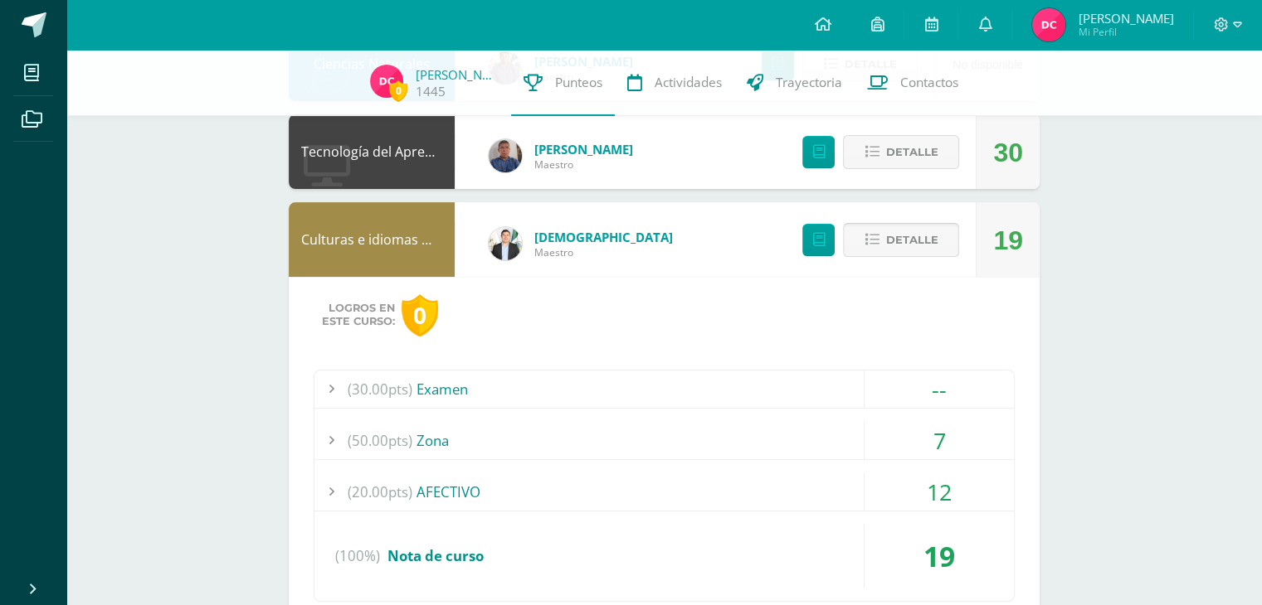
scroll to position [415, 0]
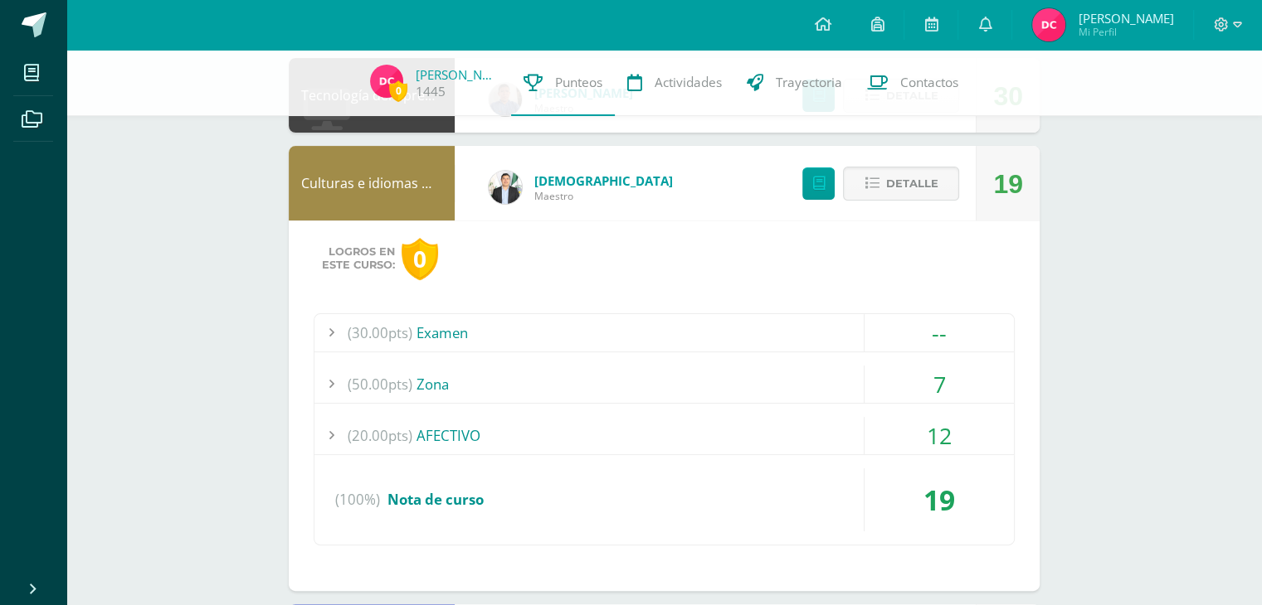
click at [970, 378] on div "7" at bounding box center [938, 384] width 149 height 37
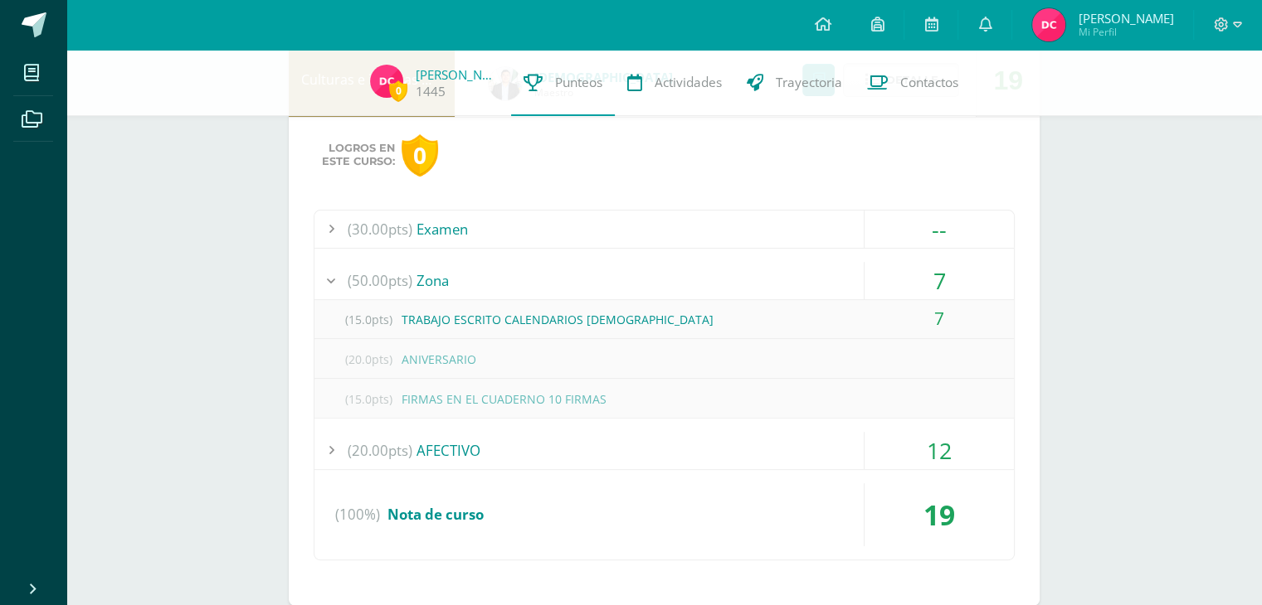
scroll to position [601, 0]
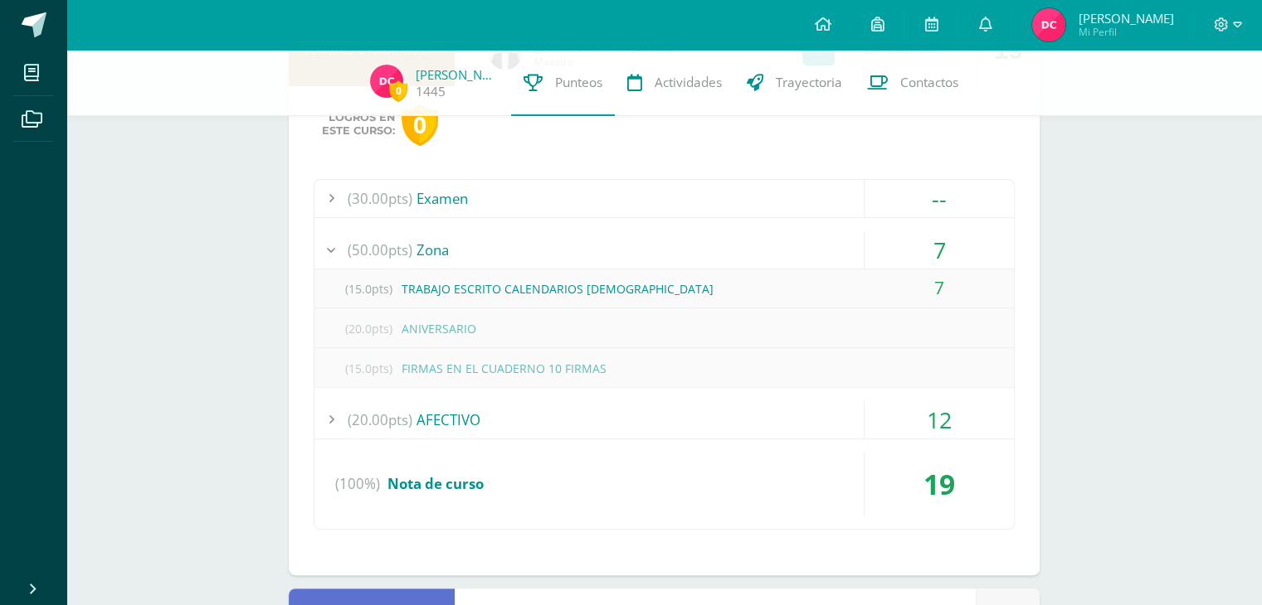
click at [959, 233] on div "7" at bounding box center [938, 249] width 149 height 37
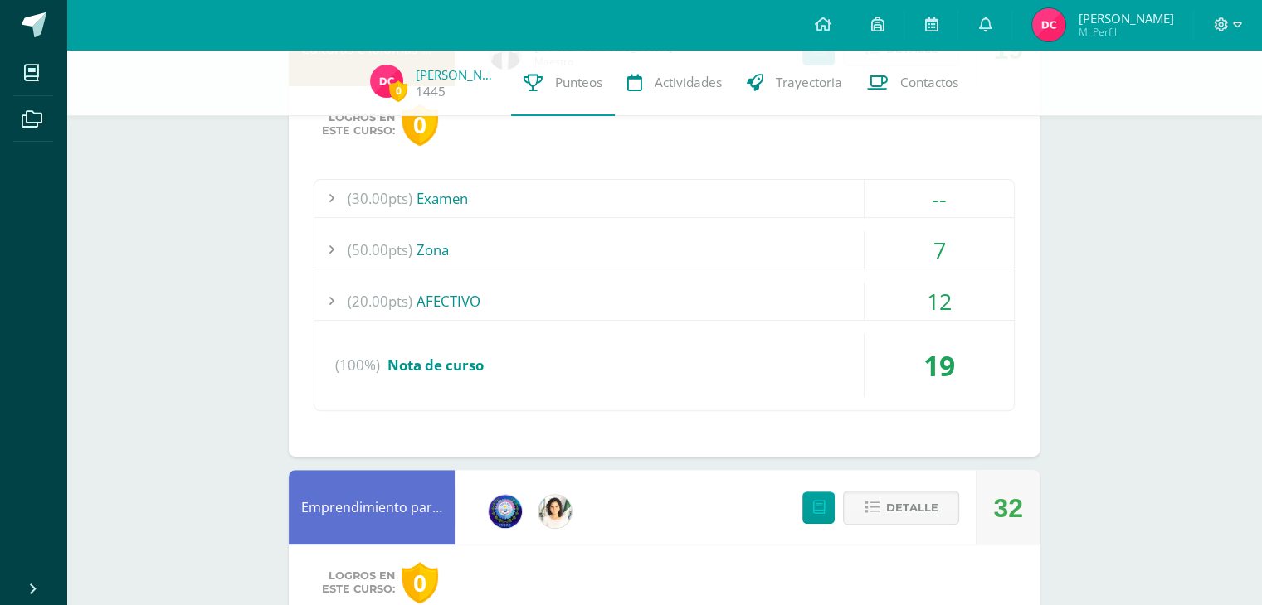
click at [955, 245] on div "7" at bounding box center [938, 249] width 149 height 37
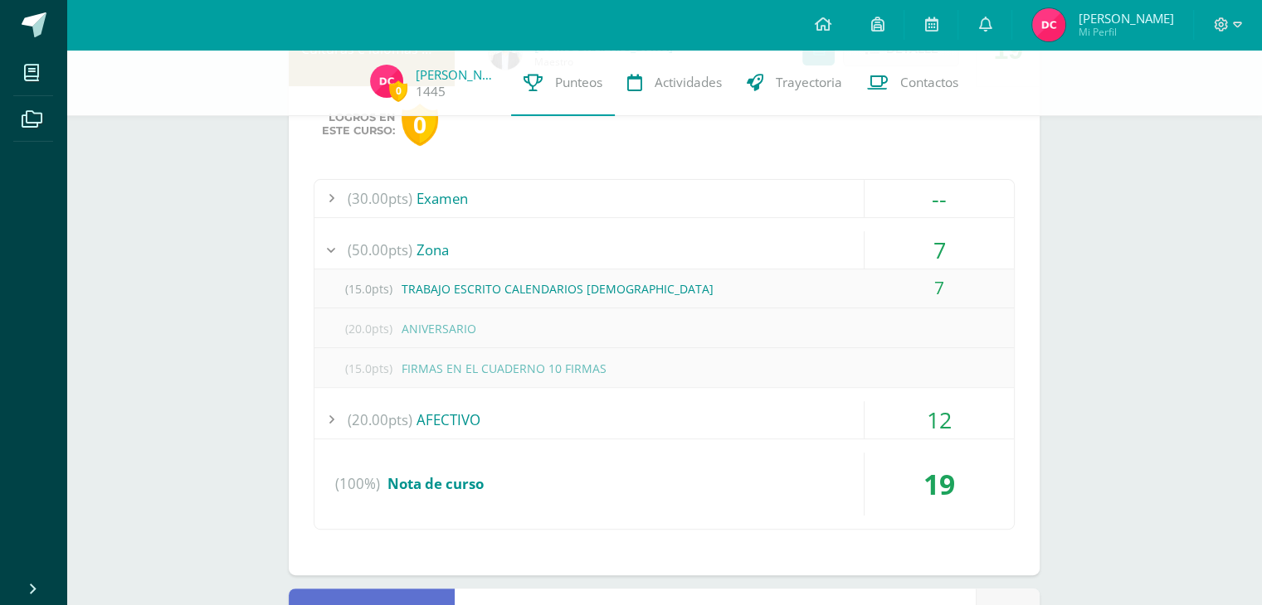
click at [951, 245] on div "7" at bounding box center [938, 249] width 149 height 37
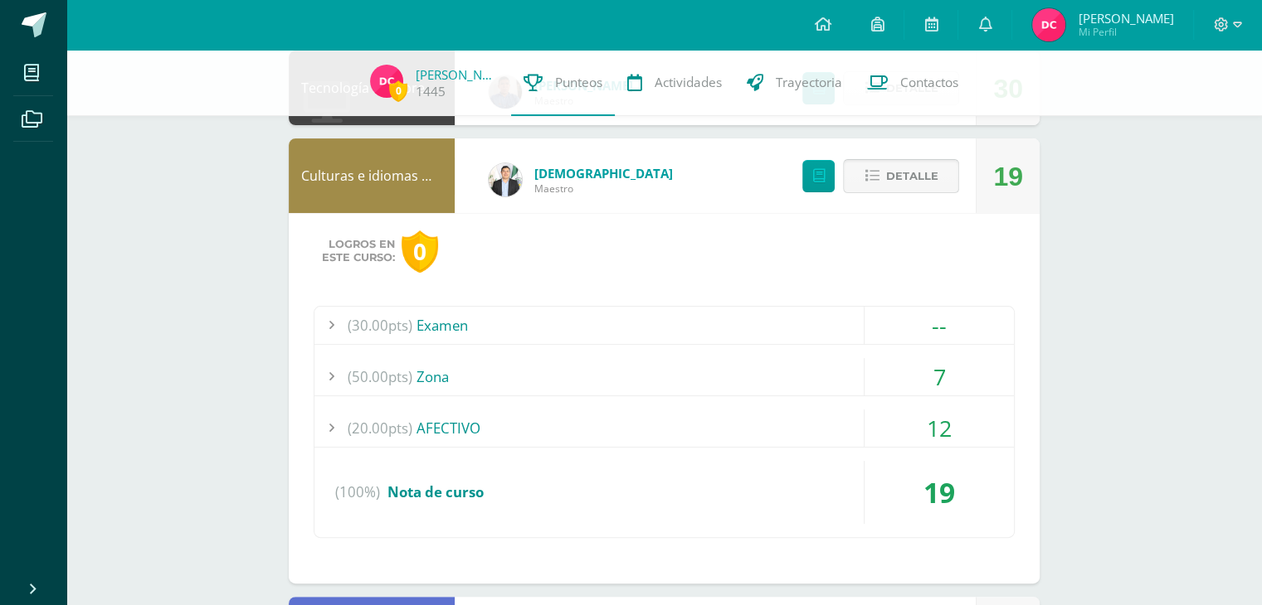
click at [930, 170] on span "Detalle" at bounding box center [911, 176] width 52 height 31
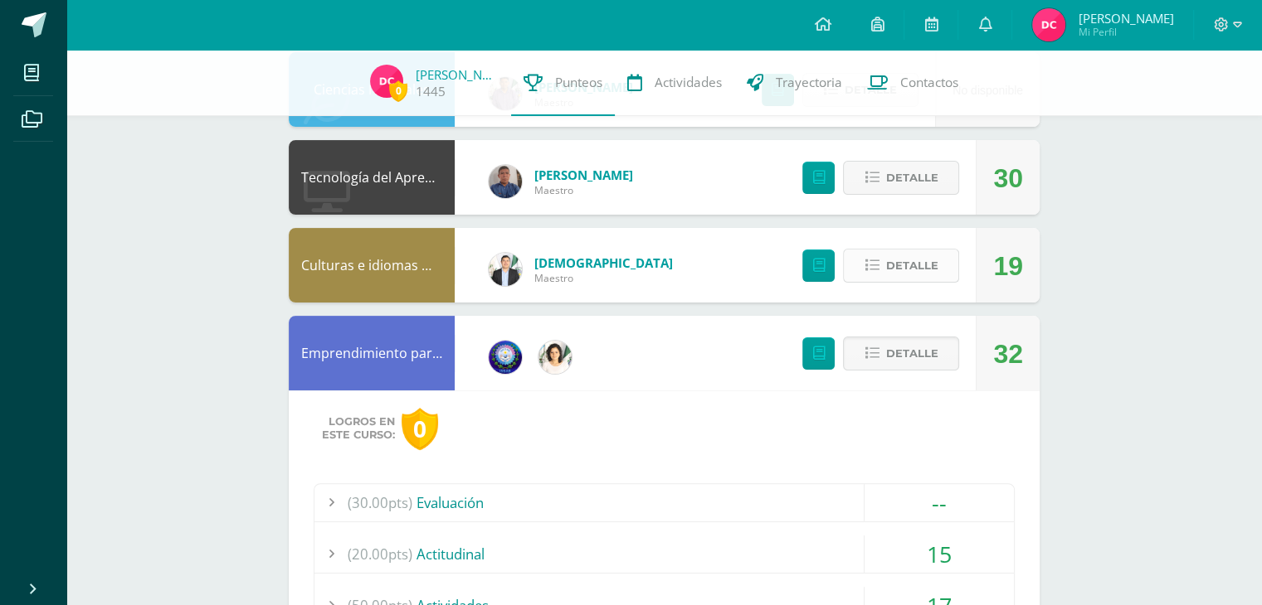
scroll to position [384, 0]
click at [936, 180] on span "Detalle" at bounding box center [911, 178] width 52 height 31
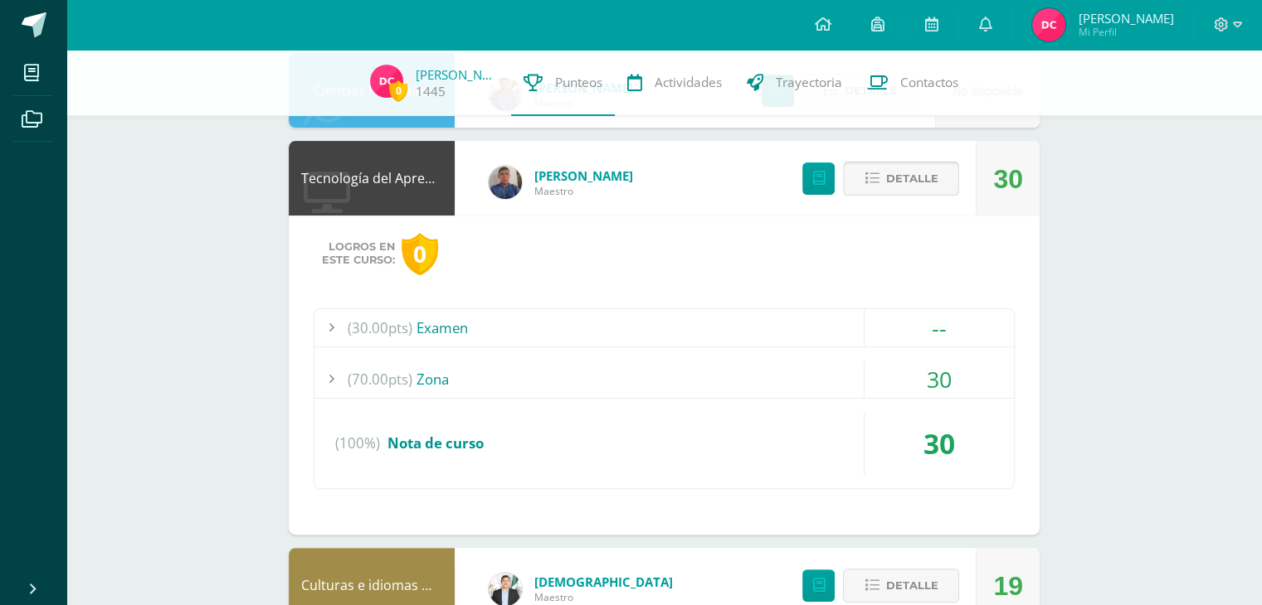
click at [937, 187] on span "Detalle" at bounding box center [911, 178] width 52 height 31
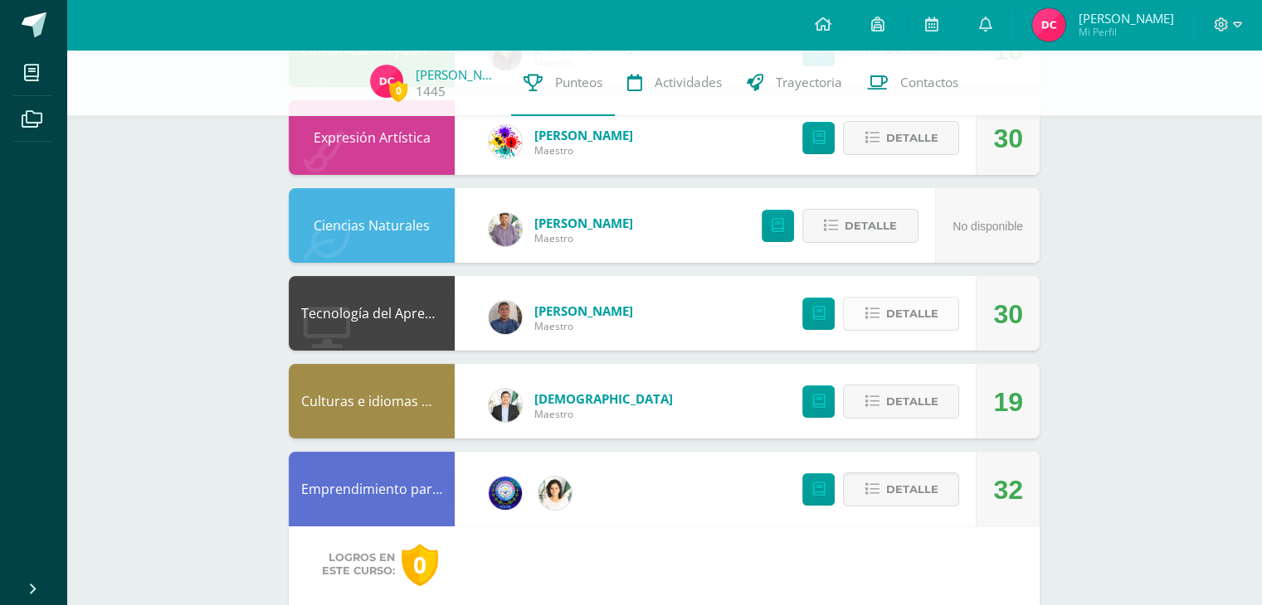
scroll to position [248, 0]
click at [939, 314] on button "Detalle" at bounding box center [901, 315] width 116 height 34
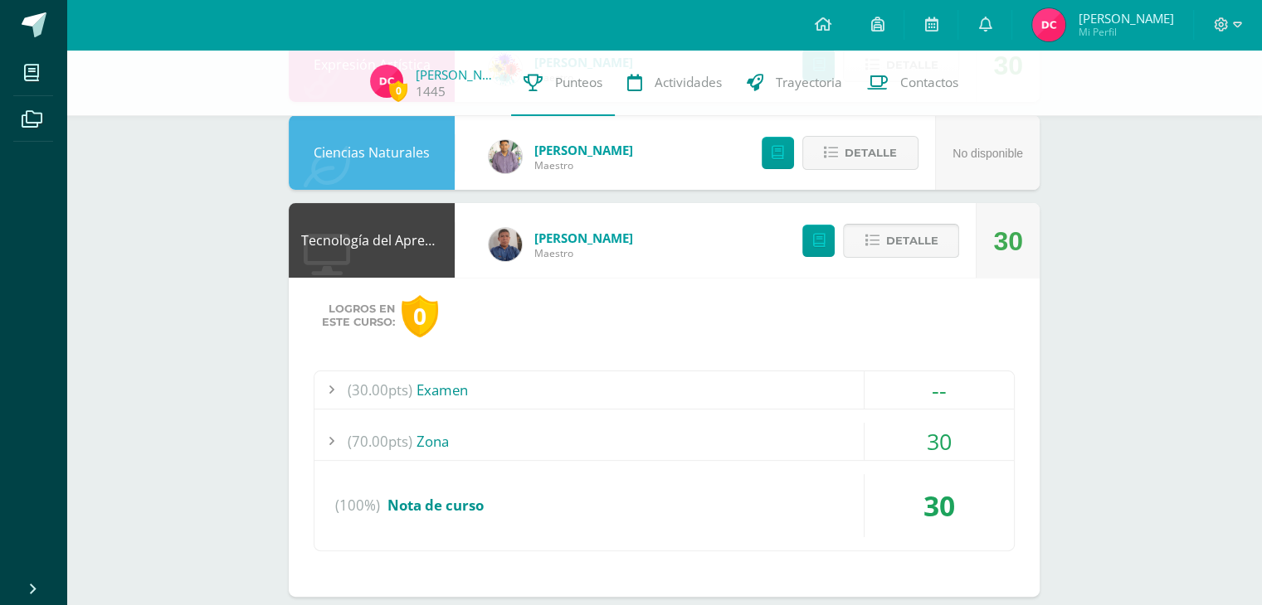
scroll to position [328, 0]
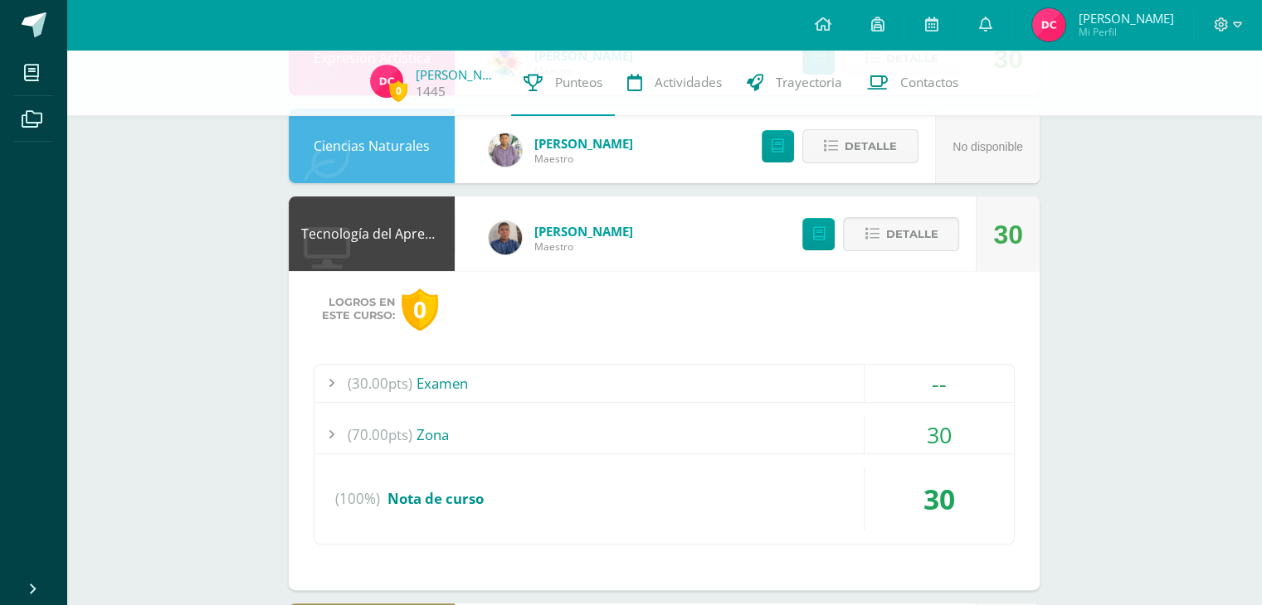
click at [953, 395] on div "--" at bounding box center [938, 383] width 149 height 37
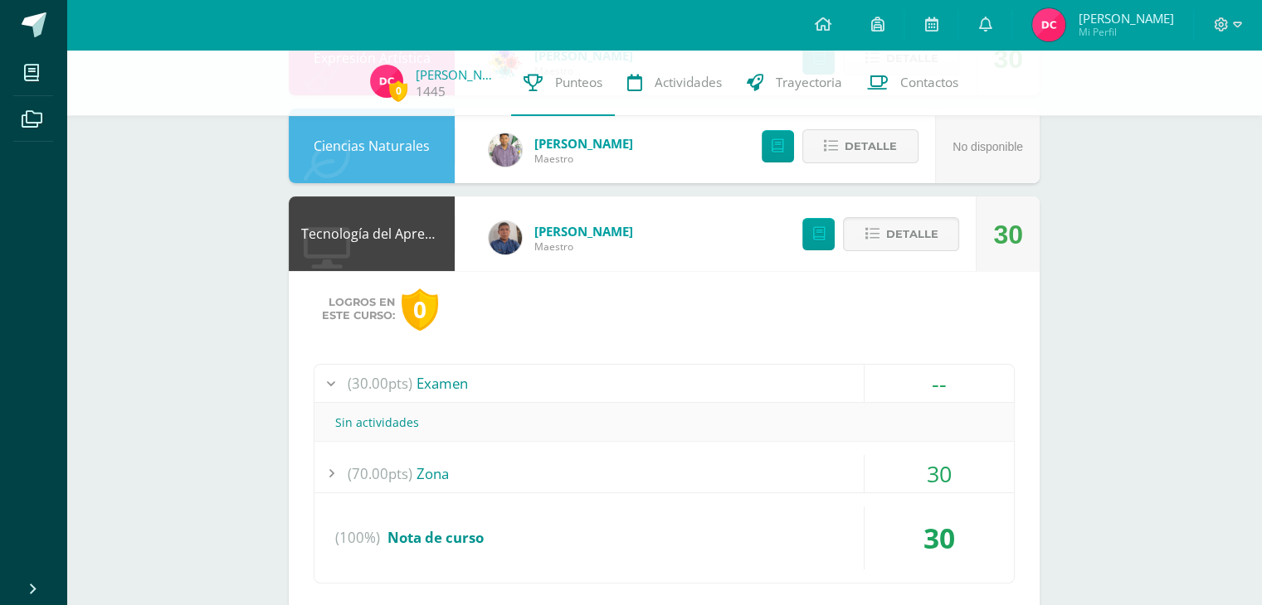
click at [976, 395] on div "--" at bounding box center [938, 383] width 149 height 37
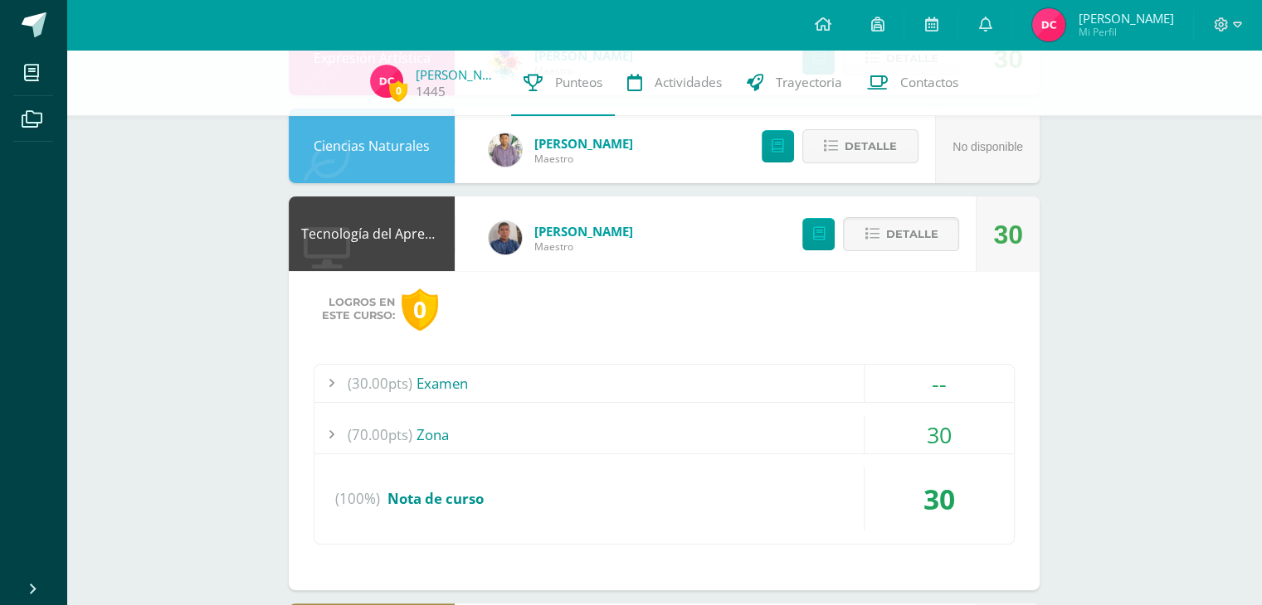
click at [978, 430] on div "30" at bounding box center [938, 434] width 149 height 37
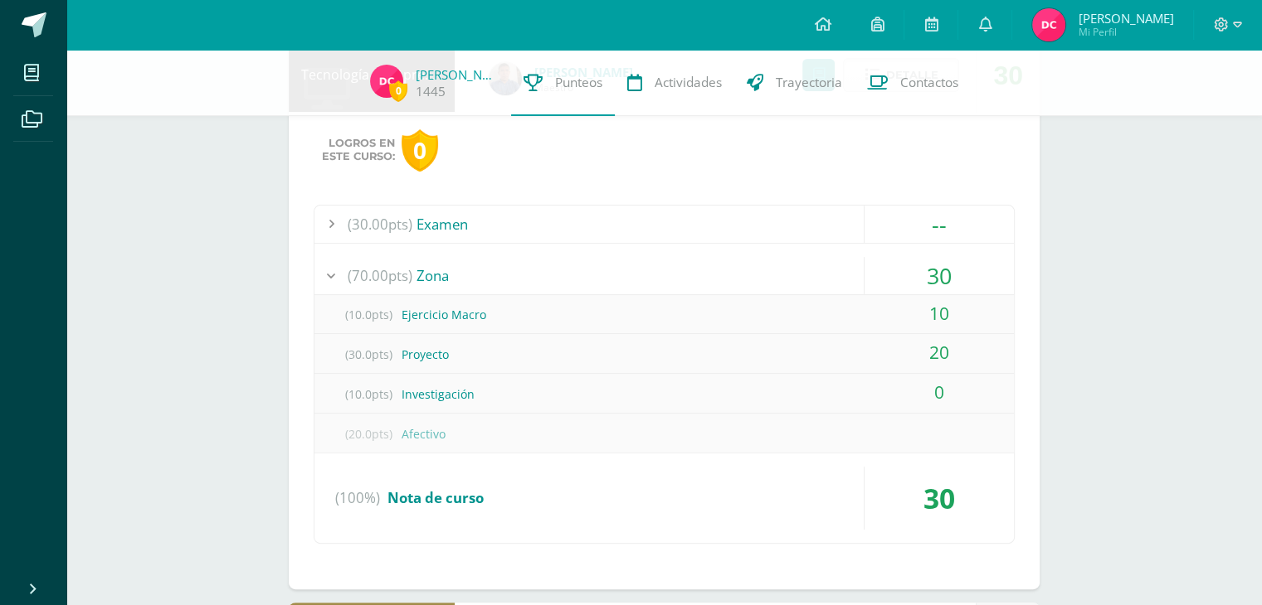
scroll to position [491, 0]
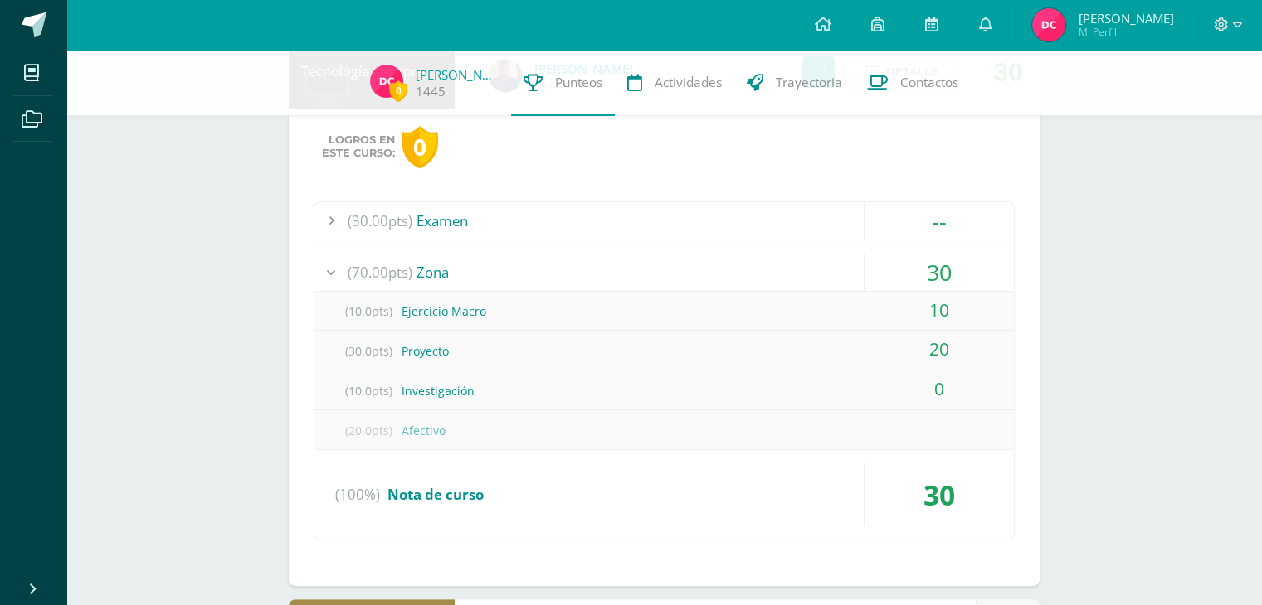
click at [967, 261] on div "30" at bounding box center [938, 272] width 149 height 37
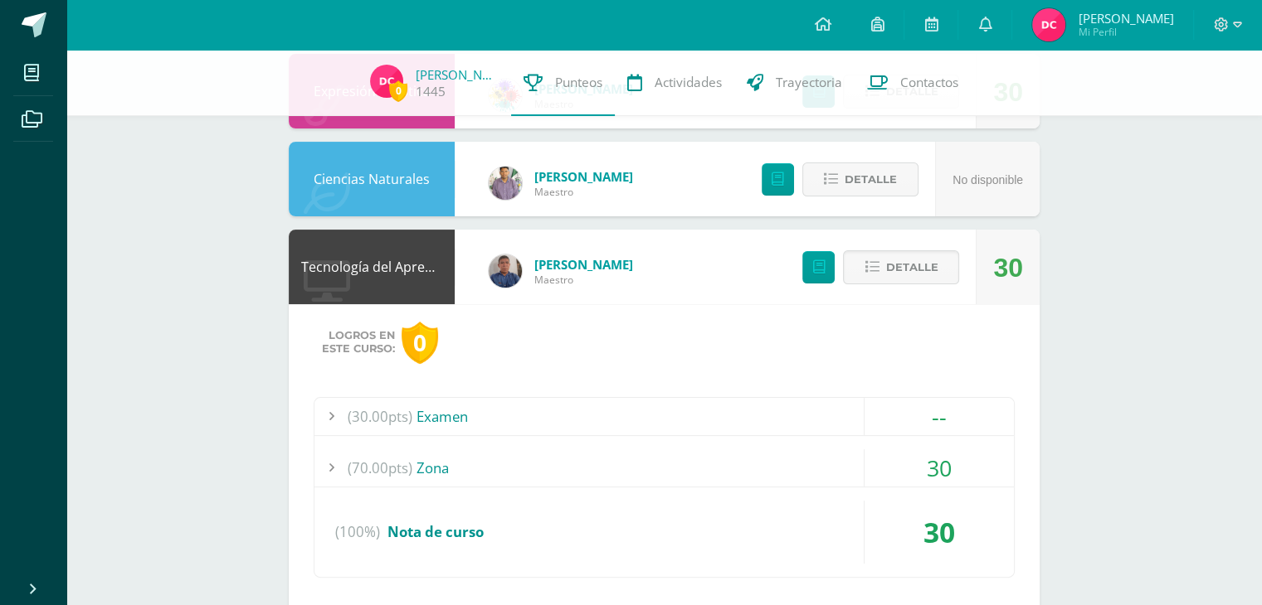
scroll to position [290, 0]
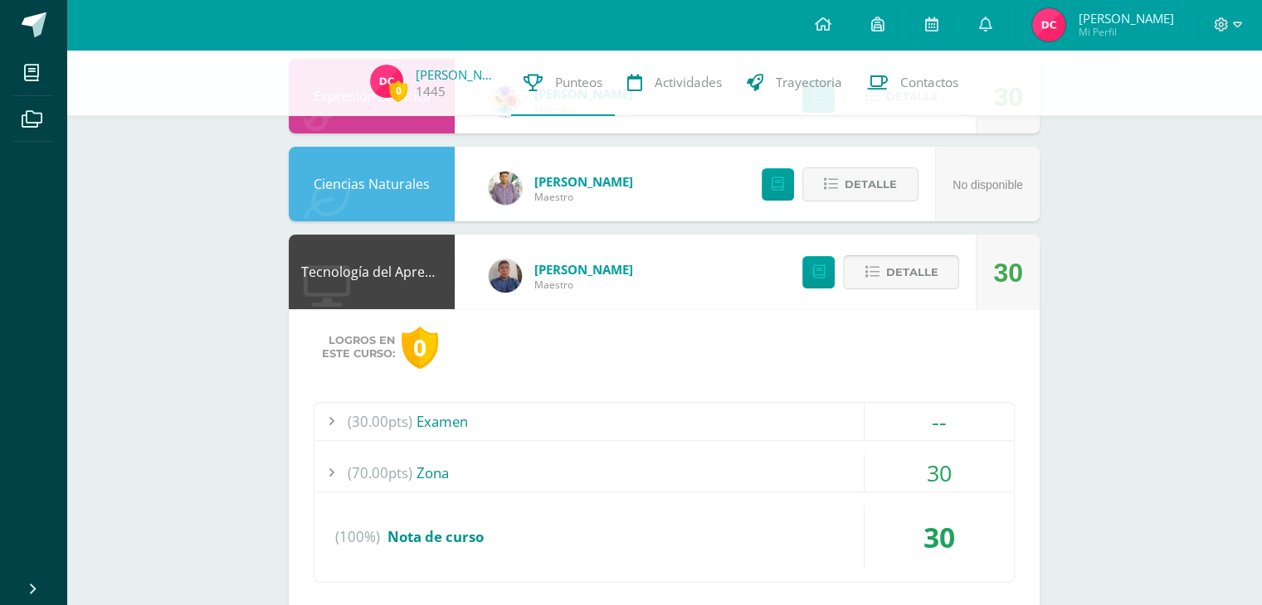
click at [929, 275] on span "Detalle" at bounding box center [911, 272] width 52 height 31
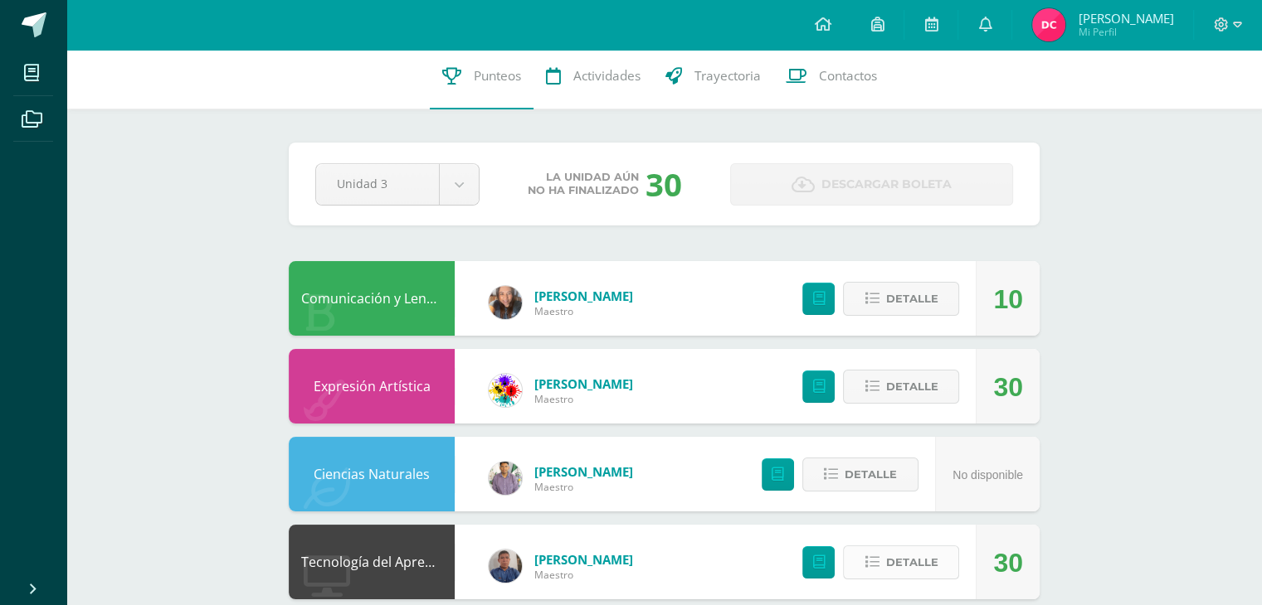
scroll to position [0, 0]
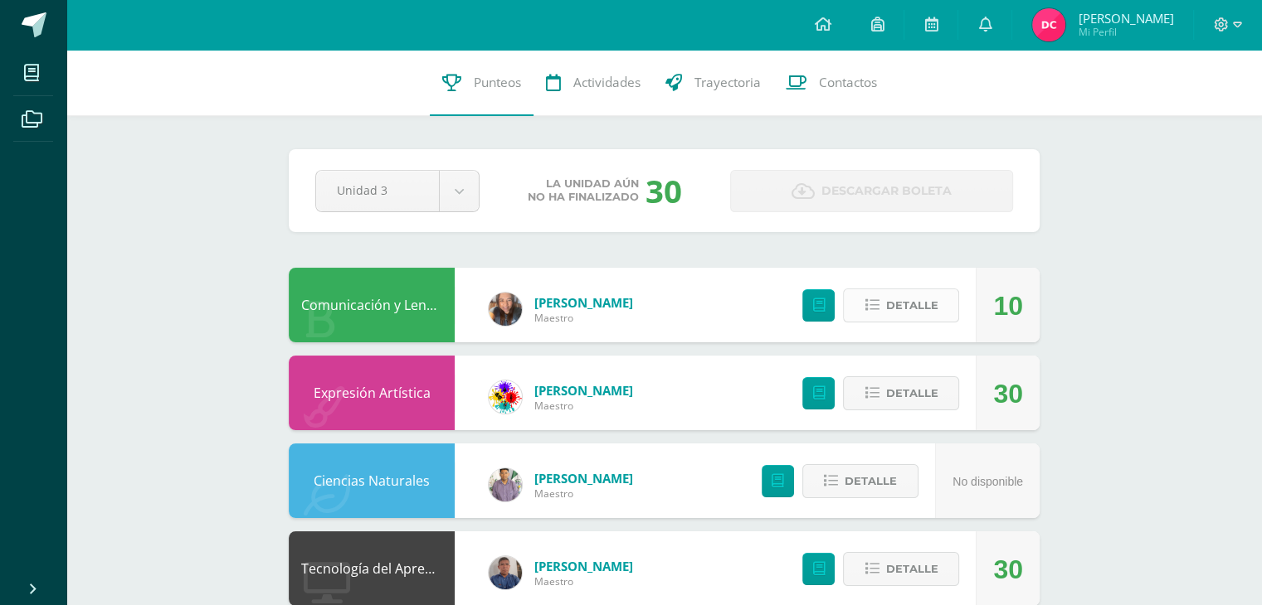
click at [947, 297] on button "Detalle" at bounding box center [901, 306] width 116 height 34
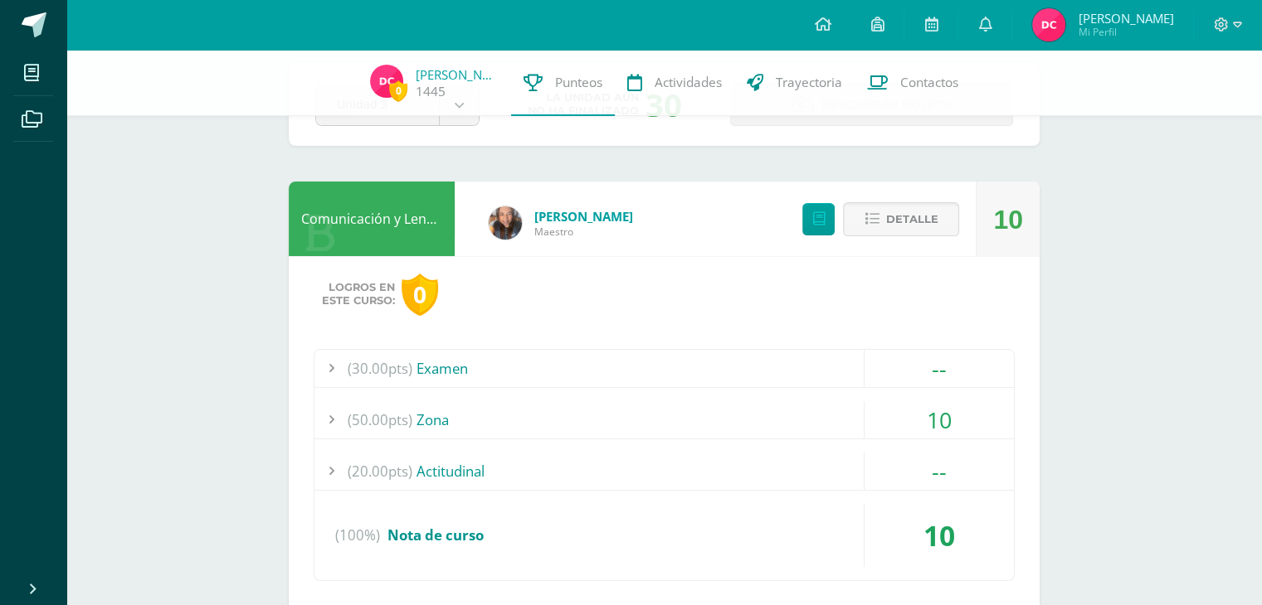
click at [942, 426] on div "10" at bounding box center [938, 419] width 149 height 37
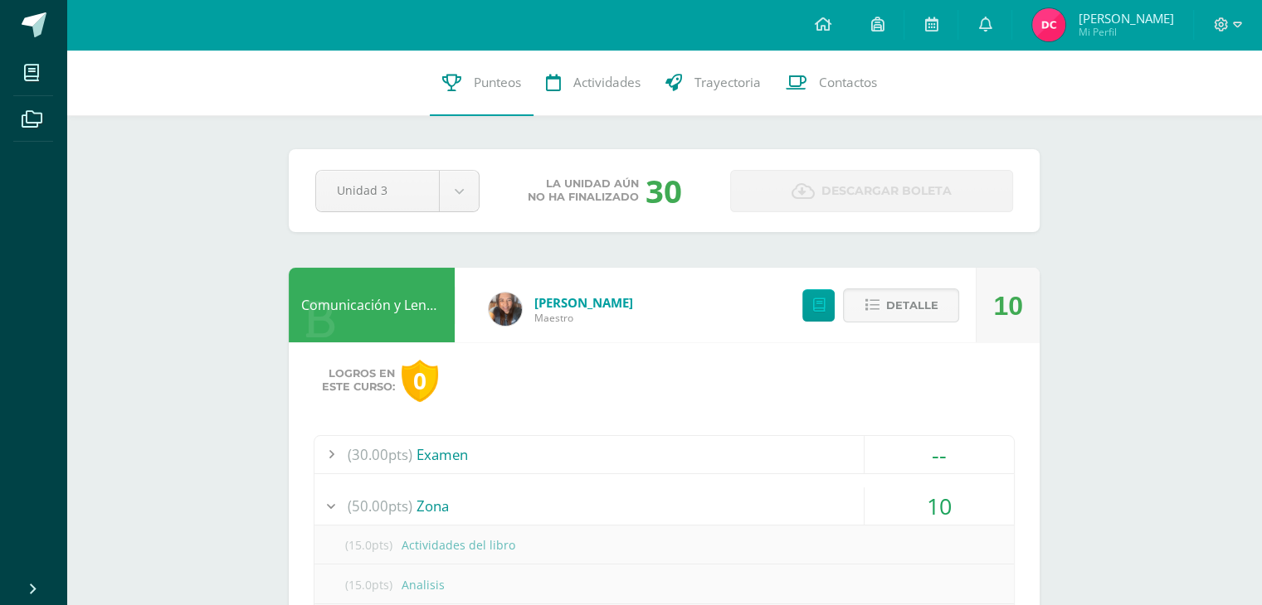
click at [566, 304] on link "Lisseth Lara" at bounding box center [583, 302] width 99 height 17
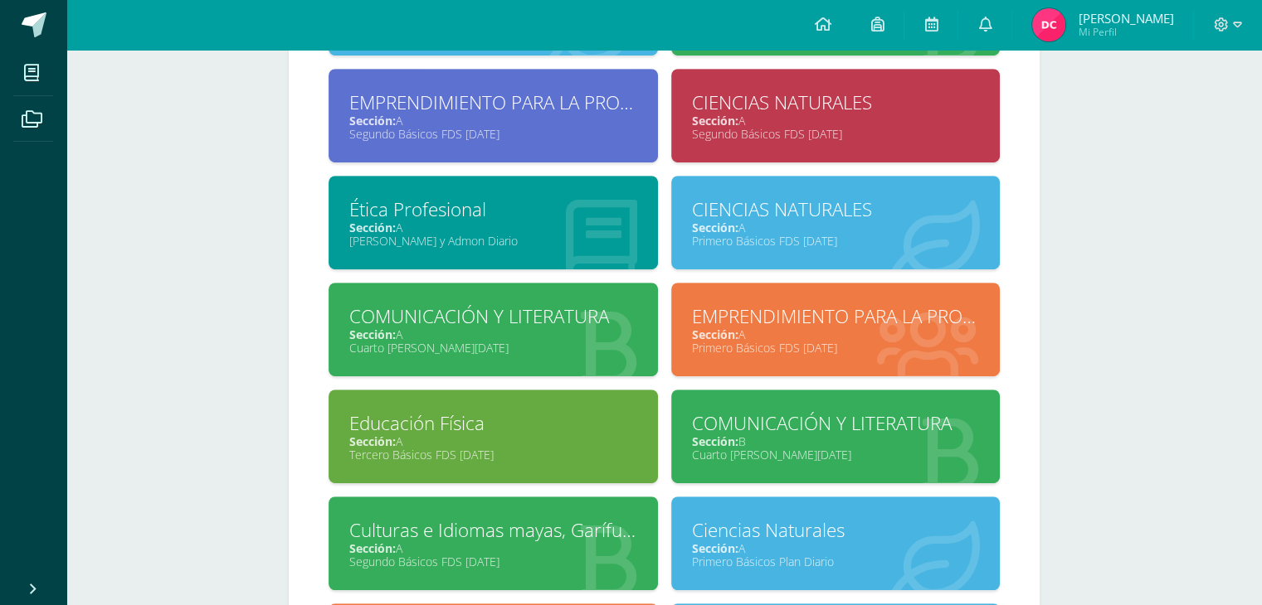
scroll to position [860, 0]
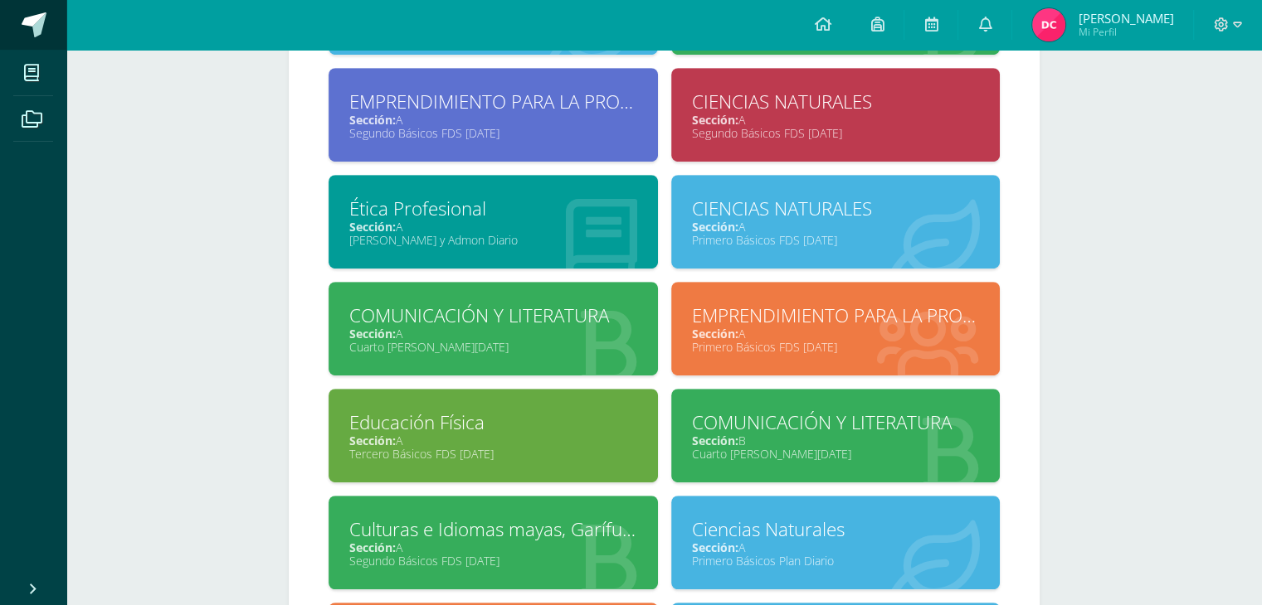
click at [30, 20] on span at bounding box center [34, 24] width 25 height 25
